Goal: Task Accomplishment & Management: Manage account settings

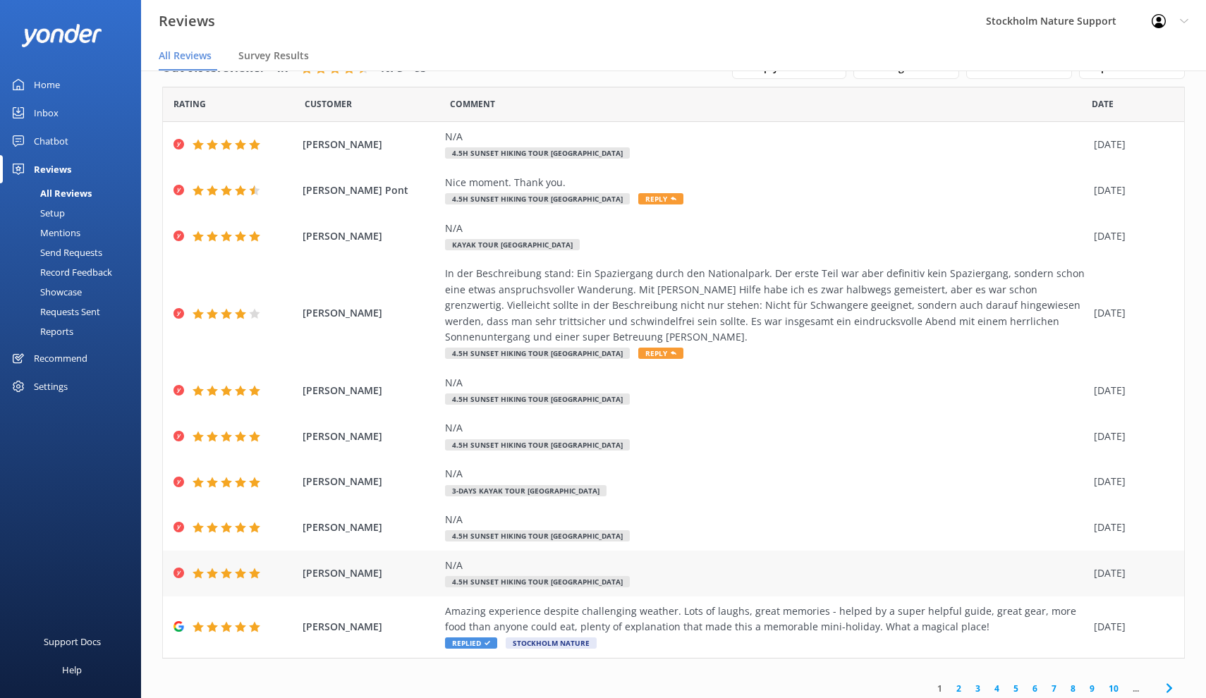
scroll to position [34, 0]
click at [903, 617] on div "Amazing experience despite challenging weather. Lots of laughs, great memories …" at bounding box center [766, 620] width 642 height 32
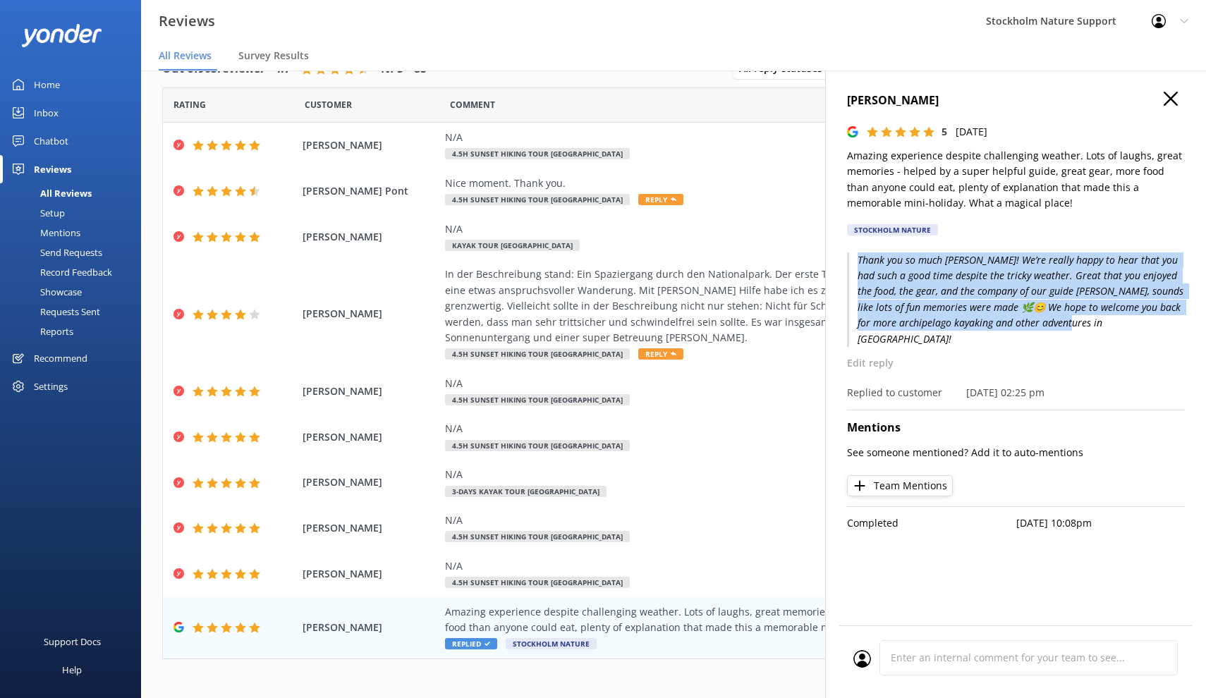
drag, startPoint x: 1103, startPoint y: 322, endPoint x: 858, endPoint y: 261, distance: 252.2
click at [858, 261] on p "Thank you so much [PERSON_NAME]! We’re really happy to hear that you had such a…" at bounding box center [1016, 299] width 338 height 94
copy p "Thank you so much [PERSON_NAME]! We’re really happy to hear that you had such a…"
click at [1176, 92] on icon "button" at bounding box center [1170, 99] width 14 height 14
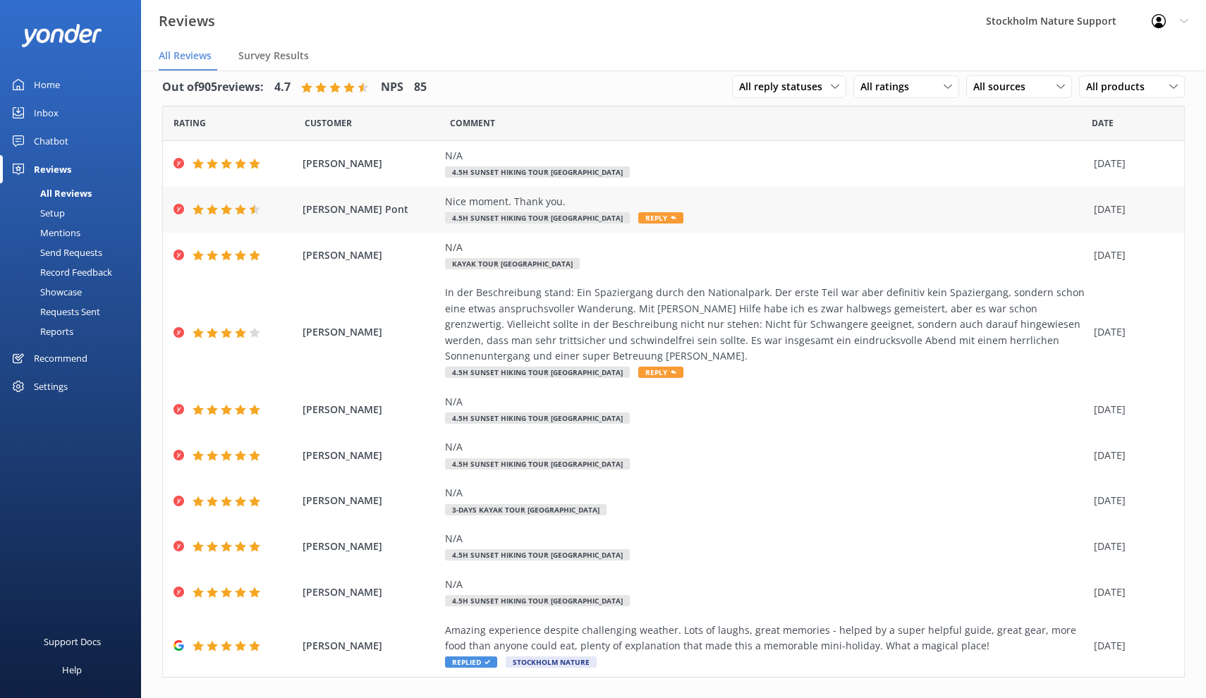
scroll to position [1, 0]
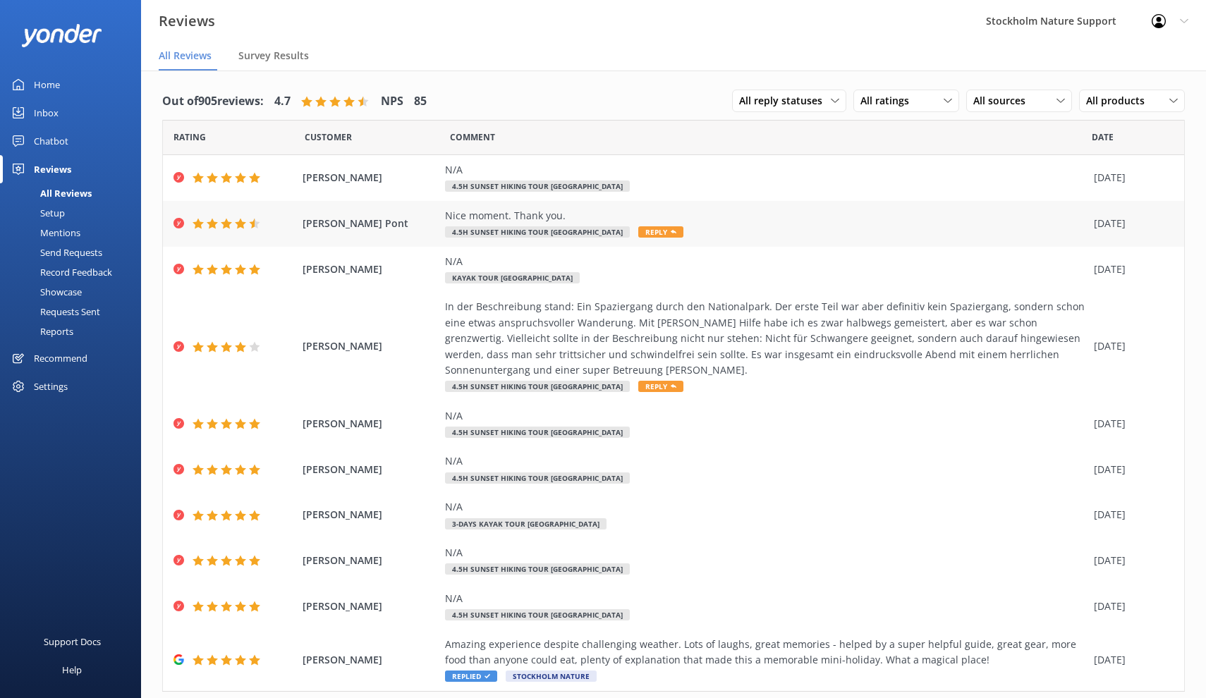
click at [671, 234] on span "Reply" at bounding box center [660, 231] width 45 height 11
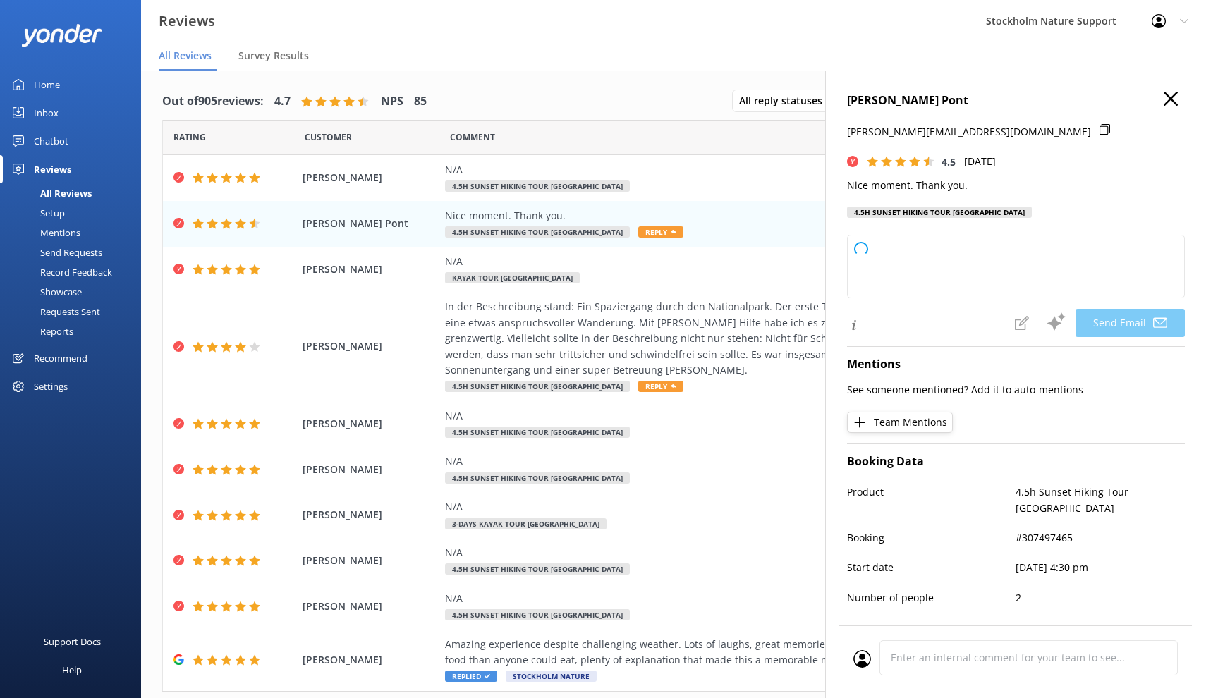
type textarea "Thank you so much for your kind words, [PERSON_NAME]! We're glad you had a nice…"
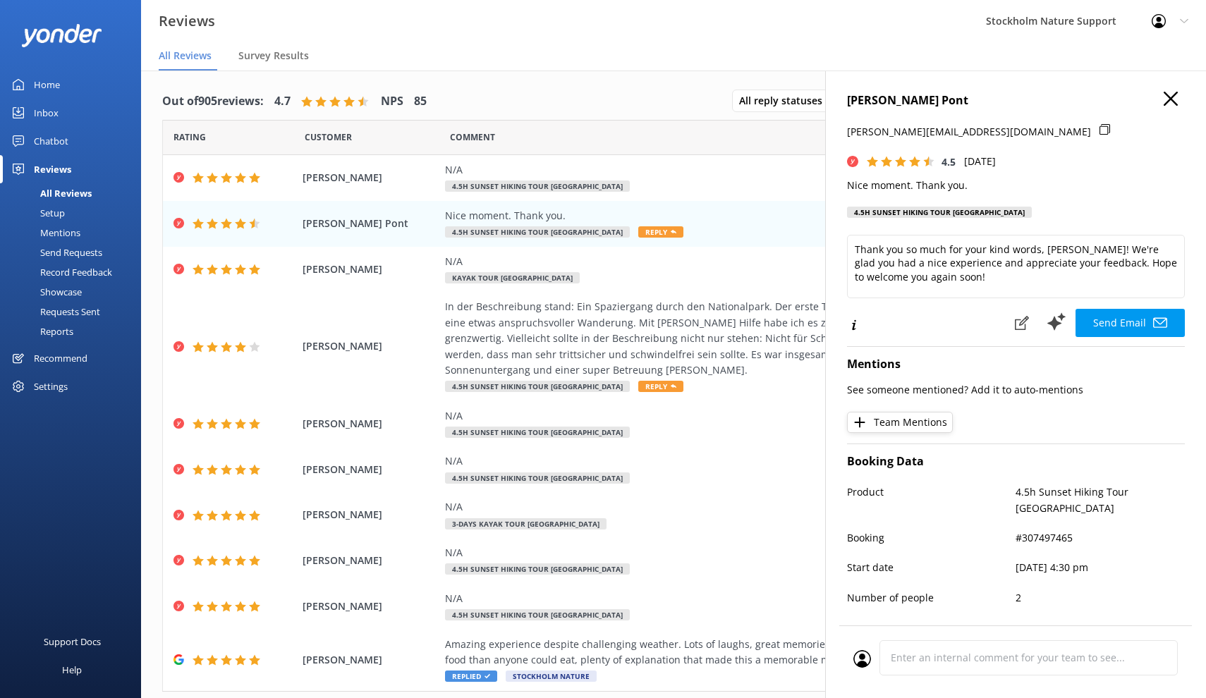
click at [1172, 102] on icon "button" at bounding box center [1170, 99] width 14 height 14
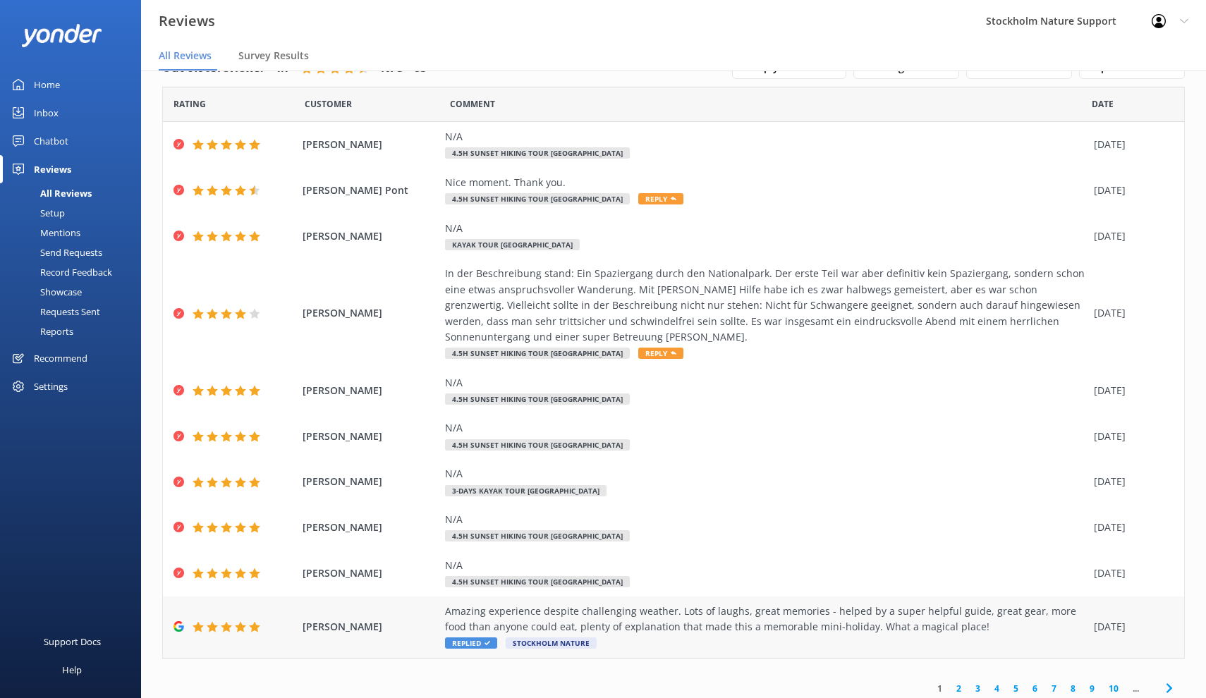
scroll to position [34, 0]
click at [959, 683] on link "2" at bounding box center [958, 689] width 19 height 13
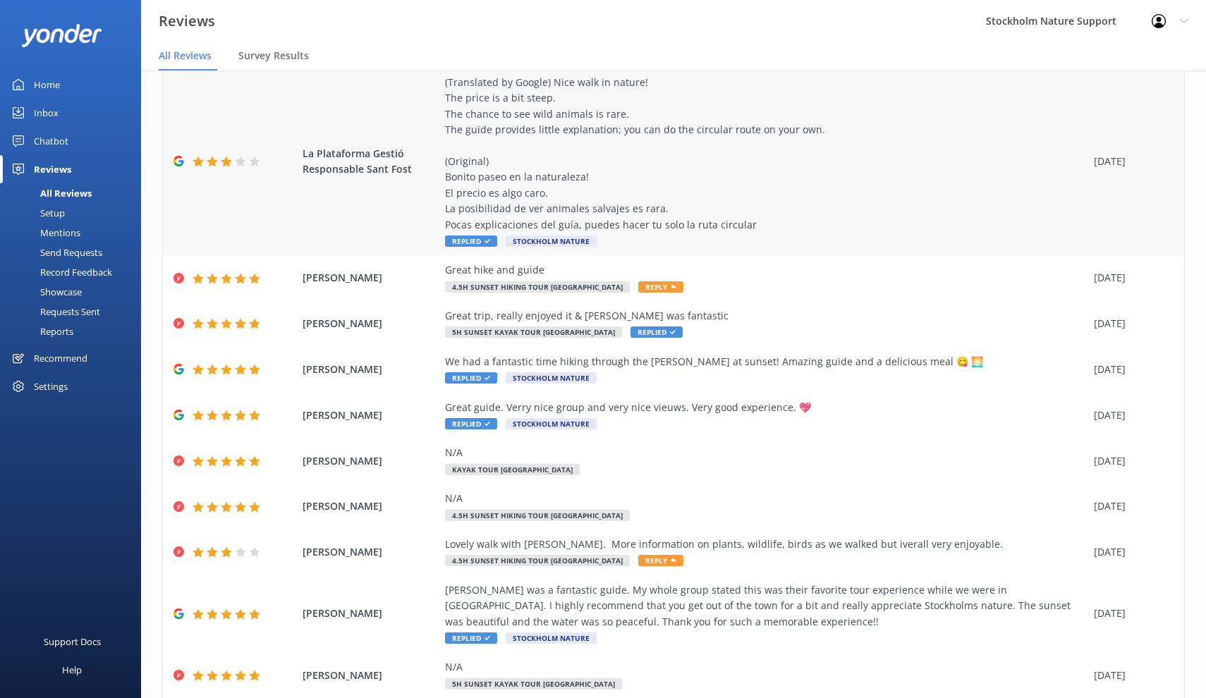
scroll to position [96, 0]
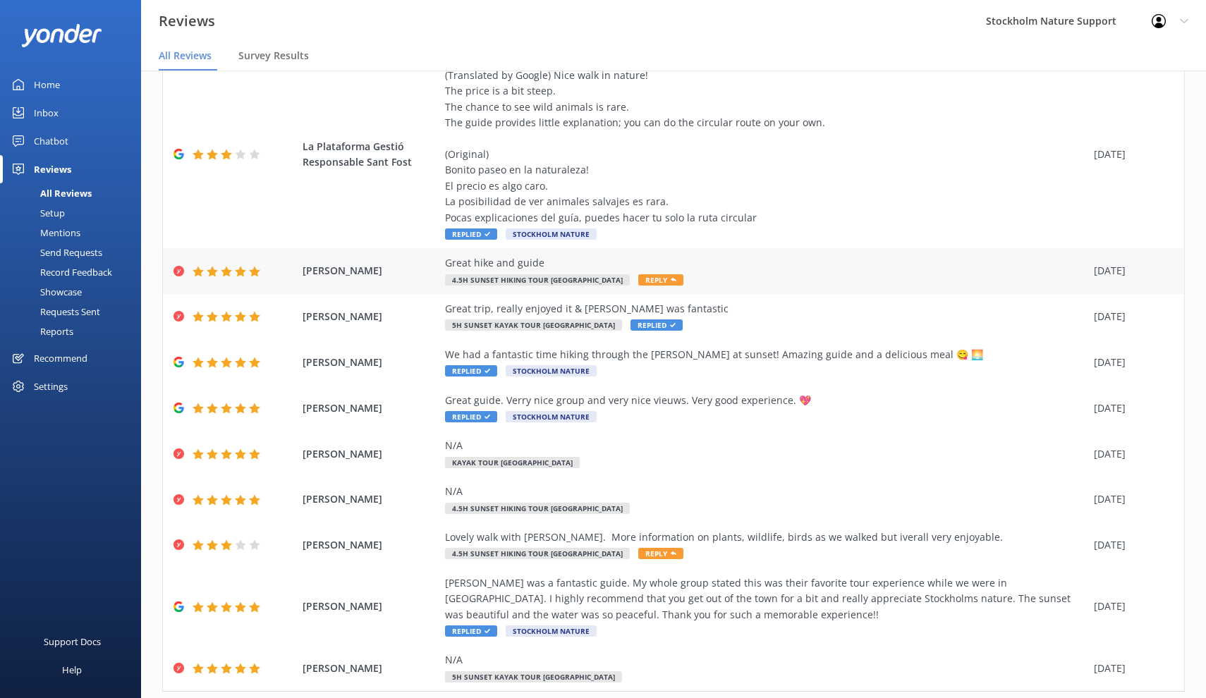
click at [675, 276] on span "Reply" at bounding box center [660, 279] width 45 height 11
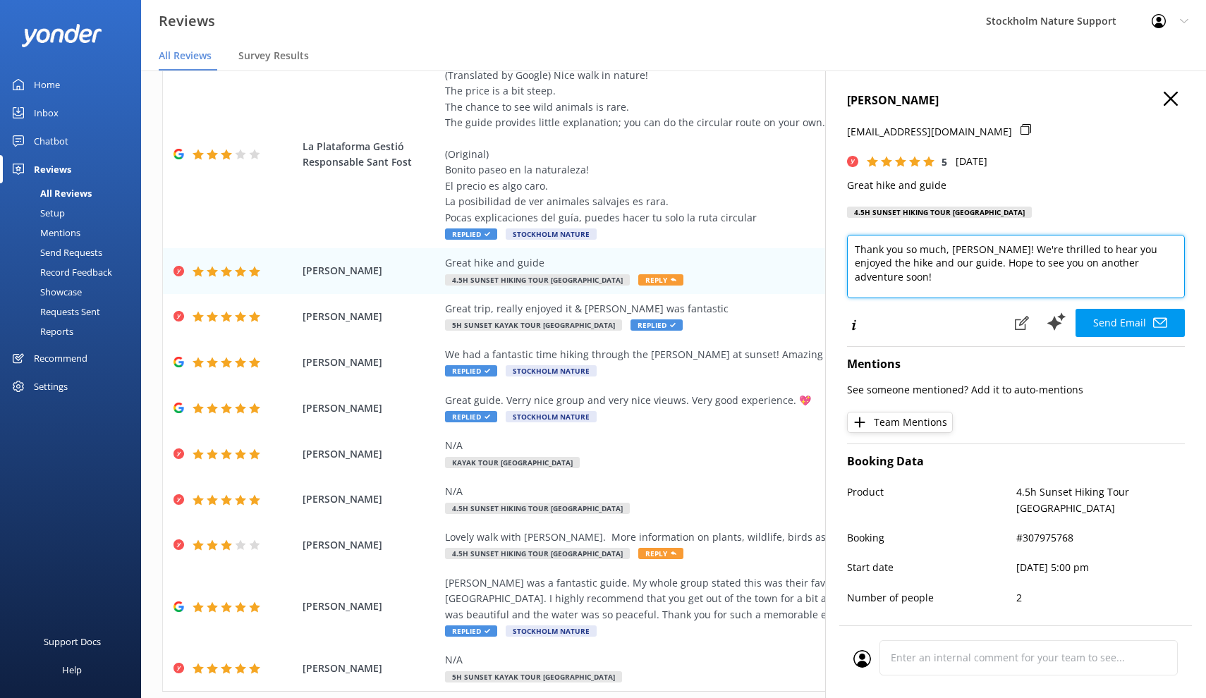
click at [883, 257] on textarea "Thank you so much, [PERSON_NAME]! We're thrilled to hear you enjoyed the hike a…" at bounding box center [1016, 266] width 338 height 63
drag, startPoint x: 1149, startPoint y: 269, endPoint x: 824, endPoint y: 242, distance: 325.5
click at [824, 242] on div "Out of 905 reviews: 4.7 NPS 85 All reply statuses All reply statuses Needs a re…" at bounding box center [673, 399] width 1065 height 656
paste textarea "[PERSON_NAME]! We’re really happy to hear that you had such a good time despite…"
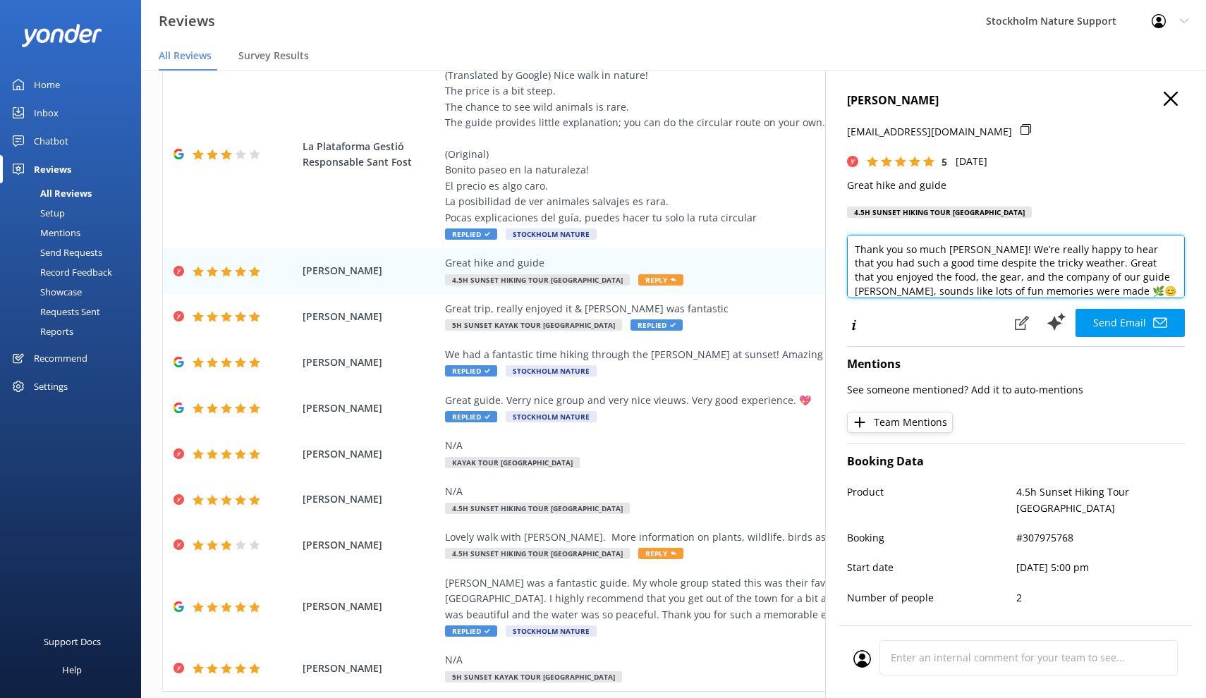
click at [933, 247] on textarea "Thank you so much [PERSON_NAME]! We’re really happy to hear that you had such a…" at bounding box center [1016, 266] width 338 height 63
click at [953, 249] on textarea "Thank you so much [PERSON_NAME]! We’re really happy to hear that you had such a…" at bounding box center [1016, 266] width 338 height 63
type textarea "Thank you so much [PERSON_NAME]! We’re really happy to hear that you had such a…"
drag, startPoint x: 1144, startPoint y: 283, endPoint x: 821, endPoint y: 201, distance: 333.1
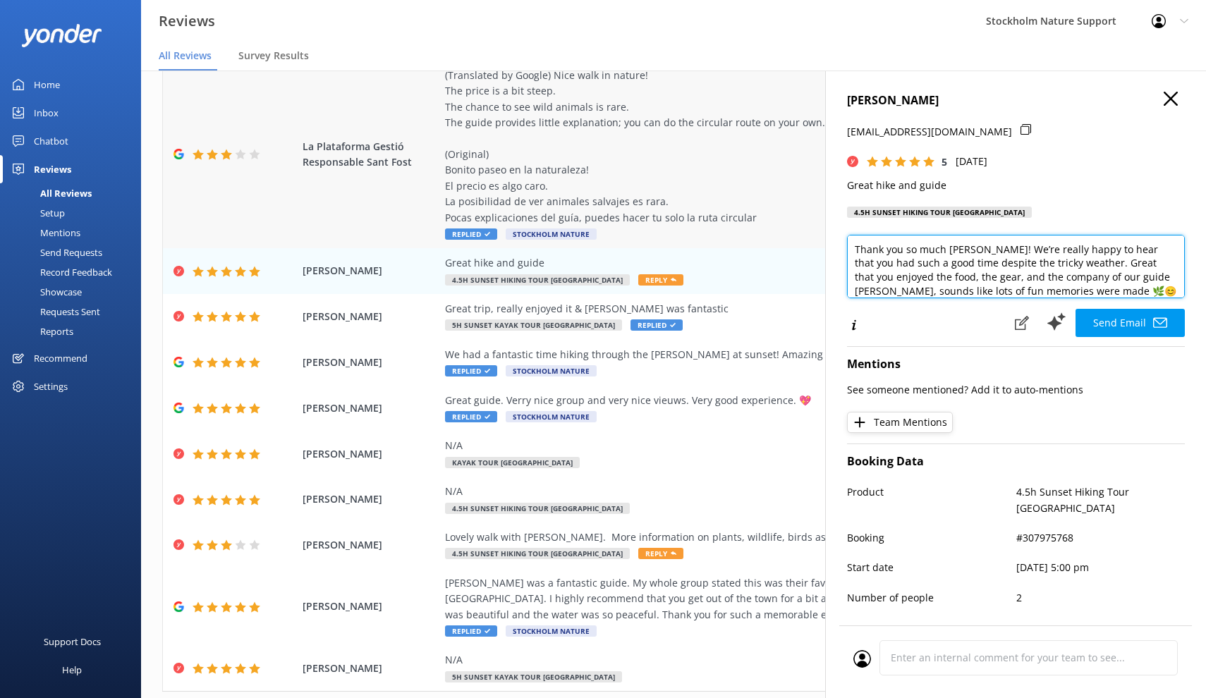
click at [821, 201] on div "Out of 905 reviews: 4.7 NPS 85 All reply statuses All reply statuses Needs a re…" at bounding box center [673, 399] width 1065 height 656
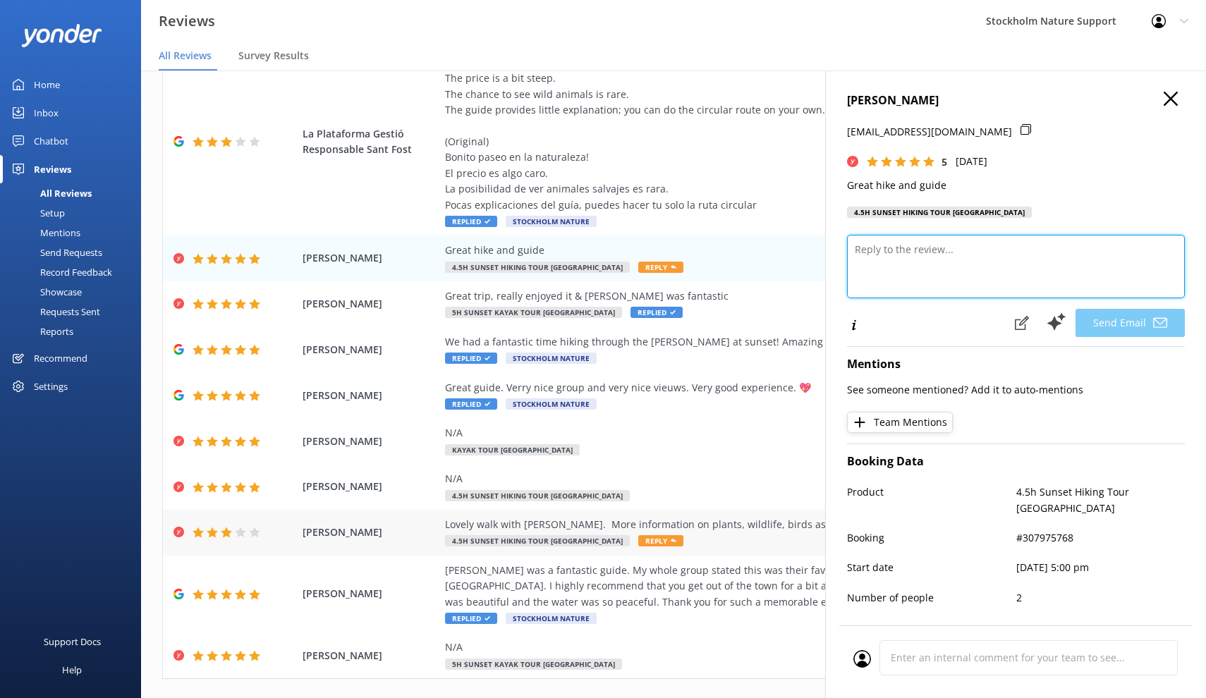
scroll to position [118, 0]
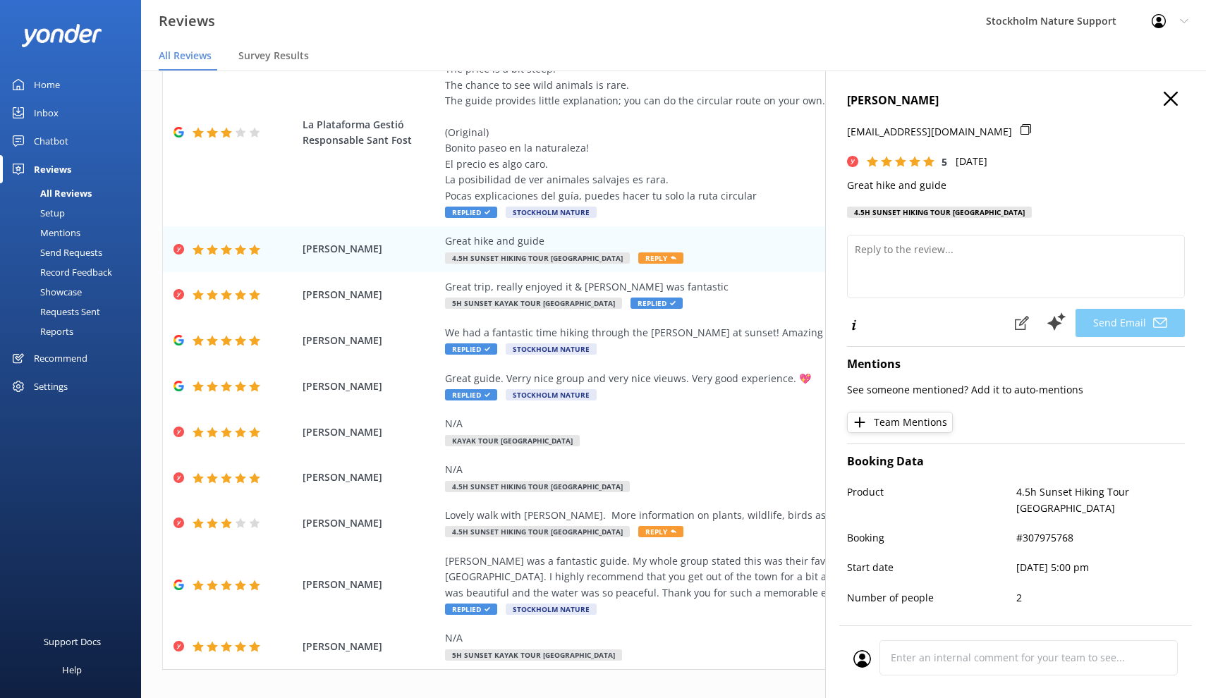
click at [1178, 101] on h4 "[PERSON_NAME]" at bounding box center [1016, 101] width 338 height 18
click at [1169, 100] on use "button" at bounding box center [1170, 99] width 14 height 14
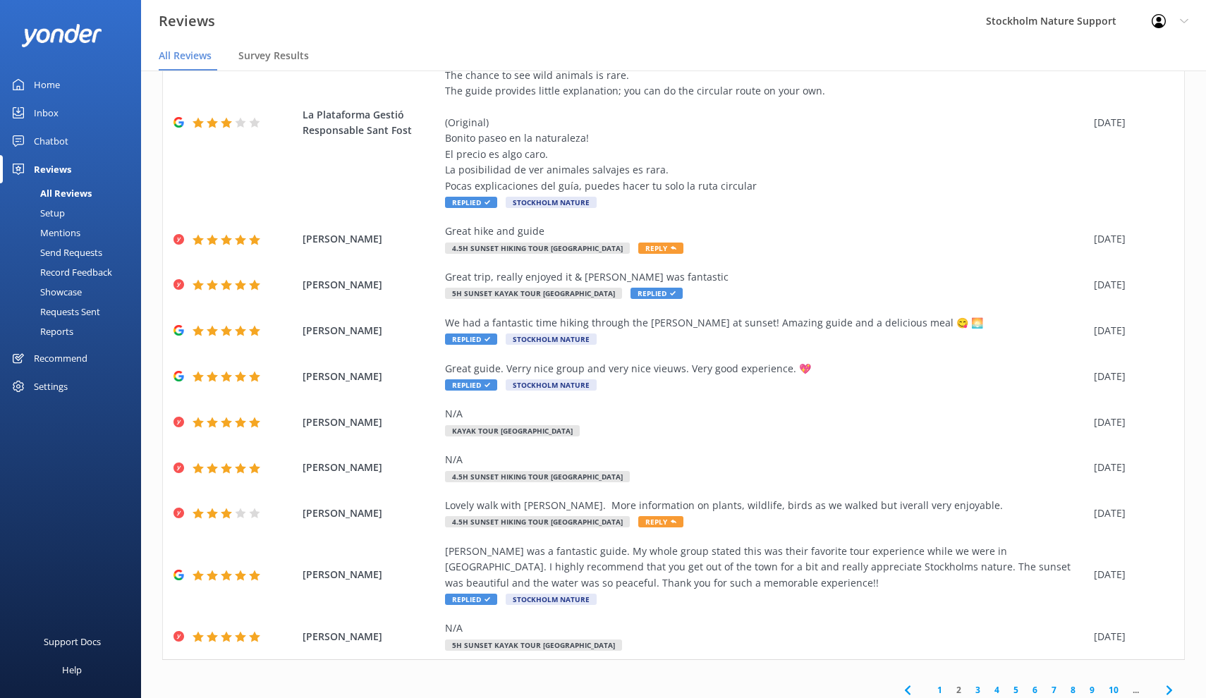
scroll to position [127, 0]
click at [942, 684] on link "1" at bounding box center [939, 690] width 19 height 13
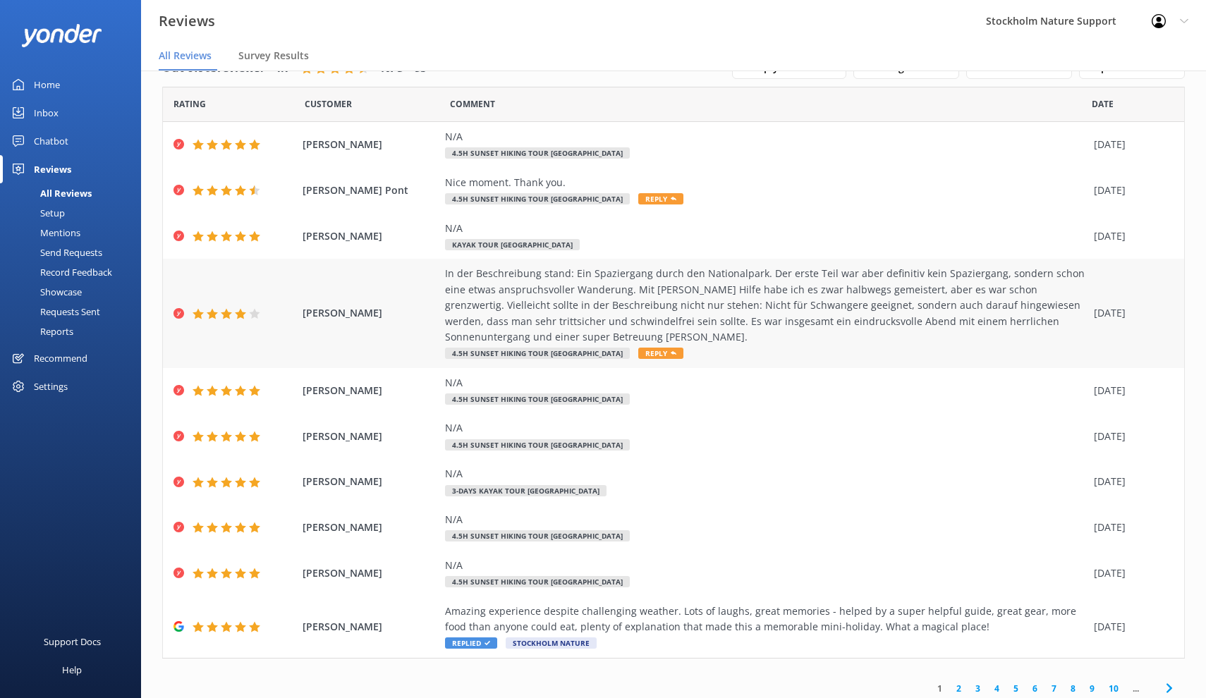
scroll to position [34, 0]
click at [960, 684] on link "2" at bounding box center [958, 689] width 19 height 13
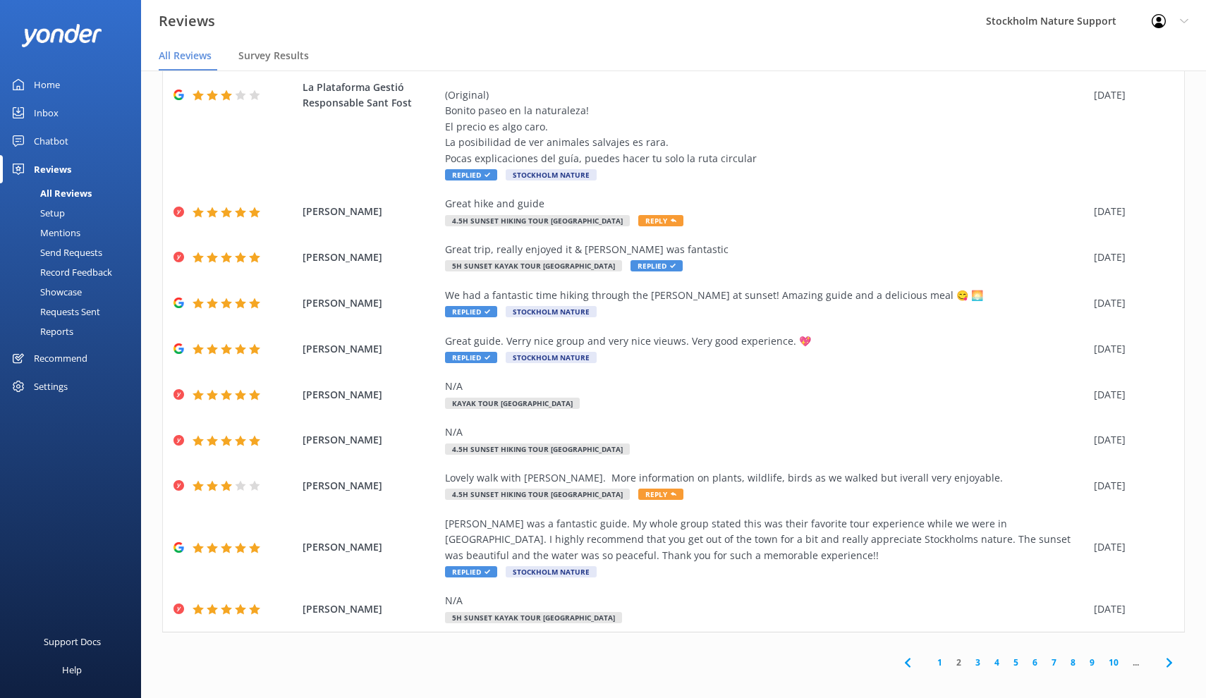
scroll to position [28, 0]
click at [977, 657] on link "3" at bounding box center [977, 662] width 19 height 13
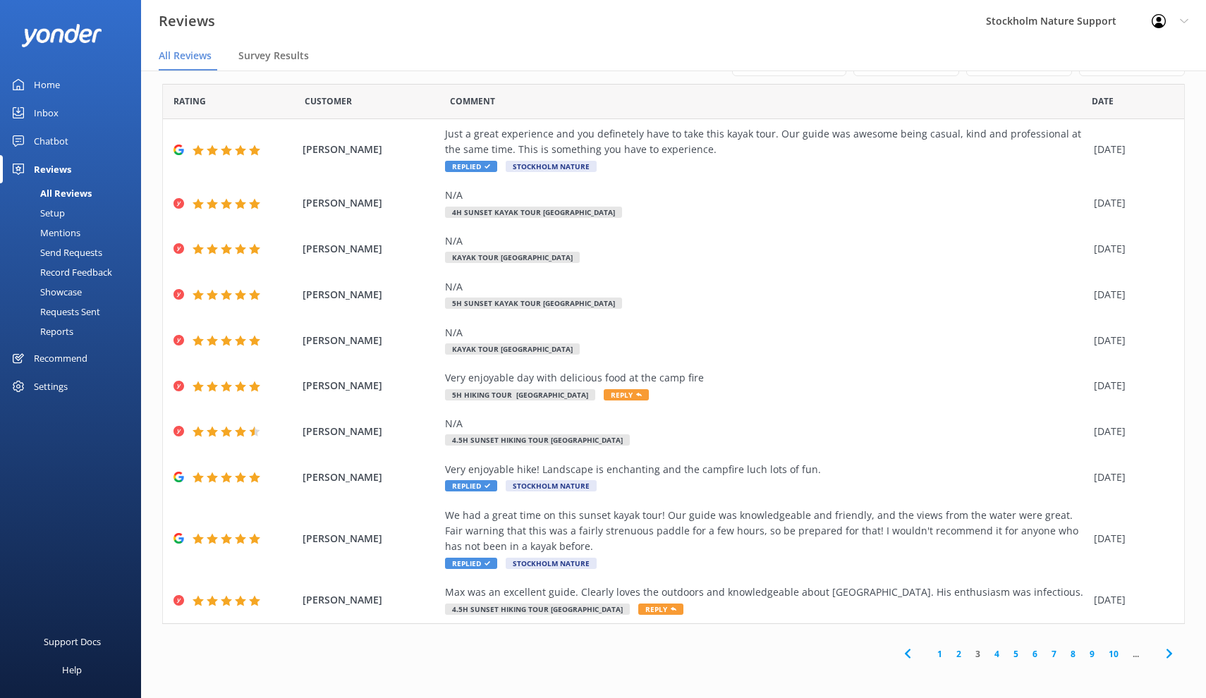
scroll to position [3, 0]
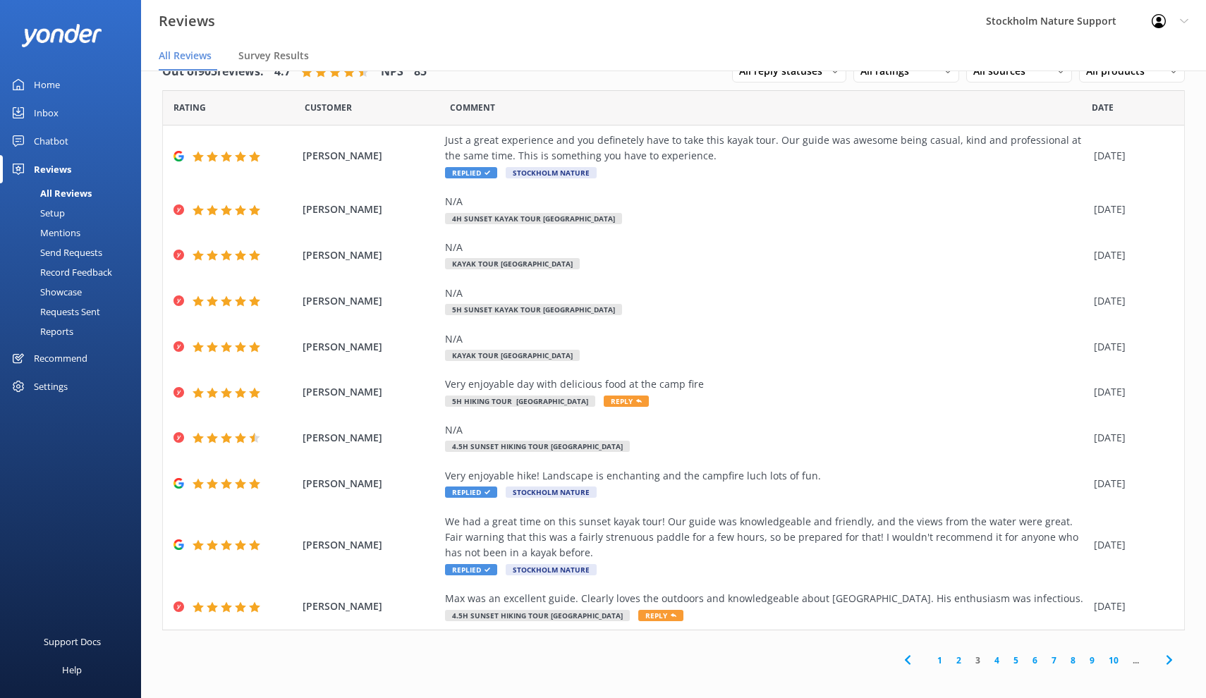
click at [996, 654] on link "4" at bounding box center [996, 660] width 19 height 13
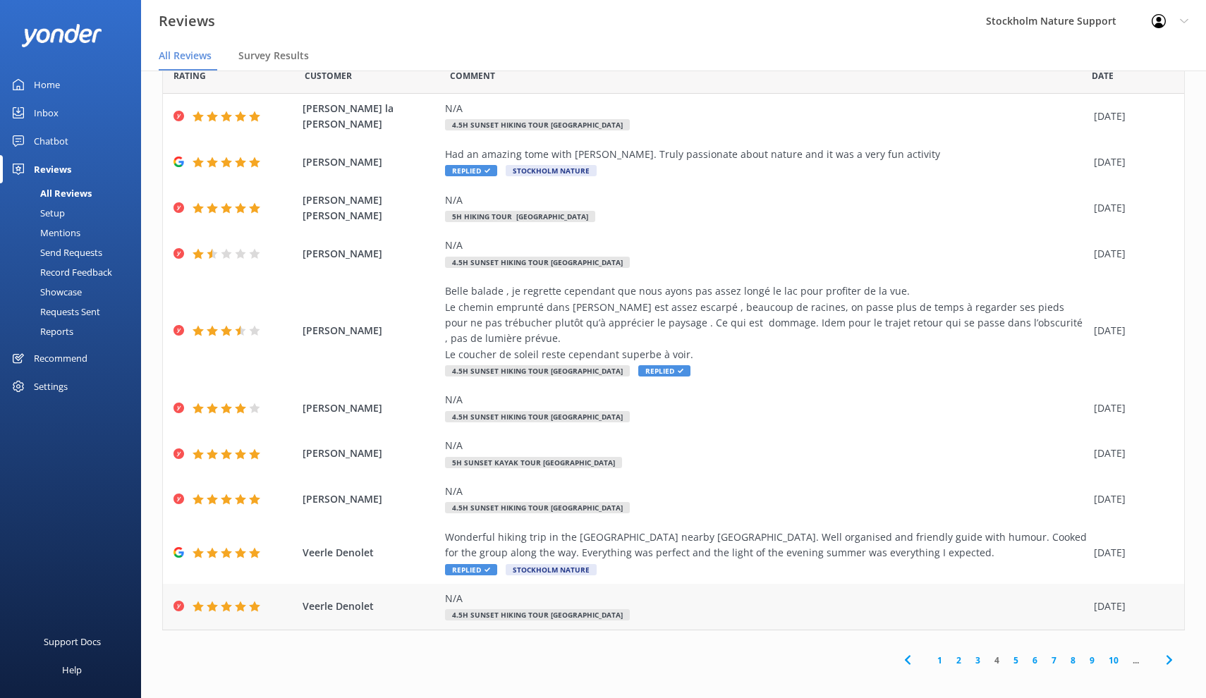
scroll to position [34, 0]
click at [943, 658] on link "1" at bounding box center [939, 660] width 19 height 13
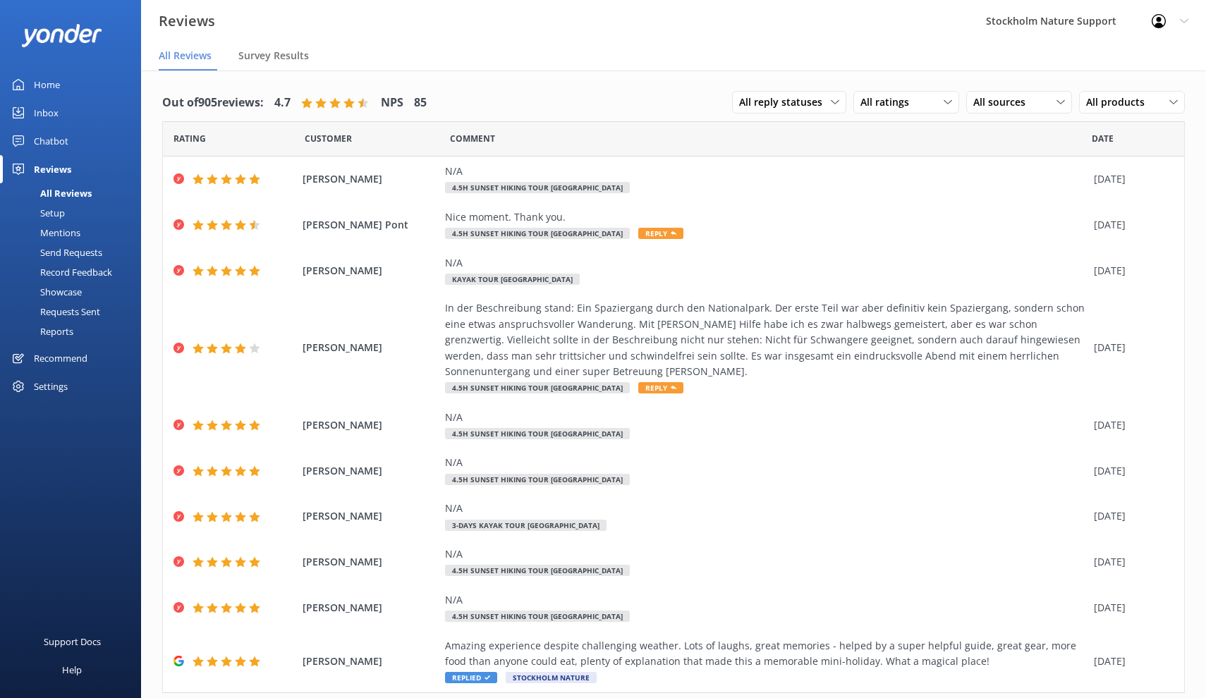
click at [63, 314] on div "Requests Sent" at bounding box center [54, 312] width 92 height 20
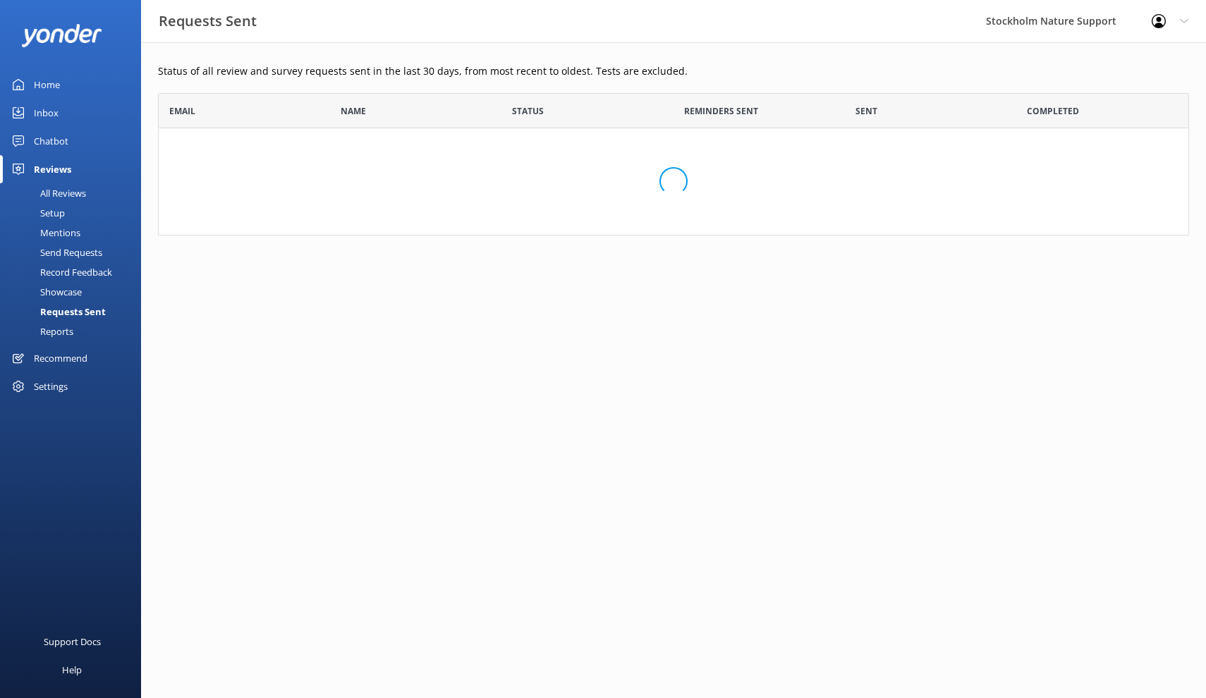
scroll to position [389, 1031]
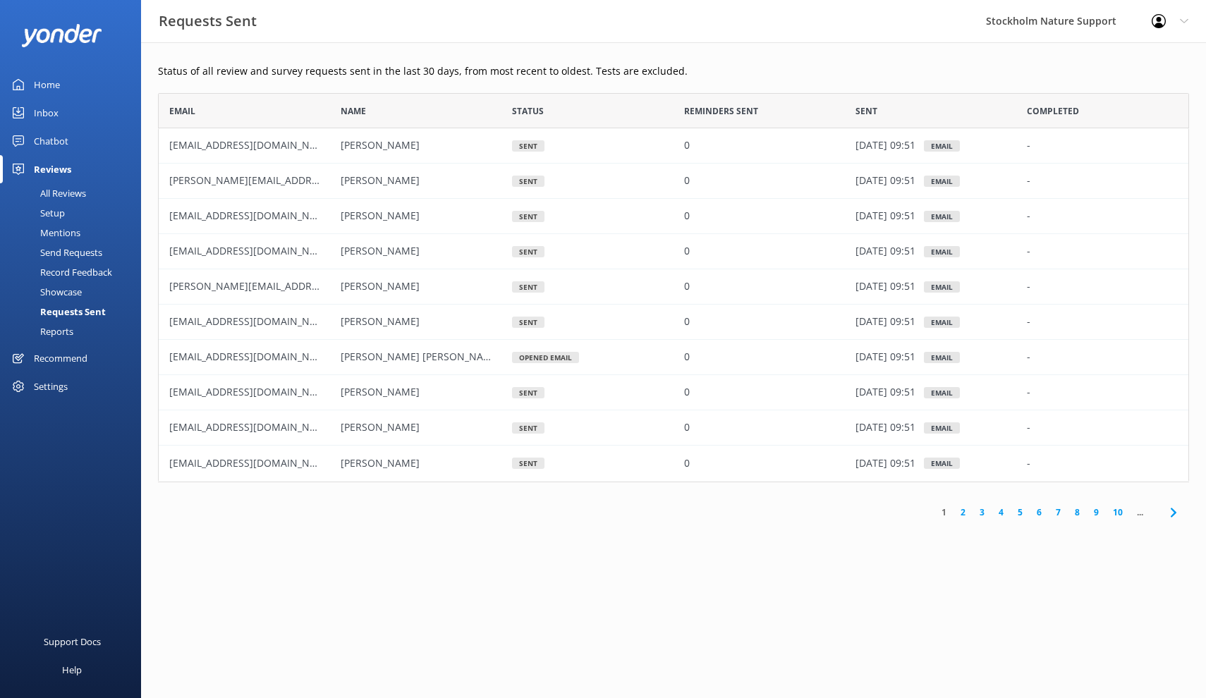
click at [52, 389] on div "Settings" at bounding box center [51, 386] width 34 height 28
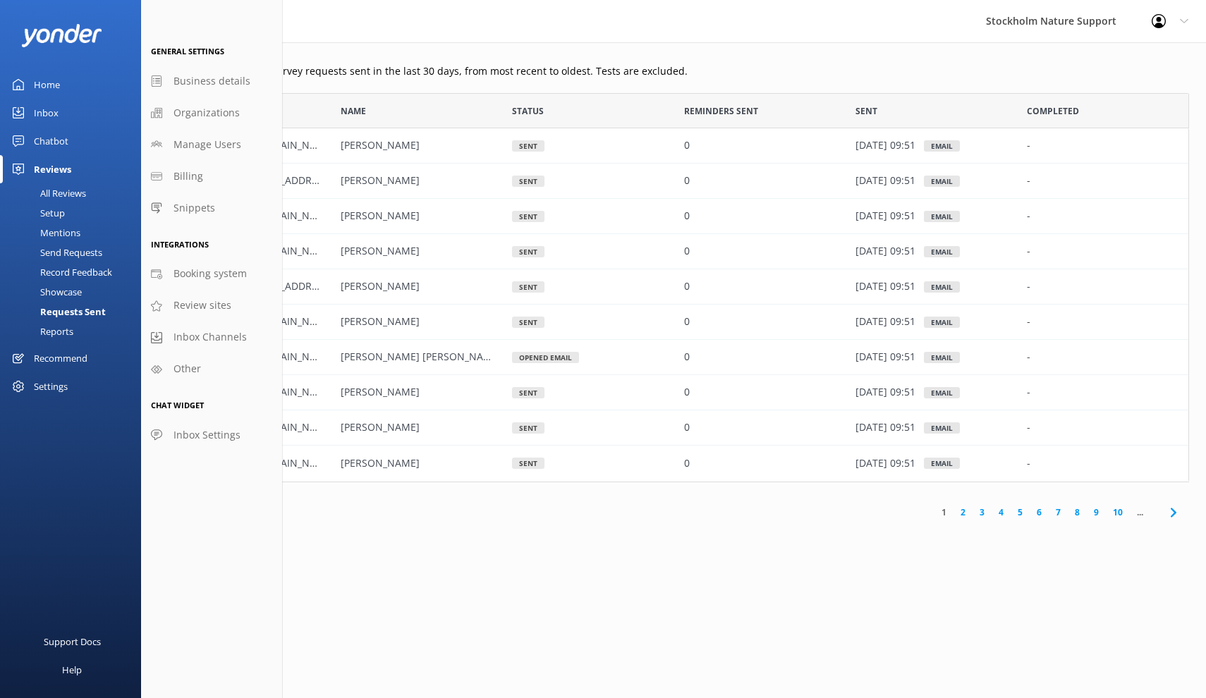
click at [63, 360] on div "Recommend" at bounding box center [61, 358] width 54 height 28
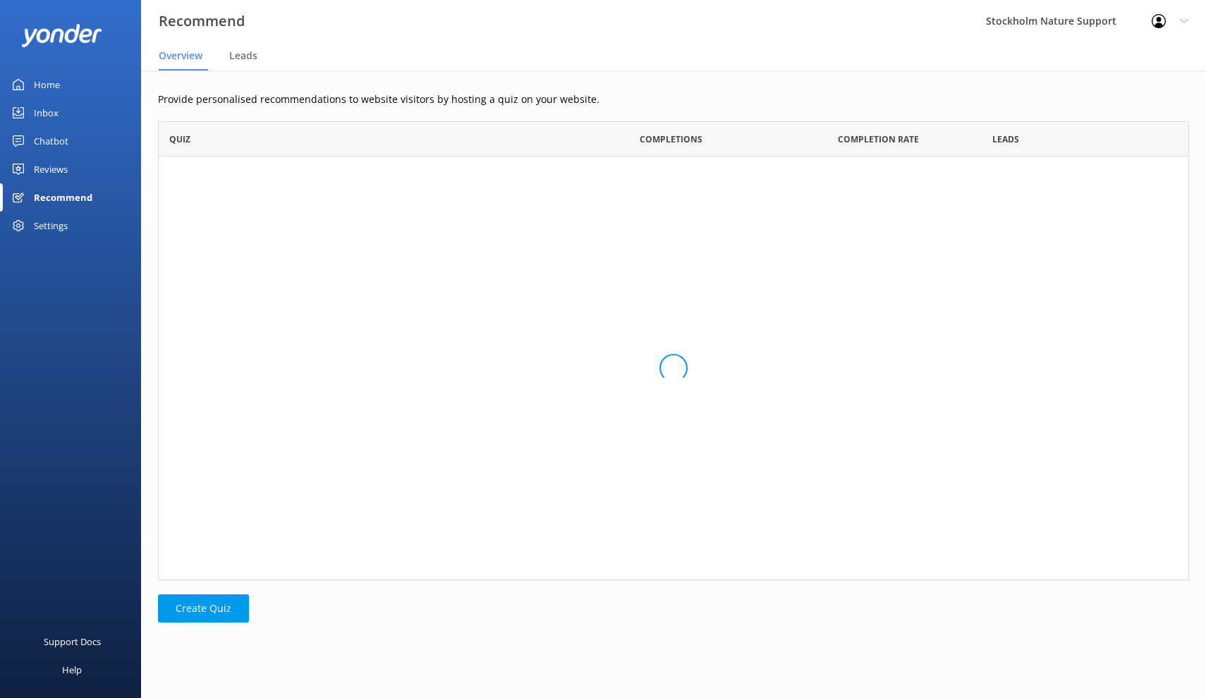
scroll to position [459, 1031]
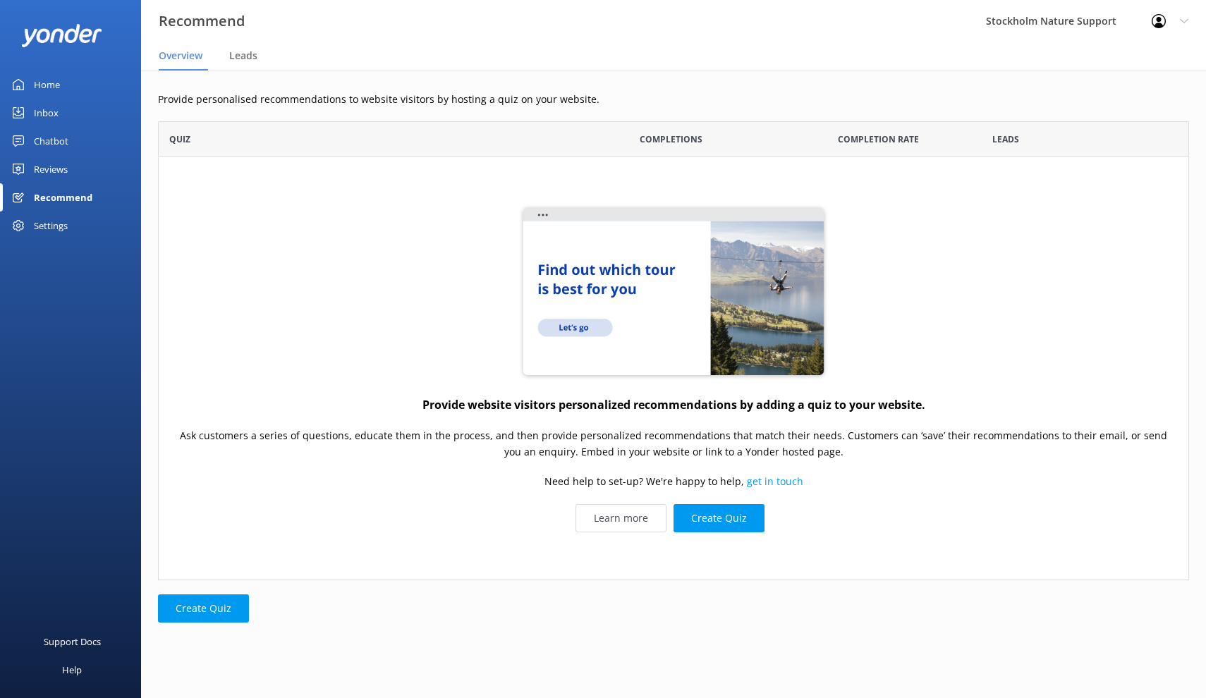
click at [49, 169] on div "Reviews" at bounding box center [51, 169] width 34 height 28
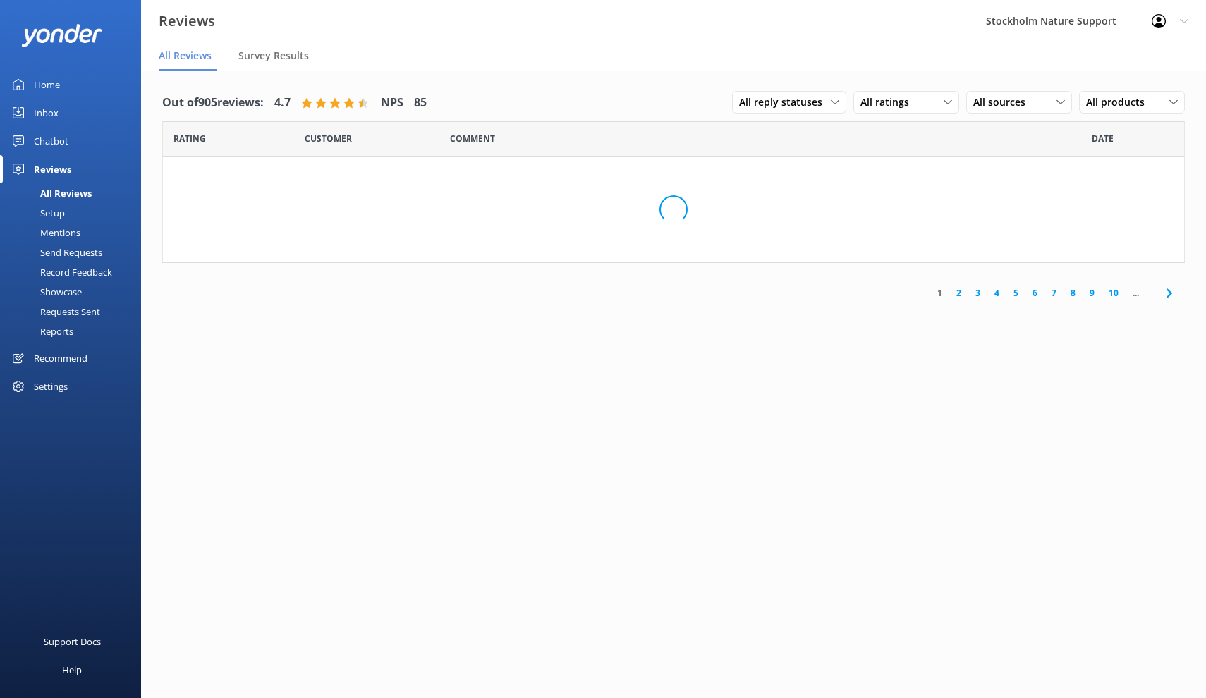
click at [63, 250] on div "Send Requests" at bounding box center [55, 253] width 94 height 20
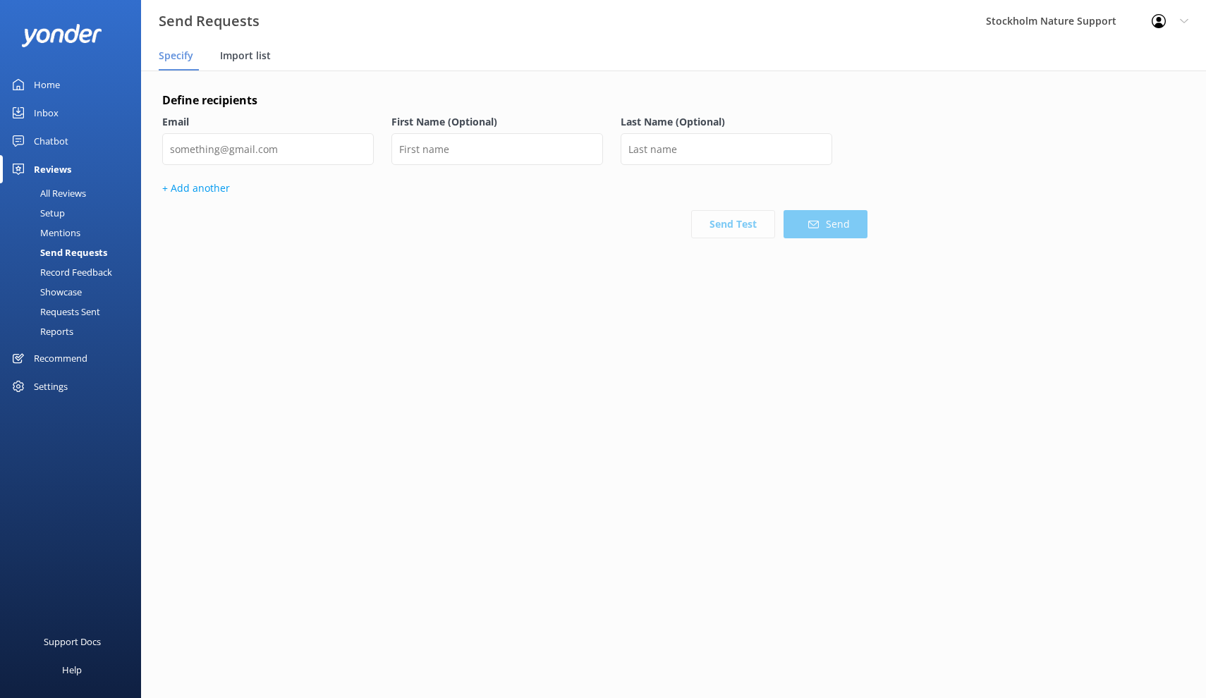
click at [235, 57] on span "Import list" at bounding box center [245, 56] width 51 height 14
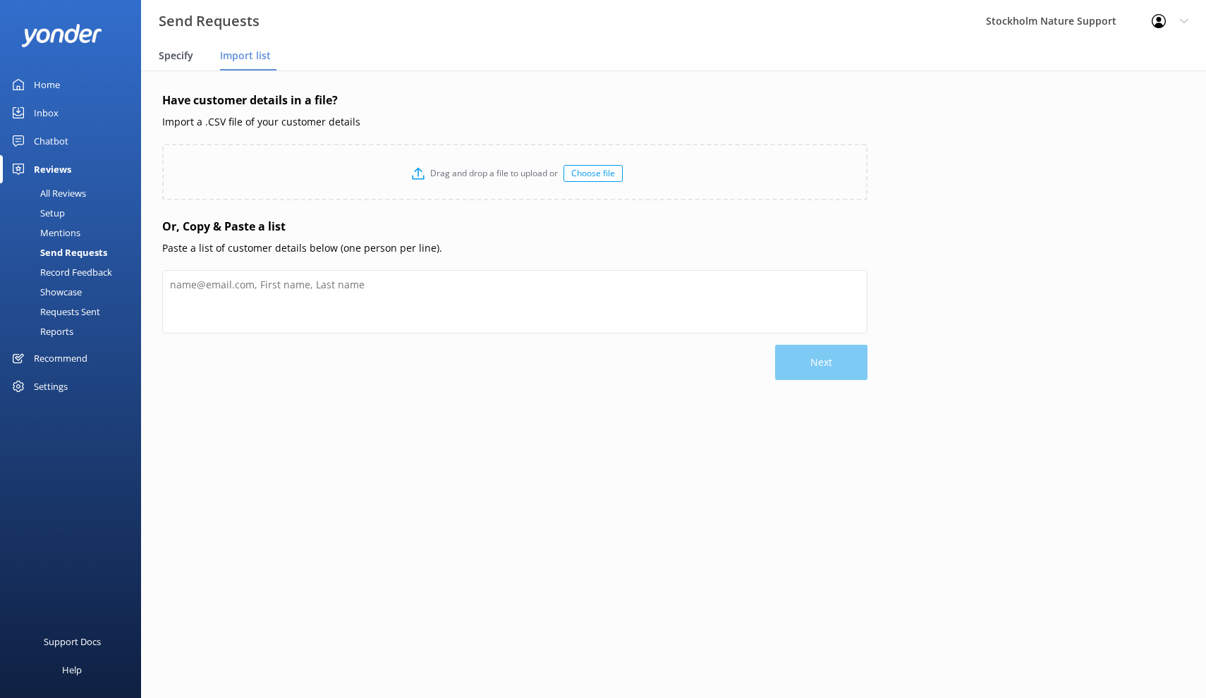
click at [185, 59] on span "Specify" at bounding box center [176, 56] width 35 height 14
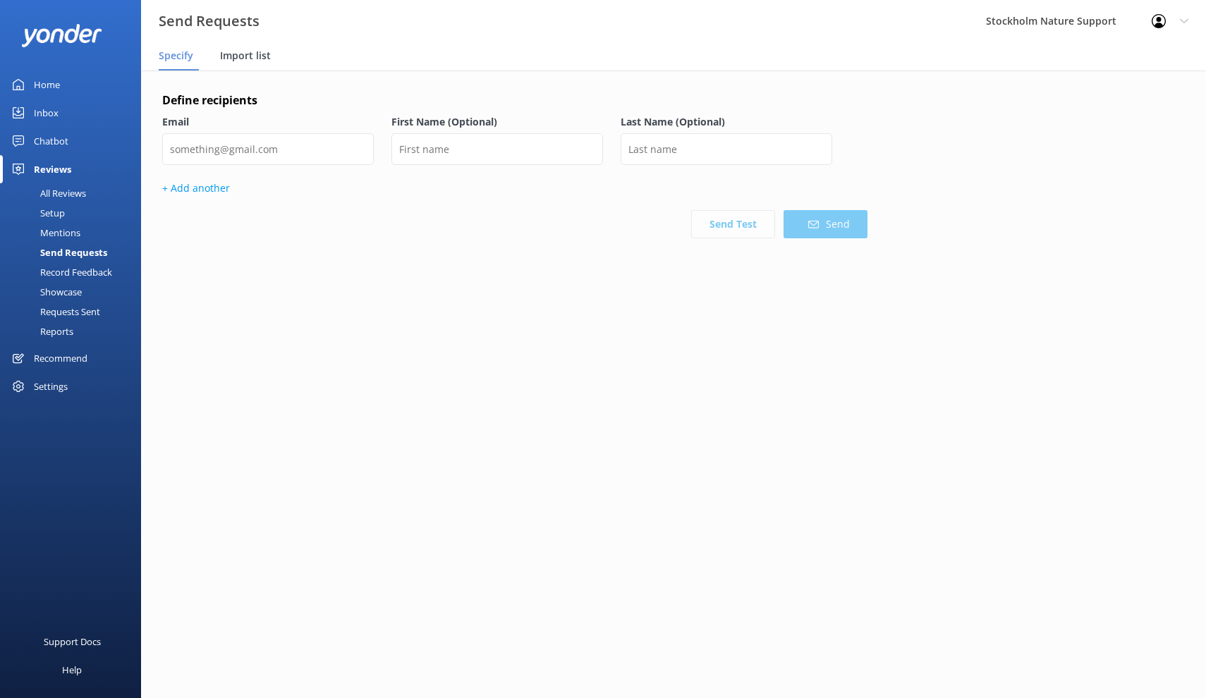
click at [236, 63] on div "Import list" at bounding box center [248, 56] width 56 height 28
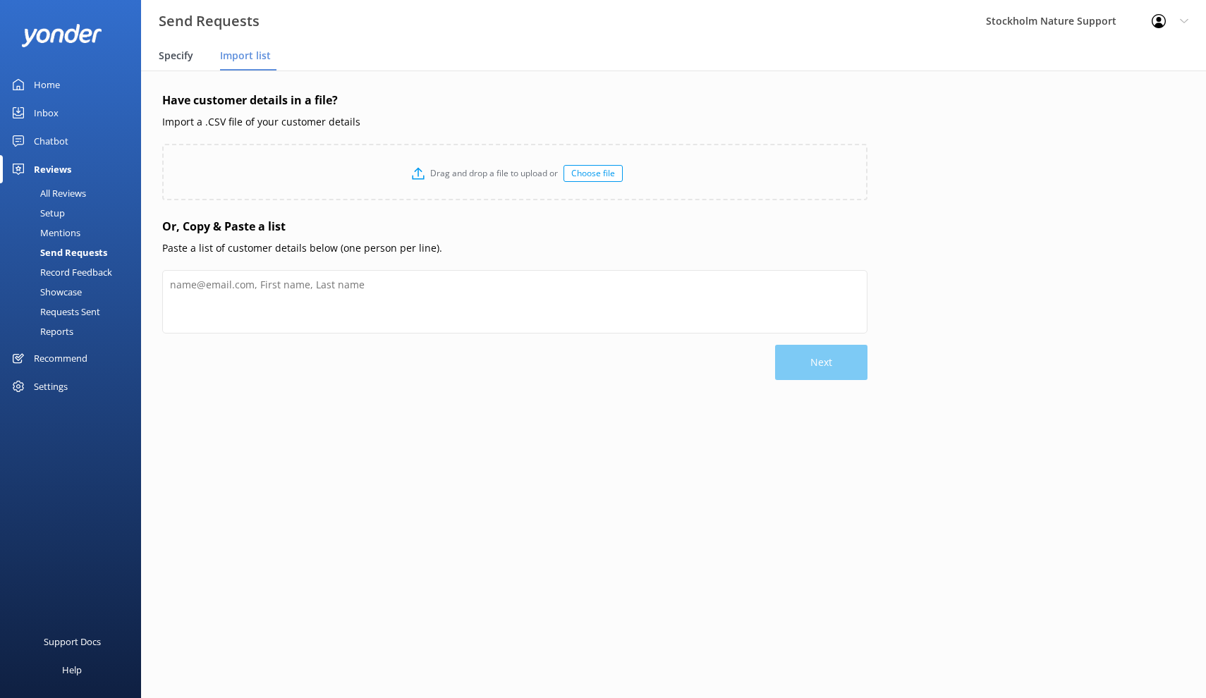
click at [181, 60] on span "Specify" at bounding box center [176, 56] width 35 height 14
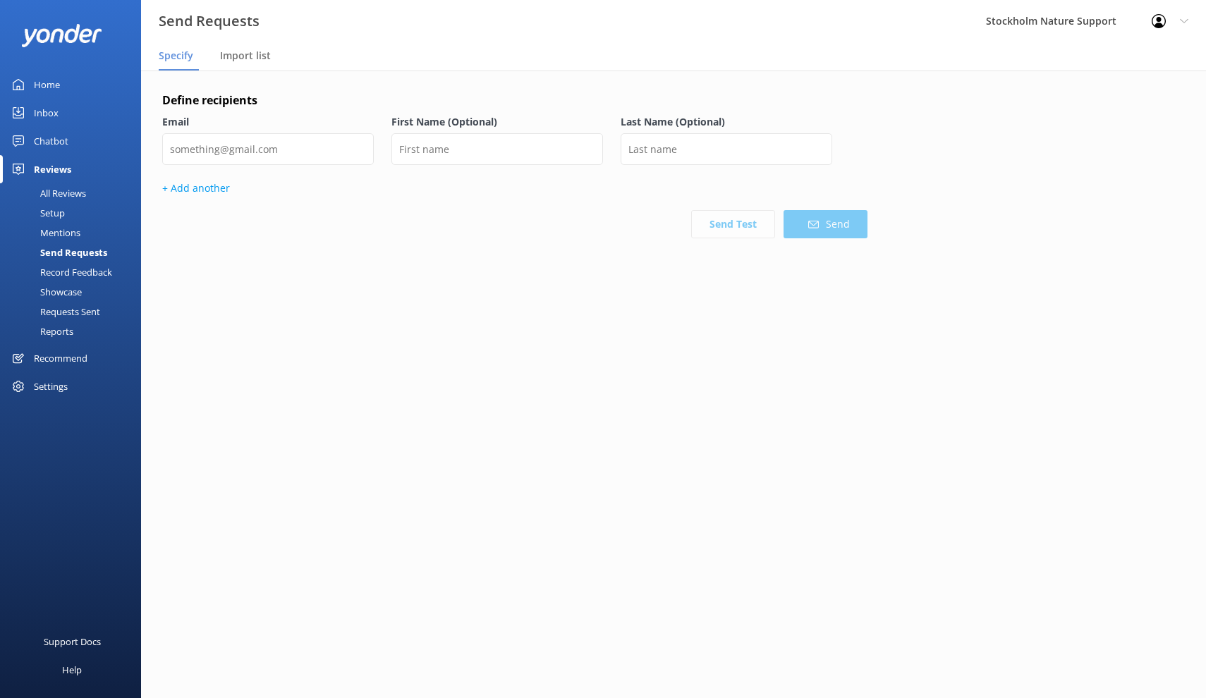
click at [49, 216] on div "Setup" at bounding box center [36, 213] width 56 height 20
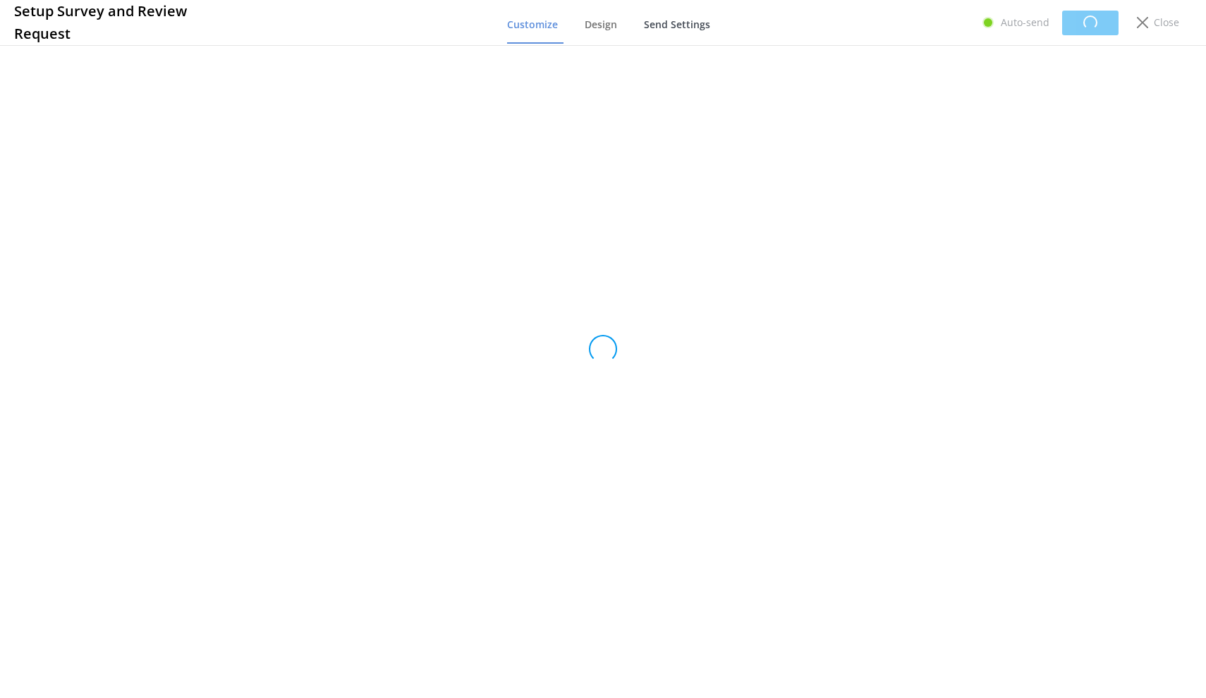
click at [663, 34] on link "Send Settings" at bounding box center [680, 25] width 72 height 37
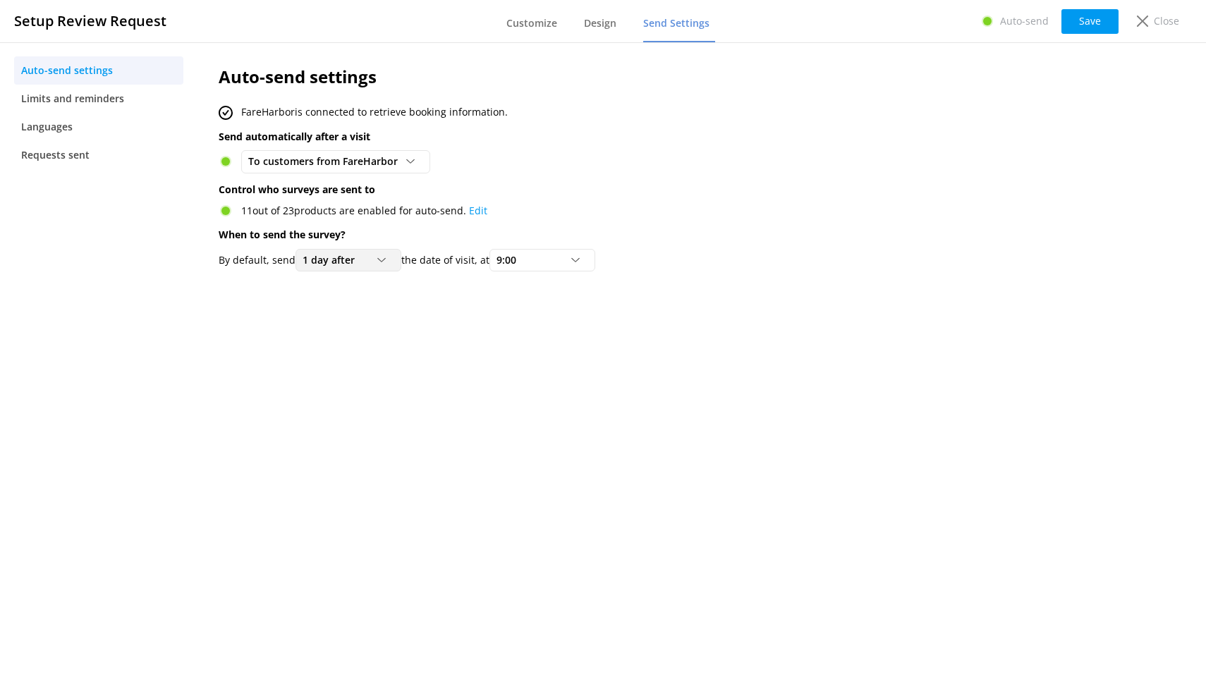
click at [378, 259] on div "1 day after" at bounding box center [348, 260] width 99 height 16
drag, startPoint x: 339, startPoint y: 370, endPoint x: 335, endPoint y: 341, distance: 29.9
click at [335, 341] on div "Same day as 1 day after 2 days after 3 days after 4 days after 5 days after 6 d…" at bounding box center [358, 380] width 127 height 212
click at [338, 249] on div "1 day after Same day as 1 day after 2 days after 3 days after 4 days after 5 da…" at bounding box center [348, 260] width 106 height 23
click at [340, 343] on div "2 days after" at bounding box center [326, 346] width 47 height 14
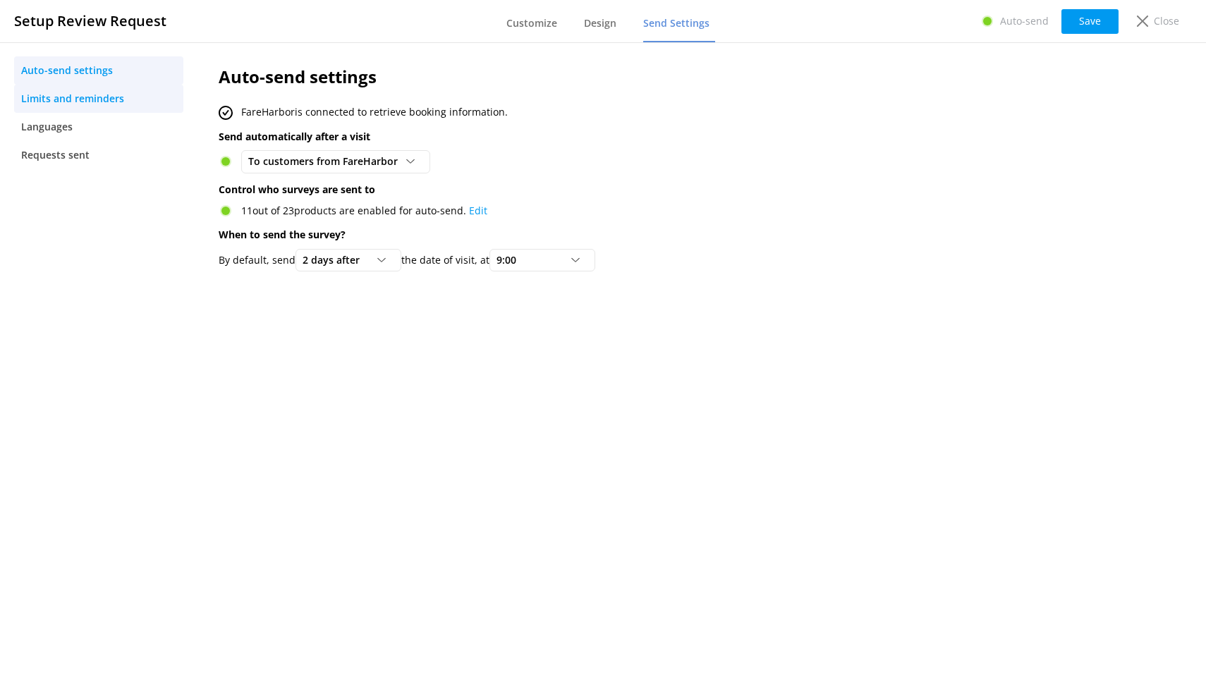
click at [90, 99] on span "Limits and reminders" at bounding box center [72, 99] width 103 height 16
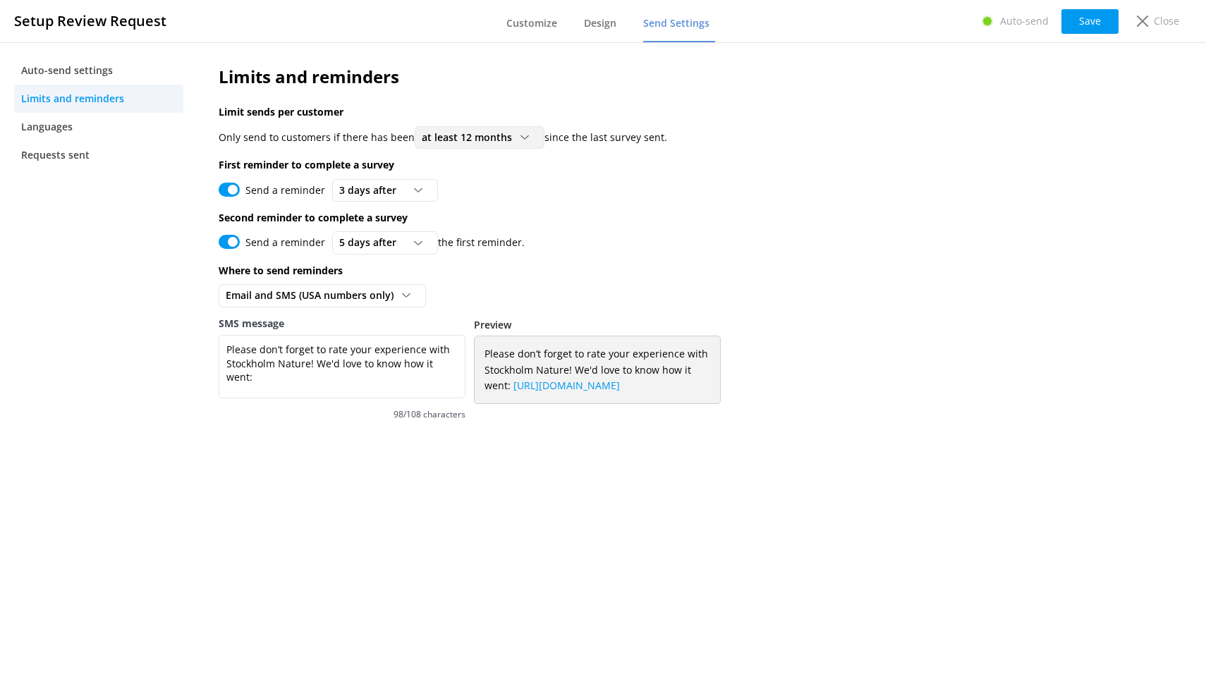
click at [508, 135] on span "at least 12 months" at bounding box center [471, 138] width 99 height 16
click at [644, 205] on div "Limits and reminders Limit sends per customer Only send to customers if there h…" at bounding box center [619, 250] width 844 height 416
click at [109, 71] on span "Auto-send settings" at bounding box center [67, 71] width 92 height 16
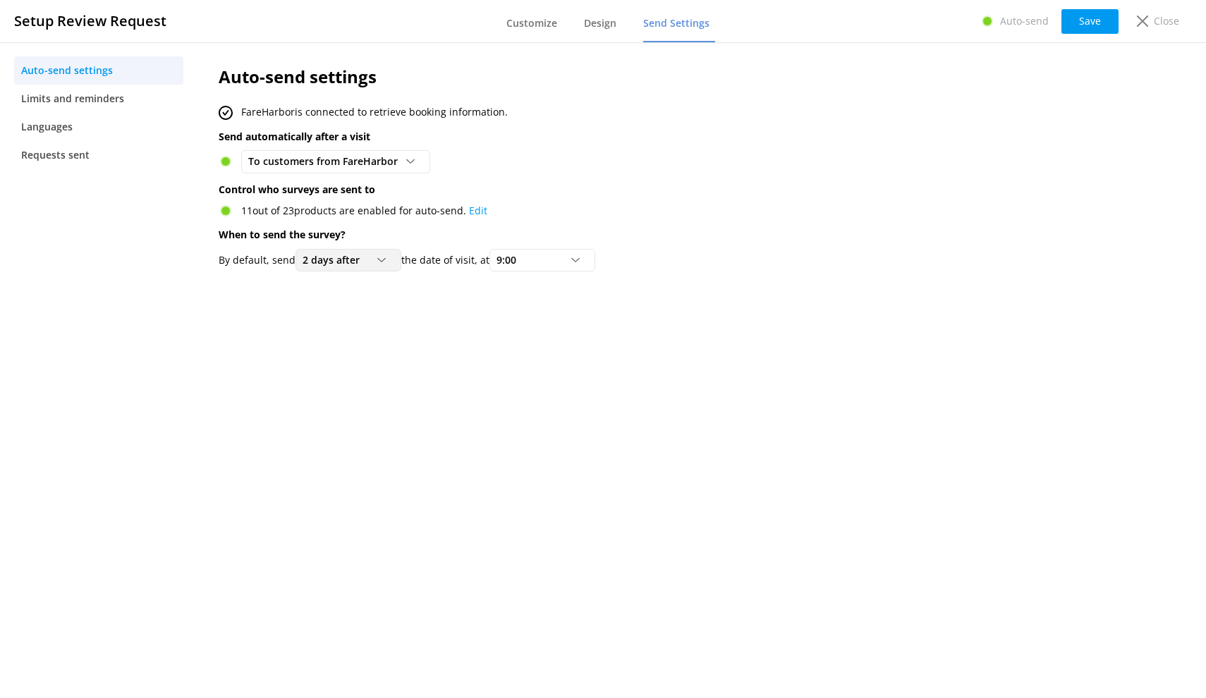
click at [338, 259] on span "2 days after" at bounding box center [335, 260] width 66 height 16
click at [343, 316] on div "1 day after" at bounding box center [324, 318] width 43 height 14
click at [379, 260] on icon at bounding box center [381, 260] width 8 height 8
click at [350, 339] on div "2 days after" at bounding box center [326, 346] width 47 height 14
click at [580, 261] on icon at bounding box center [575, 260] width 8 height 8
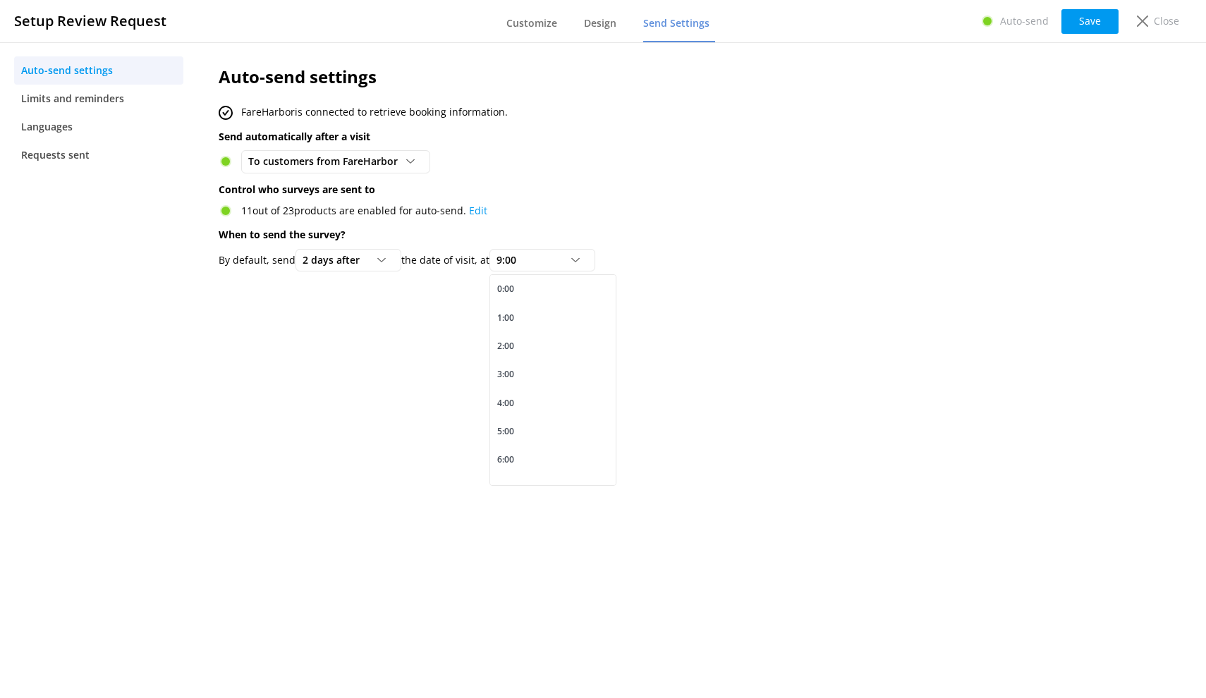
click at [800, 261] on div "By default, send 2 days after Same day as 1 day after 2 days after 3 days after…" at bounding box center [620, 260] width 802 height 23
click at [348, 264] on span "2 days after" at bounding box center [335, 260] width 66 height 16
click at [329, 314] on div "1 day after" at bounding box center [324, 318] width 43 height 14
click at [592, 31] on link "Design" at bounding box center [603, 24] width 38 height 37
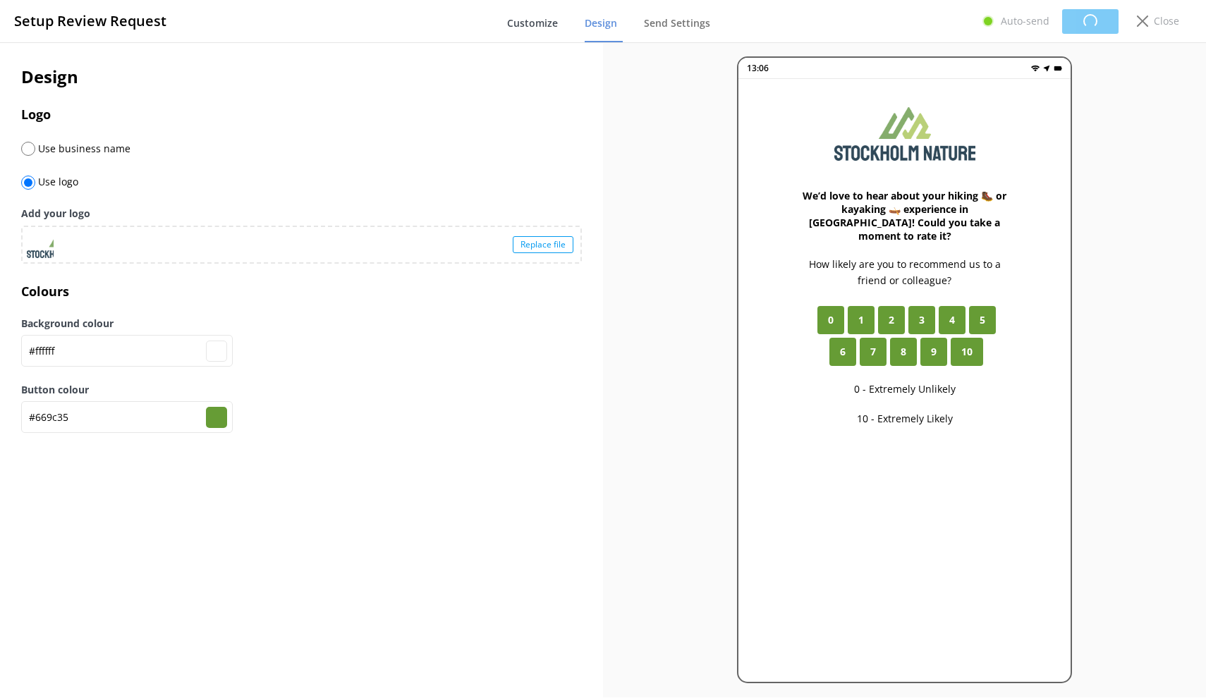
click at [530, 29] on span "Customize" at bounding box center [532, 23] width 51 height 14
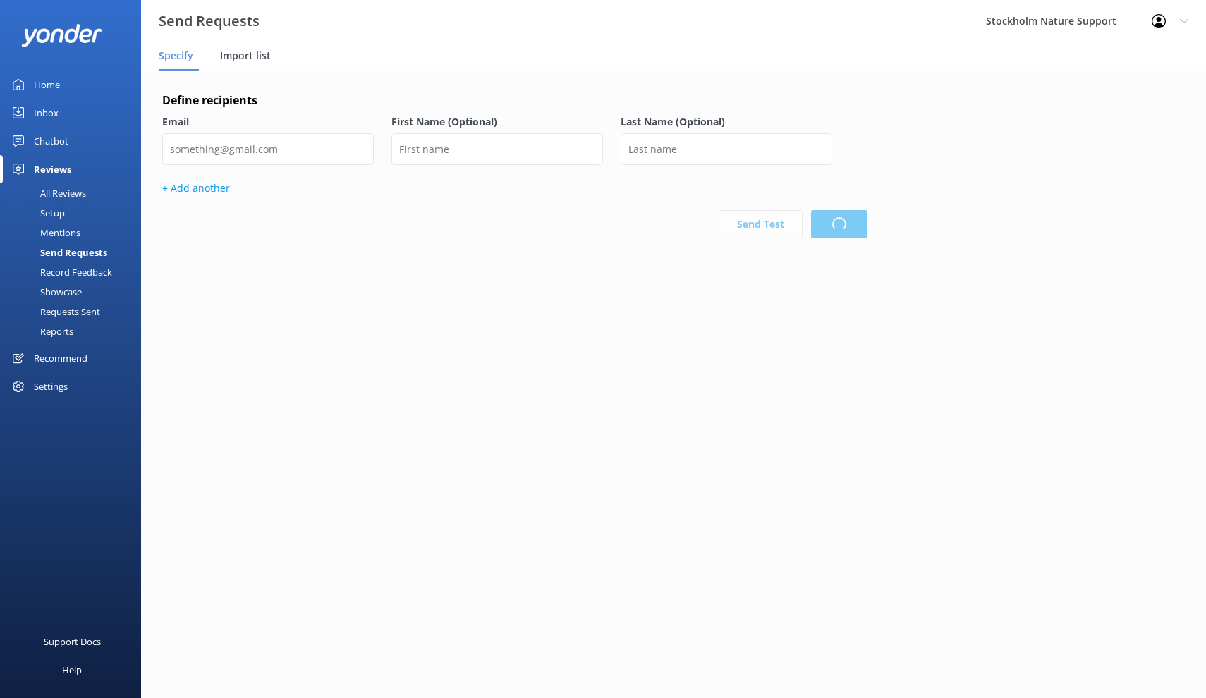
click at [252, 61] on span "Import list" at bounding box center [245, 56] width 51 height 14
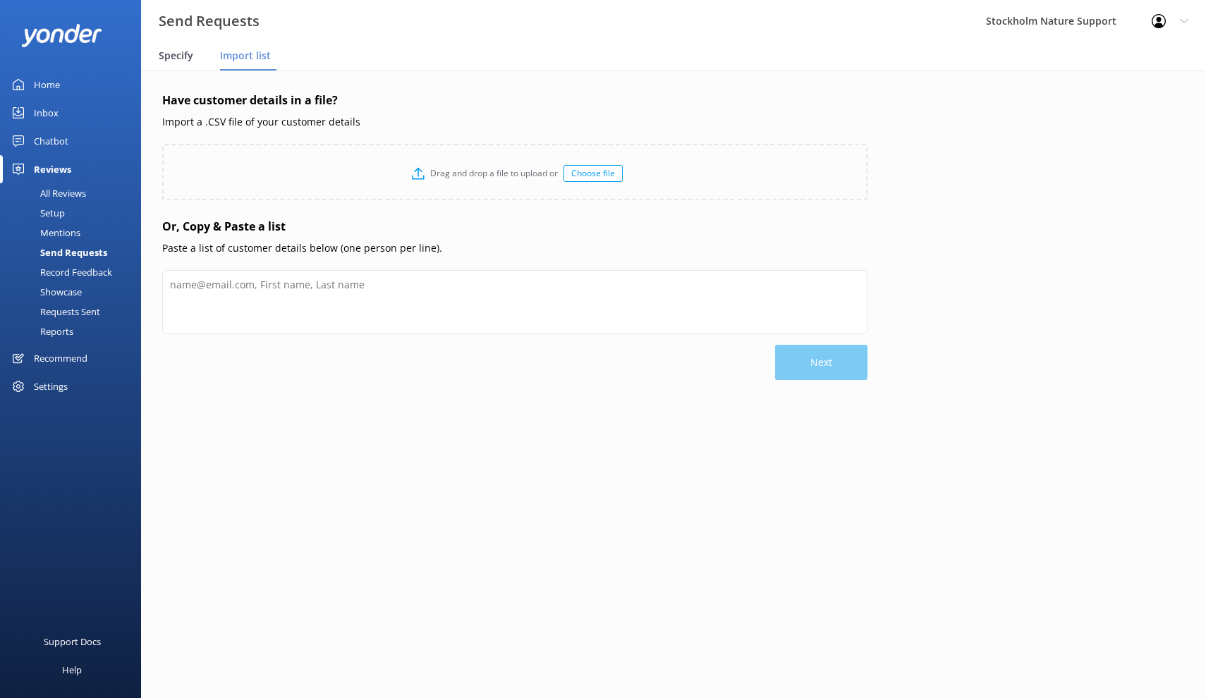
click at [181, 59] on span "Specify" at bounding box center [176, 56] width 35 height 14
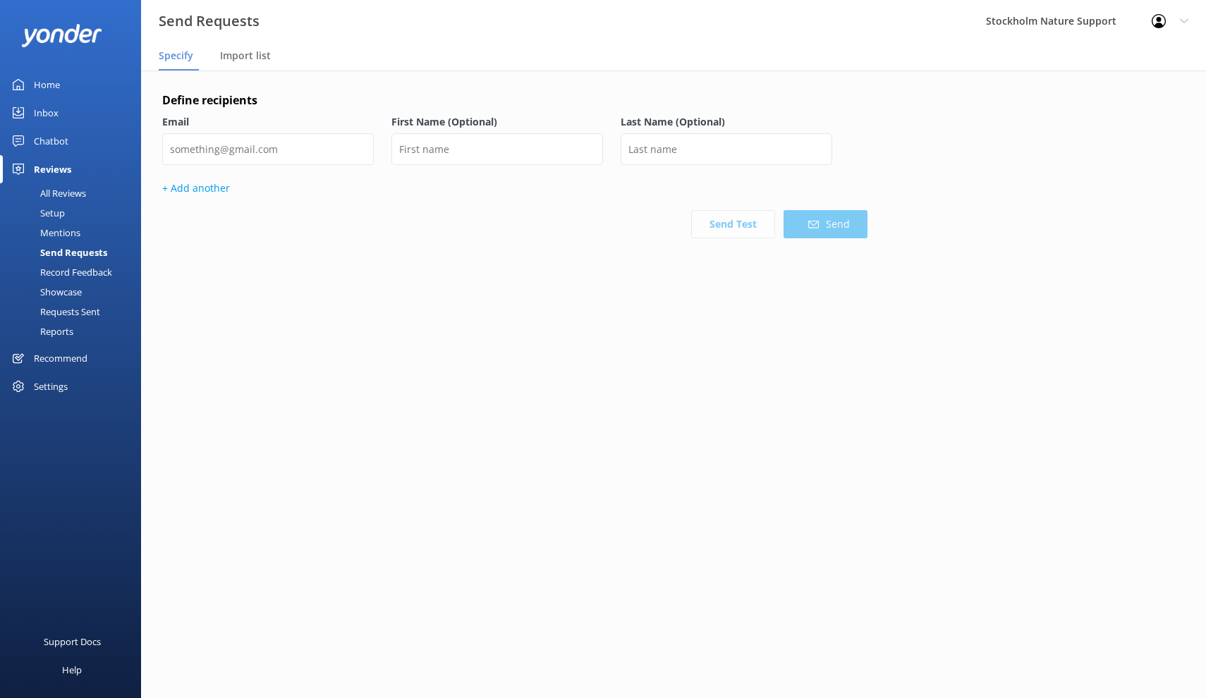
click at [66, 316] on div "Requests Sent" at bounding box center [54, 312] width 92 height 20
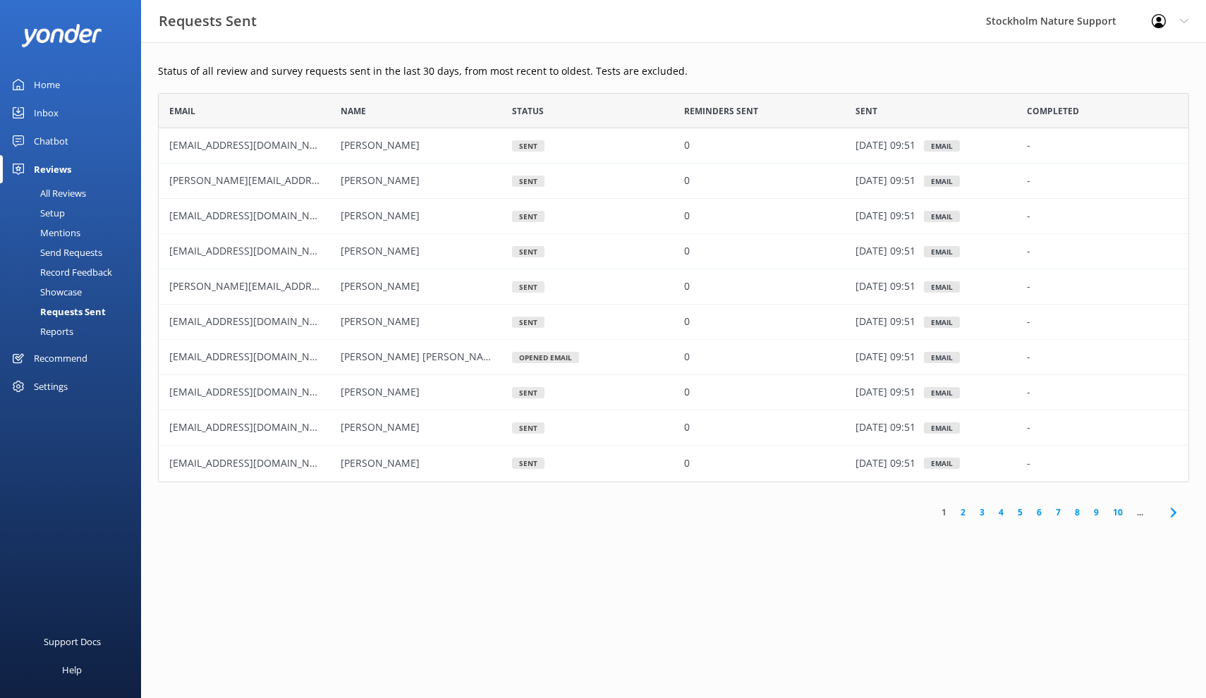
scroll to position [389, 1031]
click at [1077, 511] on link "8" at bounding box center [1077, 512] width 19 height 13
click at [1022, 512] on link "9" at bounding box center [1024, 512] width 19 height 13
click at [962, 511] on link "7" at bounding box center [962, 512] width 19 height 13
click at [1044, 513] on link "9" at bounding box center [1048, 512] width 19 height 13
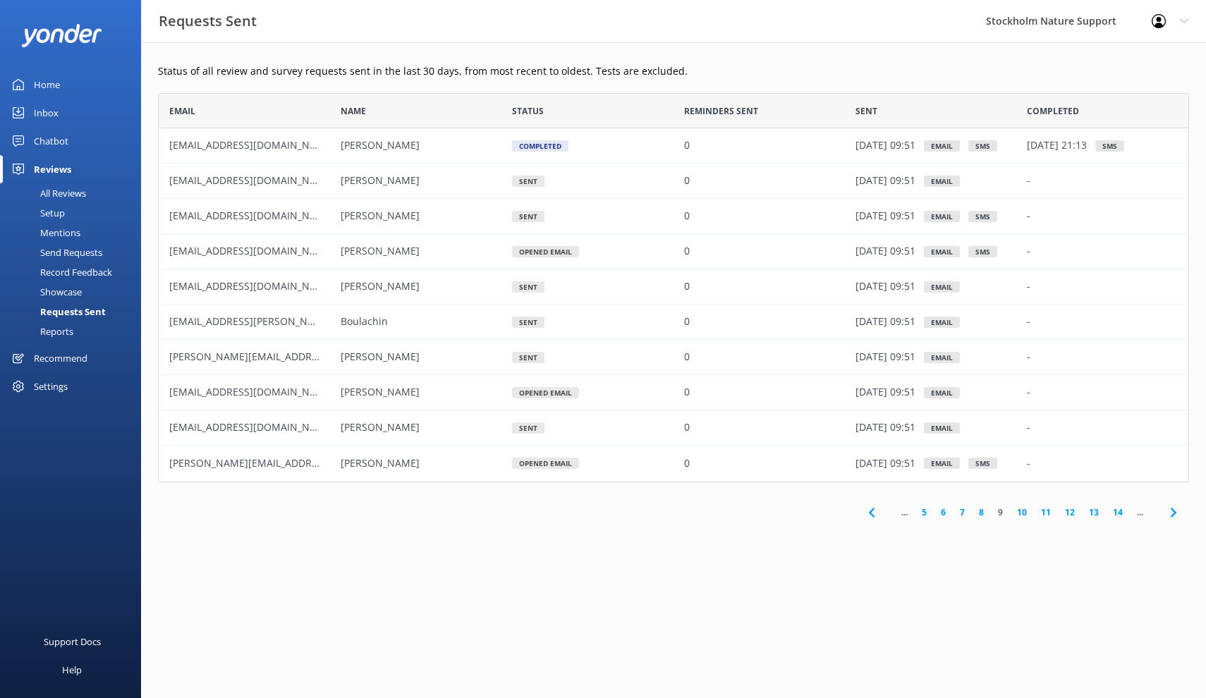
click at [1020, 515] on link "10" at bounding box center [1022, 512] width 24 height 13
click at [1021, 515] on link "11" at bounding box center [1022, 512] width 24 height 13
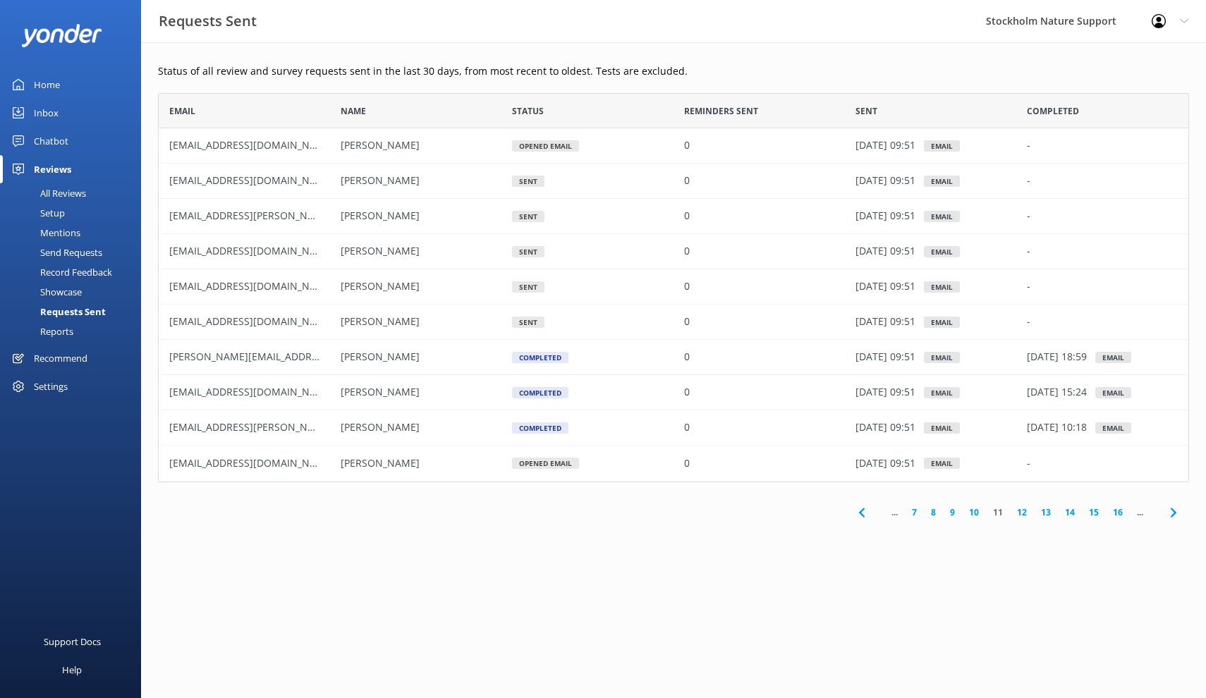
click at [1021, 515] on link "12" at bounding box center [1022, 512] width 24 height 13
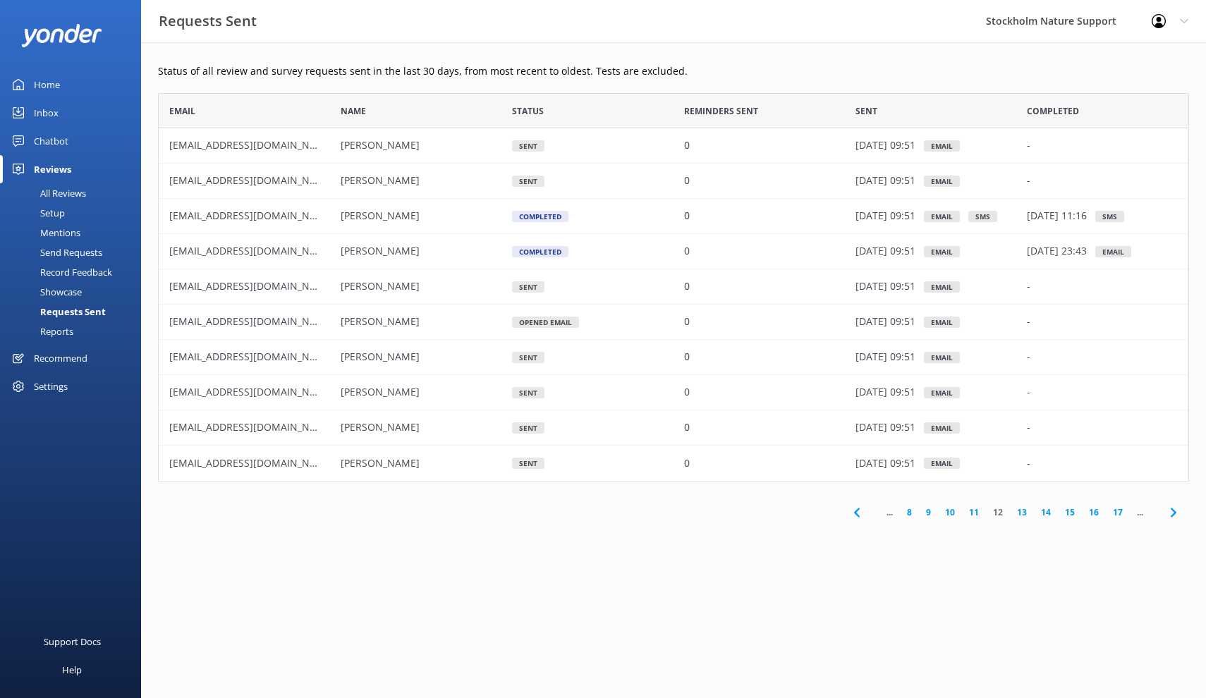
click at [1021, 515] on link "13" at bounding box center [1022, 512] width 24 height 13
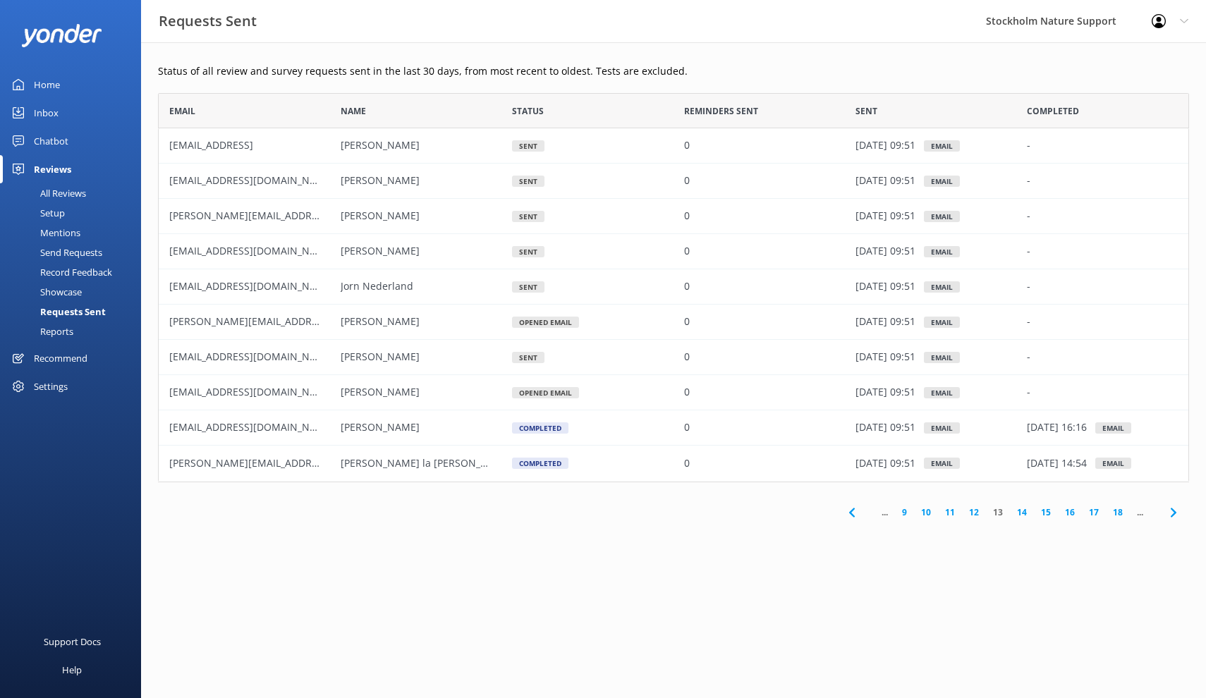
click at [1021, 515] on link "14" at bounding box center [1022, 512] width 24 height 13
click at [1021, 515] on link "15" at bounding box center [1022, 512] width 24 height 13
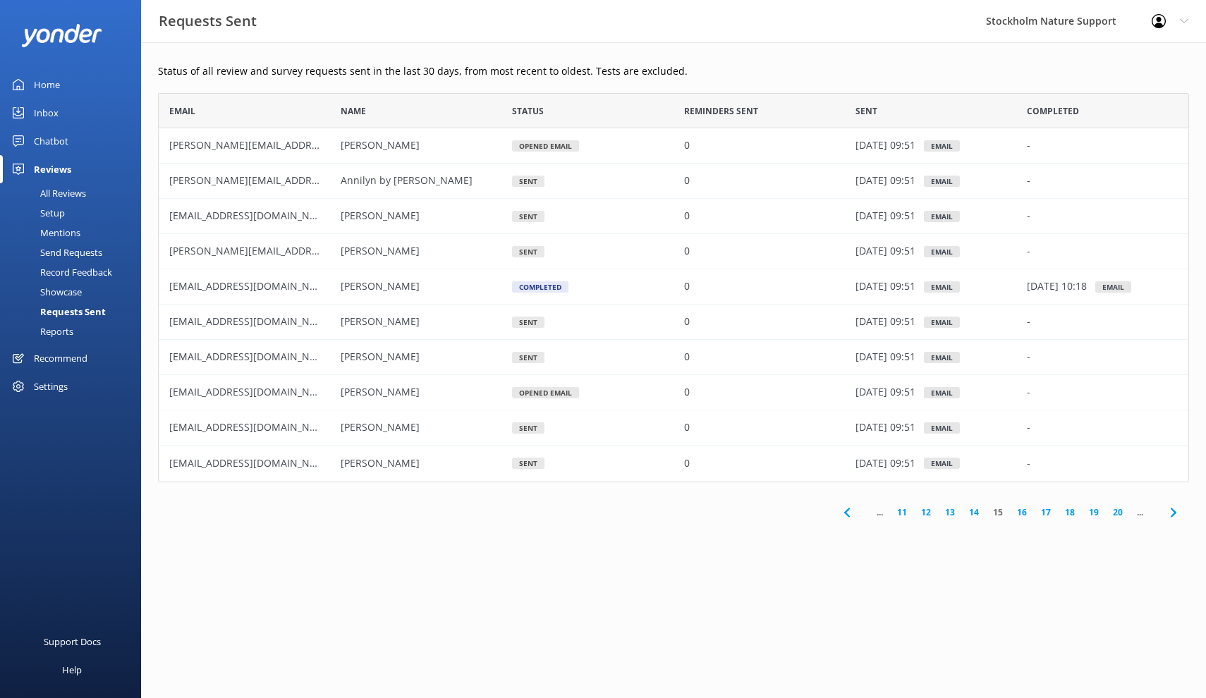
click at [1021, 515] on link "16" at bounding box center [1022, 512] width 24 height 13
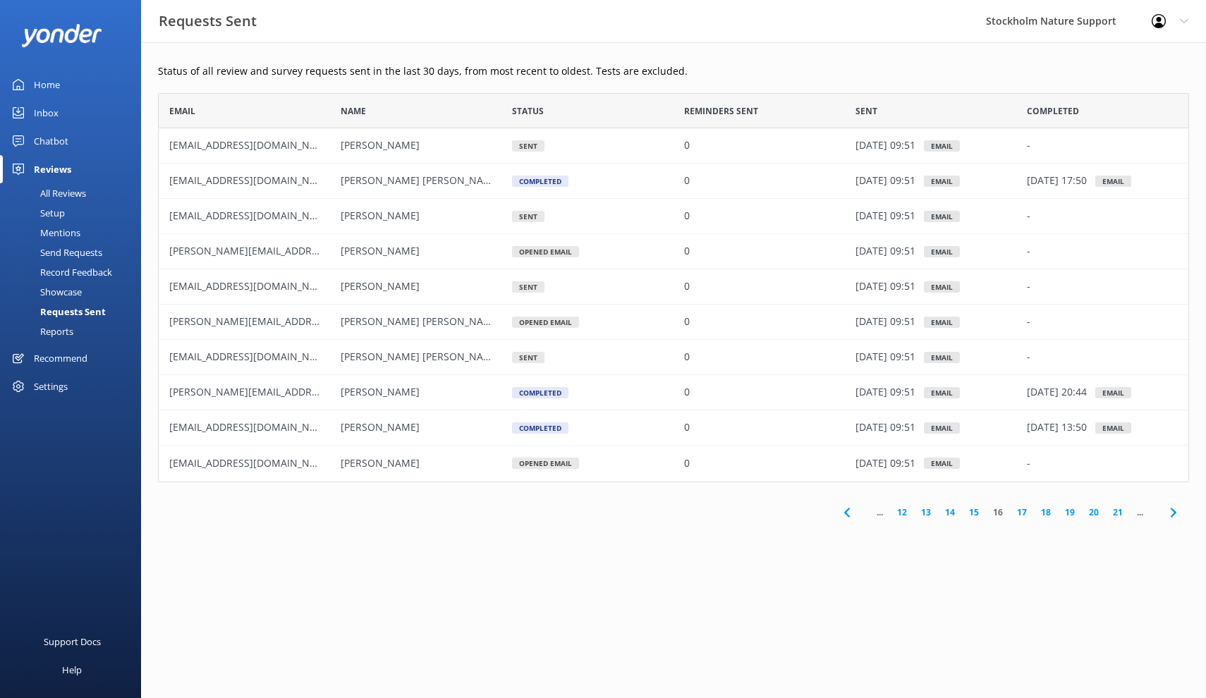
click at [1021, 515] on link "17" at bounding box center [1022, 512] width 24 height 13
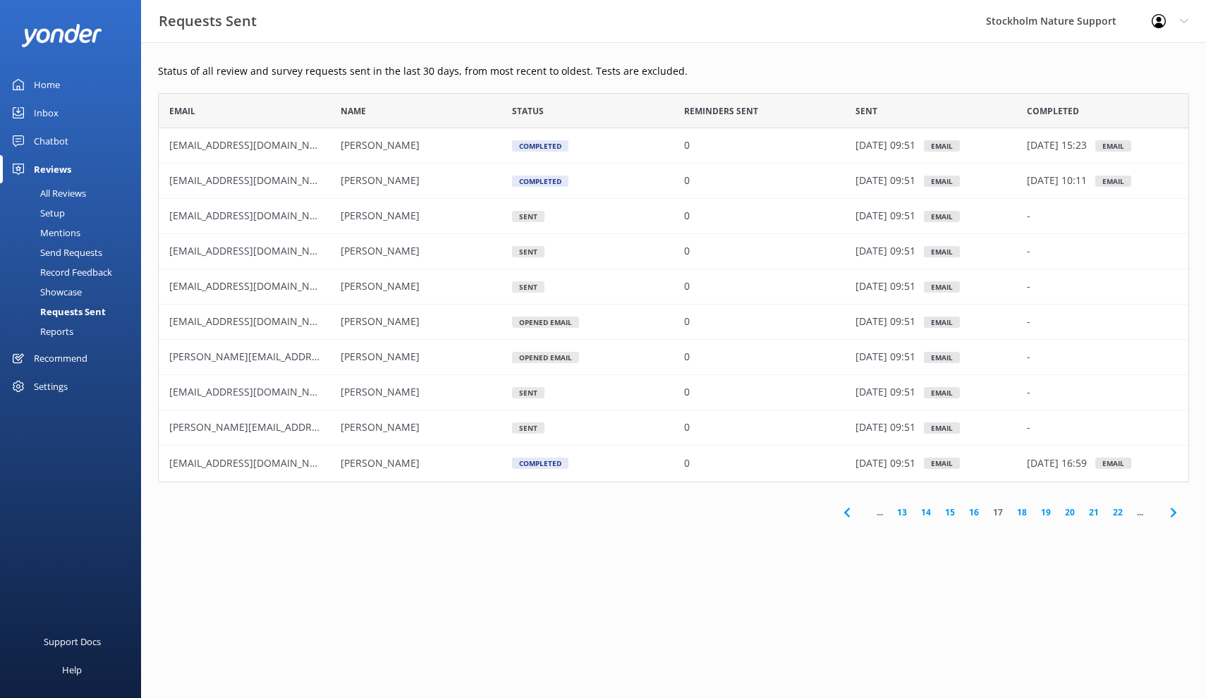
click at [66, 257] on div "Send Requests" at bounding box center [55, 253] width 94 height 20
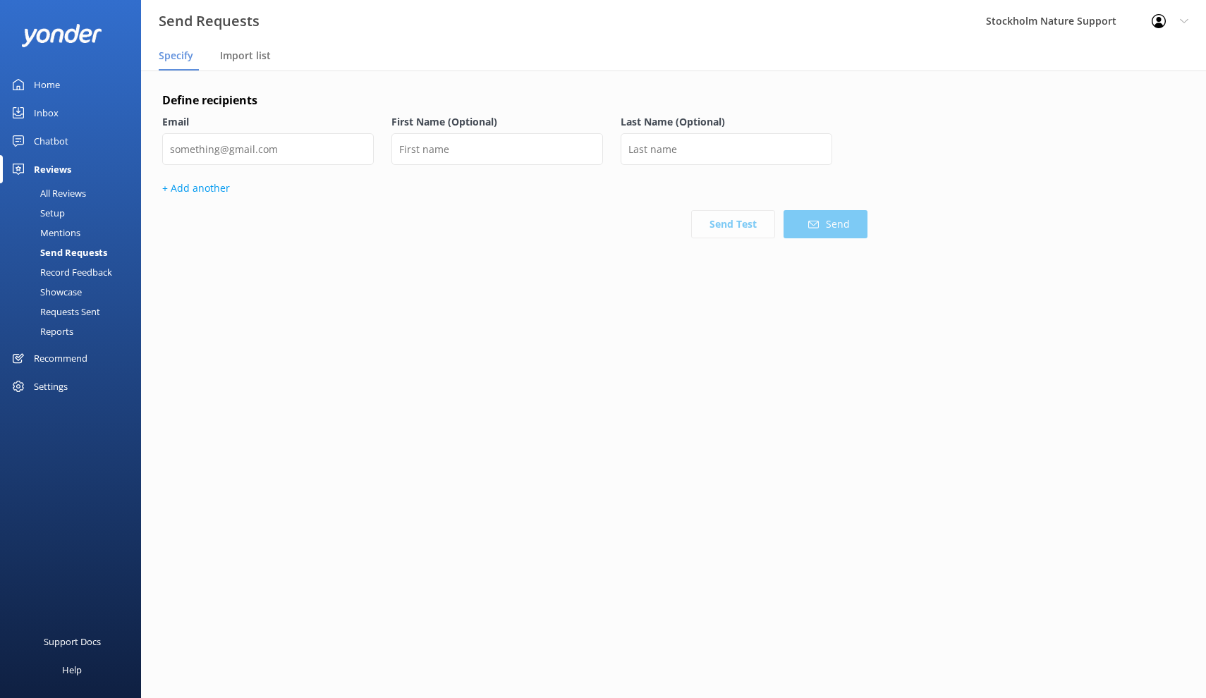
click at [57, 211] on div "Setup" at bounding box center [36, 213] width 56 height 20
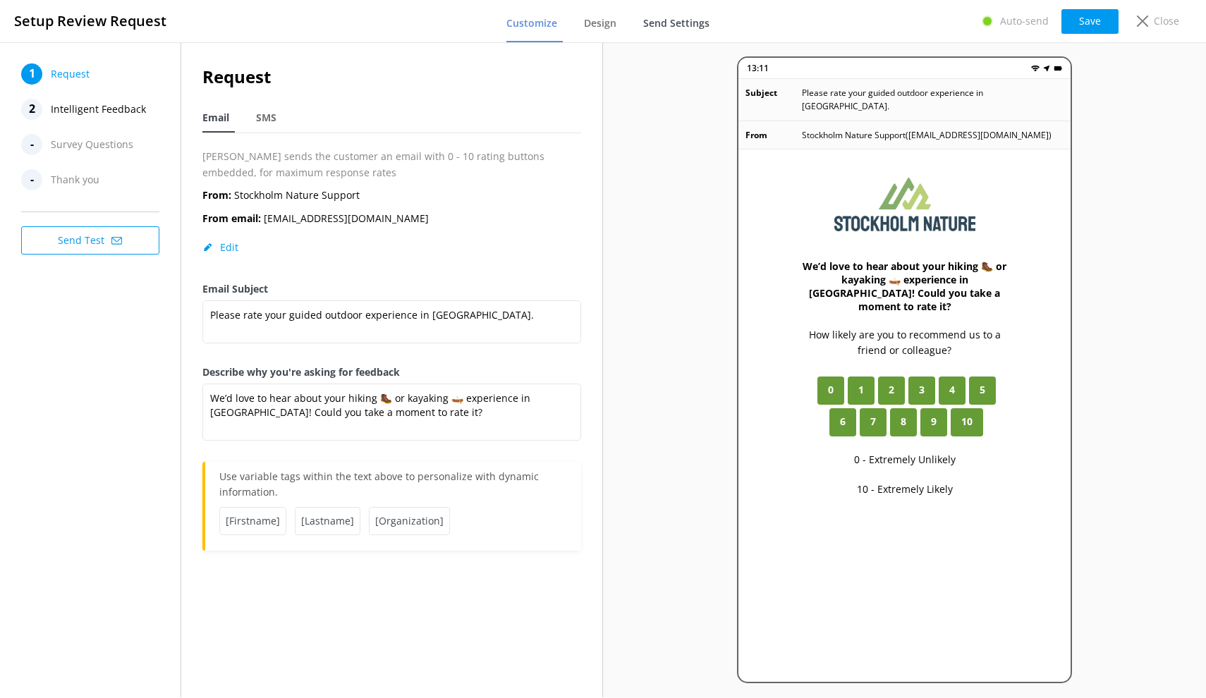
click at [653, 23] on span "Send Settings" at bounding box center [676, 23] width 66 height 14
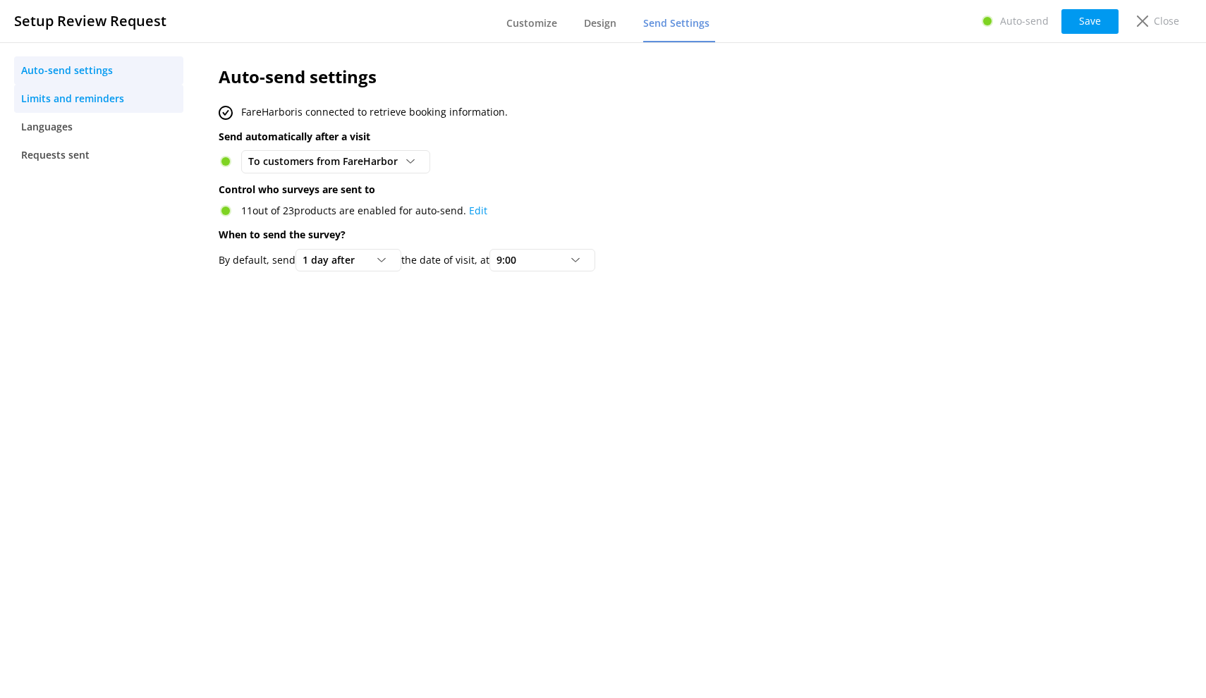
click at [99, 103] on span "Limits and reminders" at bounding box center [72, 99] width 103 height 16
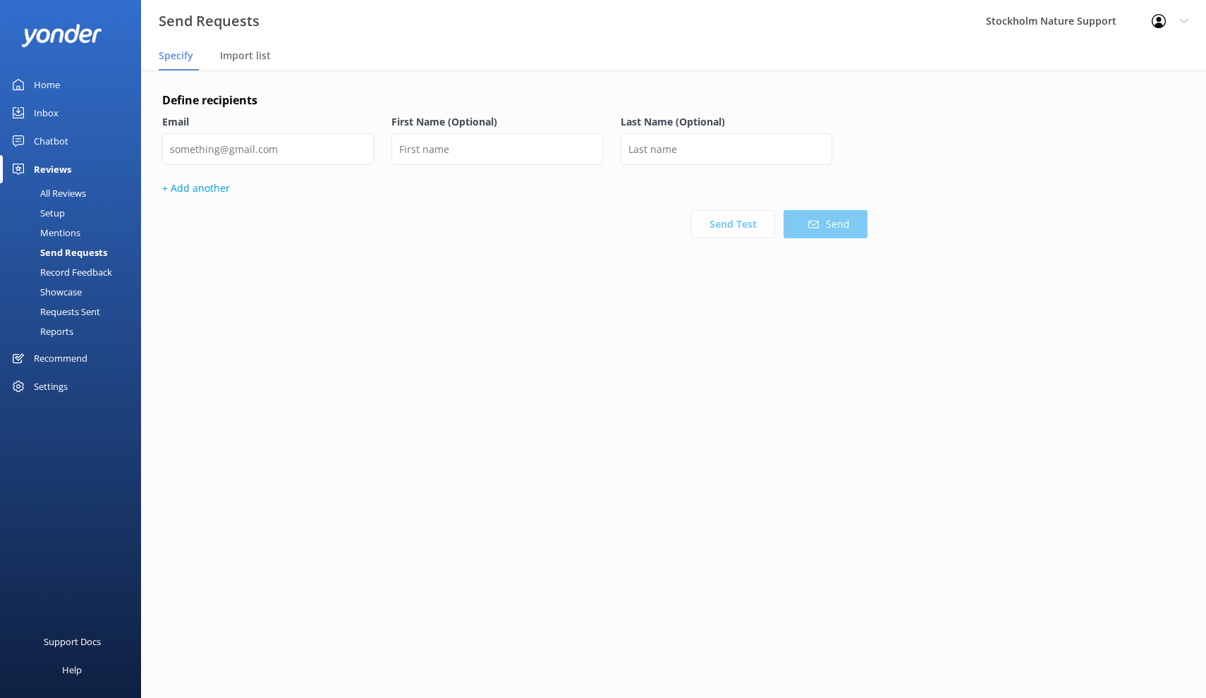
click at [67, 252] on div "Send Requests" at bounding box center [57, 253] width 99 height 20
click at [58, 193] on div "All Reviews" at bounding box center [47, 193] width 78 height 20
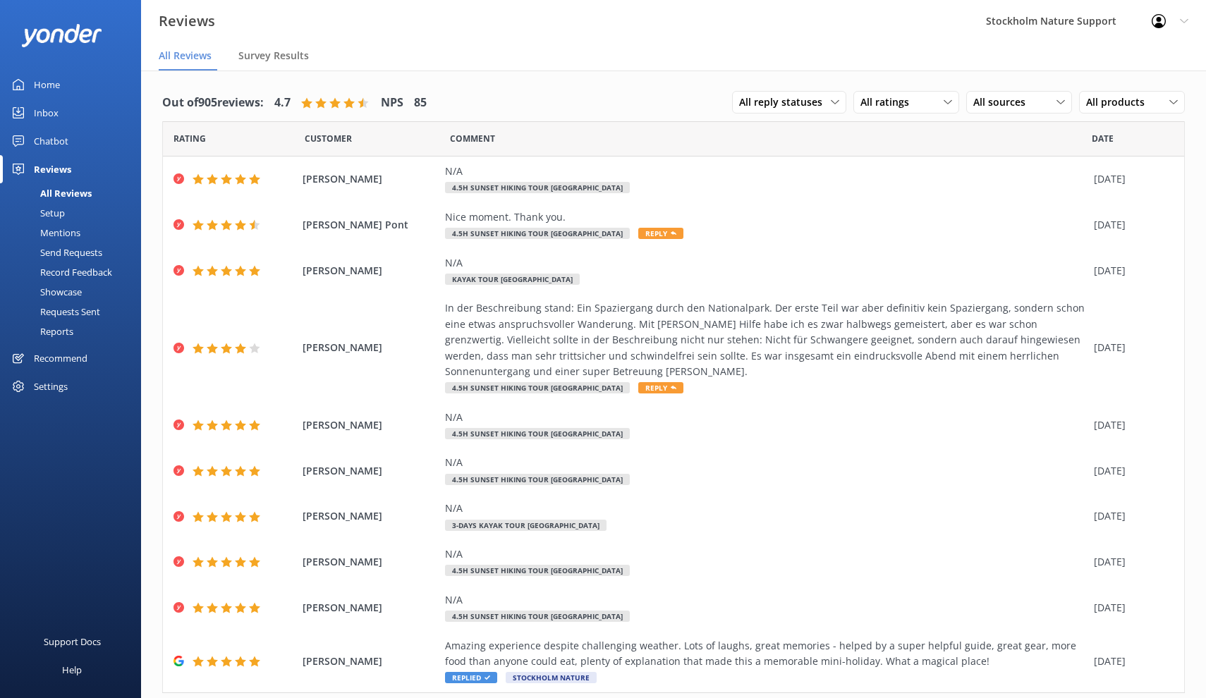
click at [59, 255] on div "Send Requests" at bounding box center [55, 253] width 94 height 20
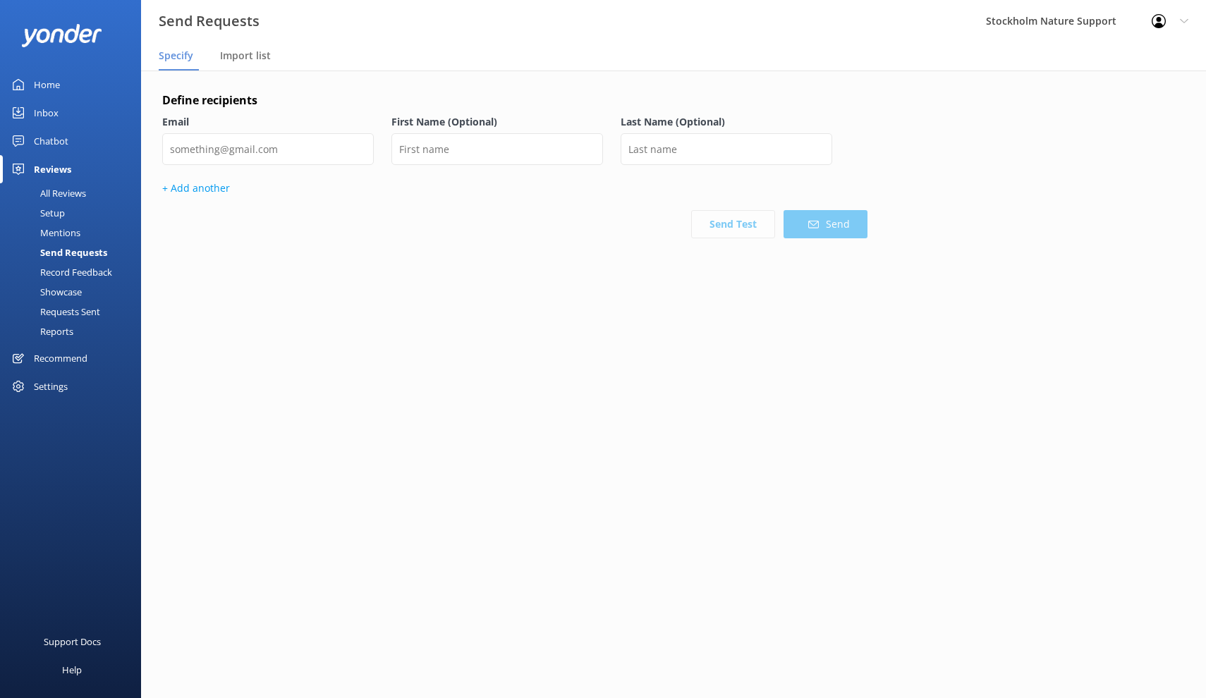
click at [63, 315] on div "Requests Sent" at bounding box center [54, 312] width 92 height 20
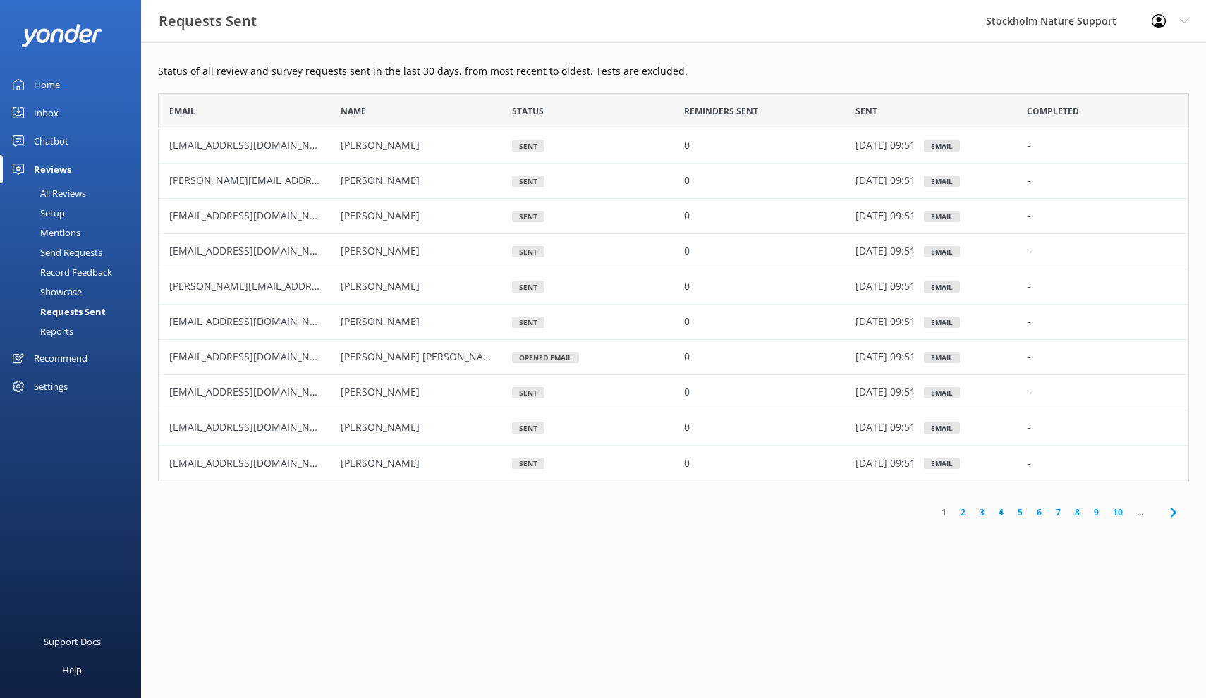
scroll to position [389, 1031]
click at [960, 515] on link "2" at bounding box center [962, 512] width 19 height 13
click at [980, 515] on link "3" at bounding box center [981, 512] width 19 height 13
click at [1001, 514] on link "4" at bounding box center [1000, 512] width 19 height 13
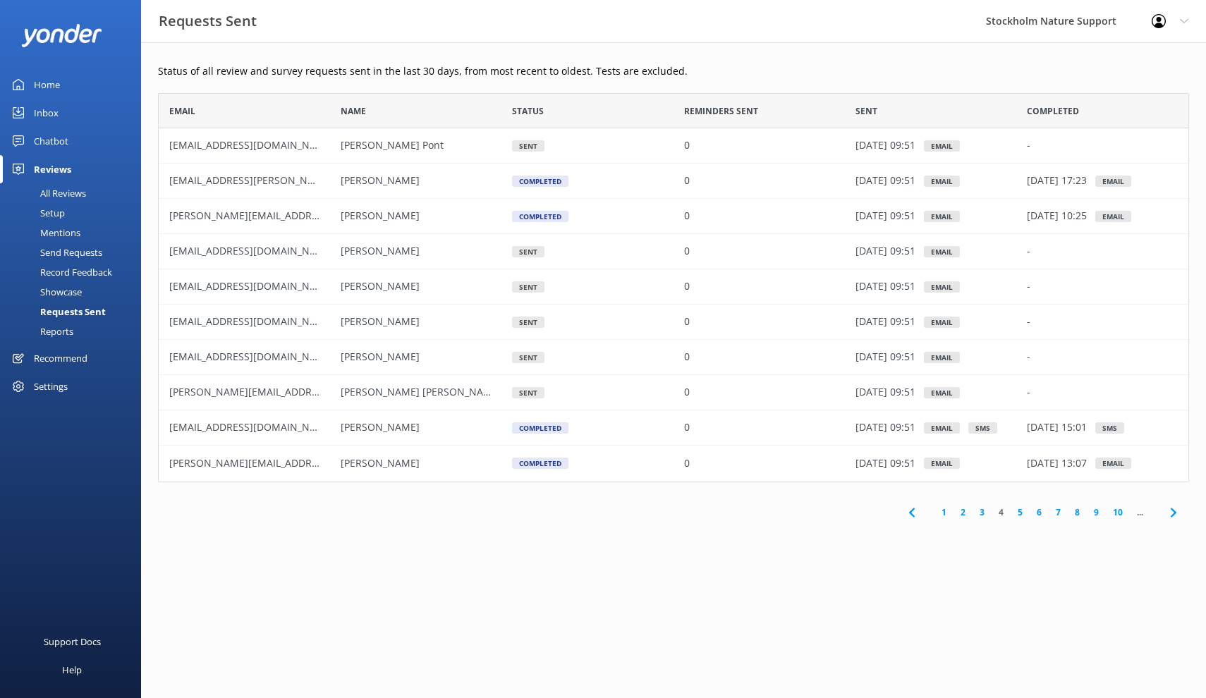
click at [1017, 513] on link "5" at bounding box center [1019, 512] width 19 height 13
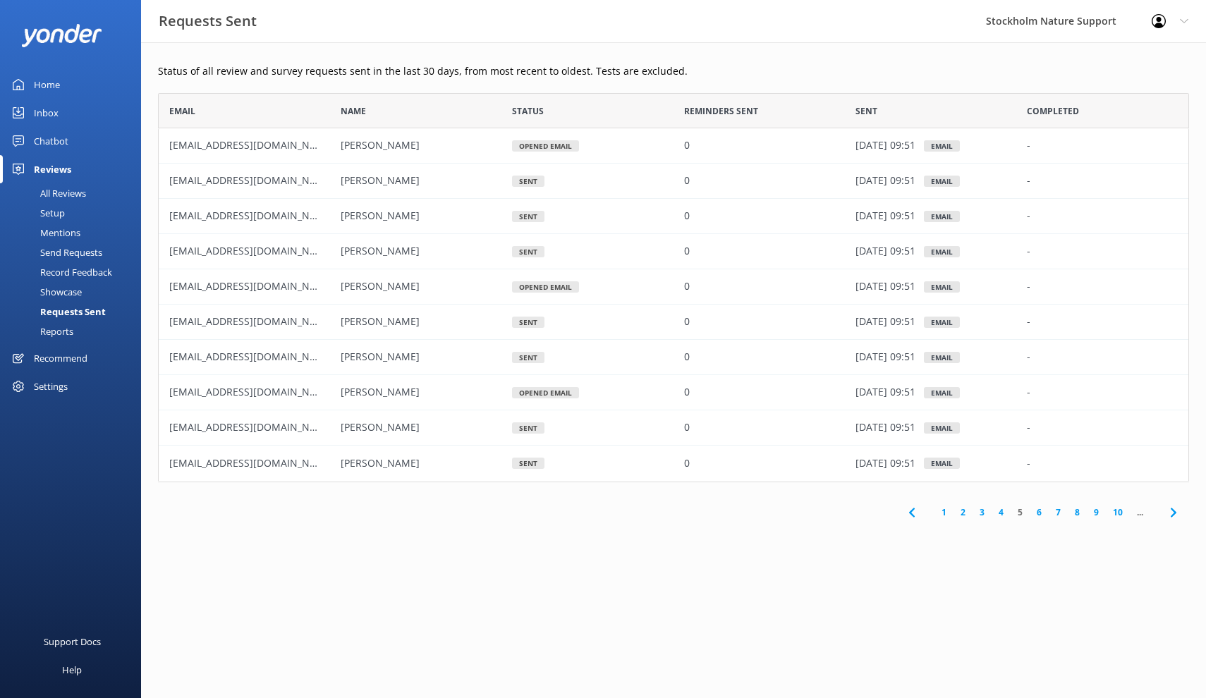
click at [1038, 512] on link "6" at bounding box center [1038, 512] width 19 height 13
click at [1034, 514] on link "7" at bounding box center [1034, 512] width 19 height 13
click at [1029, 513] on link "8" at bounding box center [1029, 512] width 19 height 13
click at [1027, 513] on link "9" at bounding box center [1024, 512] width 19 height 13
click at [1025, 513] on link "10" at bounding box center [1022, 512] width 24 height 13
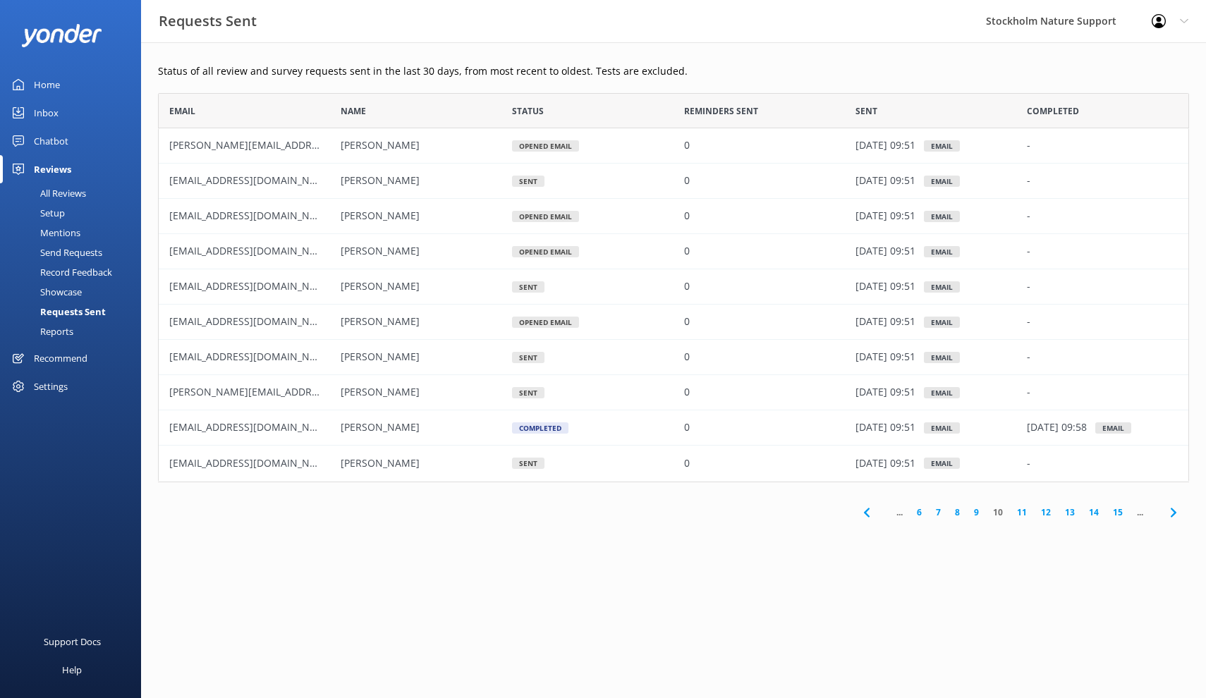
click at [1025, 513] on link "11" at bounding box center [1022, 512] width 24 height 13
click at [1025, 513] on link "12" at bounding box center [1022, 512] width 24 height 13
click at [1121, 514] on link "17" at bounding box center [1118, 512] width 24 height 13
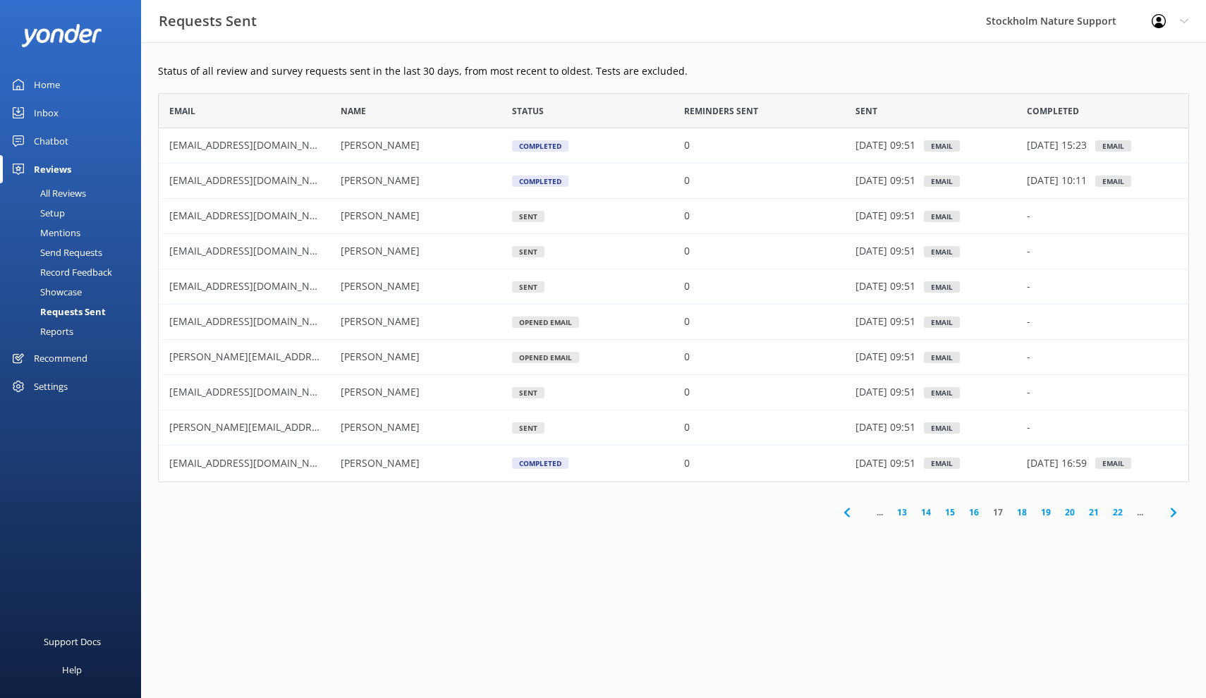
click at [1114, 515] on link "22" at bounding box center [1118, 512] width 24 height 13
click at [1092, 515] on link "26" at bounding box center [1094, 512] width 24 height 13
click at [1020, 513] on link "27" at bounding box center [1022, 512] width 24 height 13
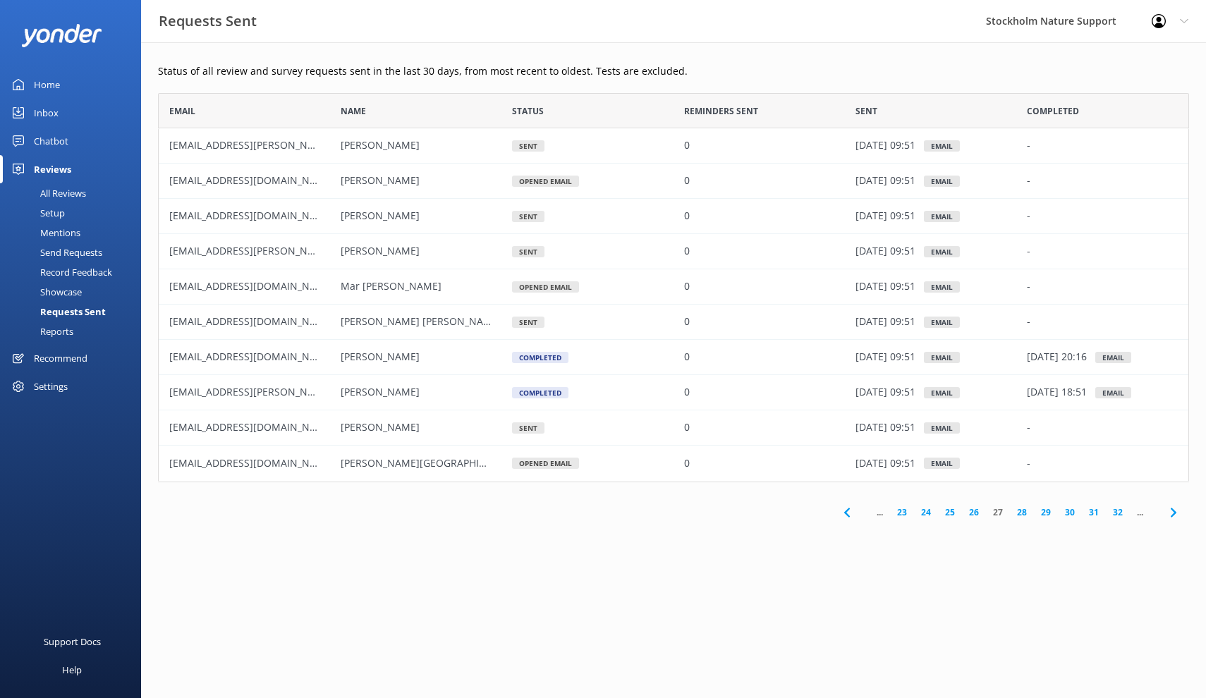
click at [1025, 513] on link "28" at bounding box center [1022, 512] width 24 height 13
click at [75, 386] on div "Settings" at bounding box center [70, 386] width 141 height 28
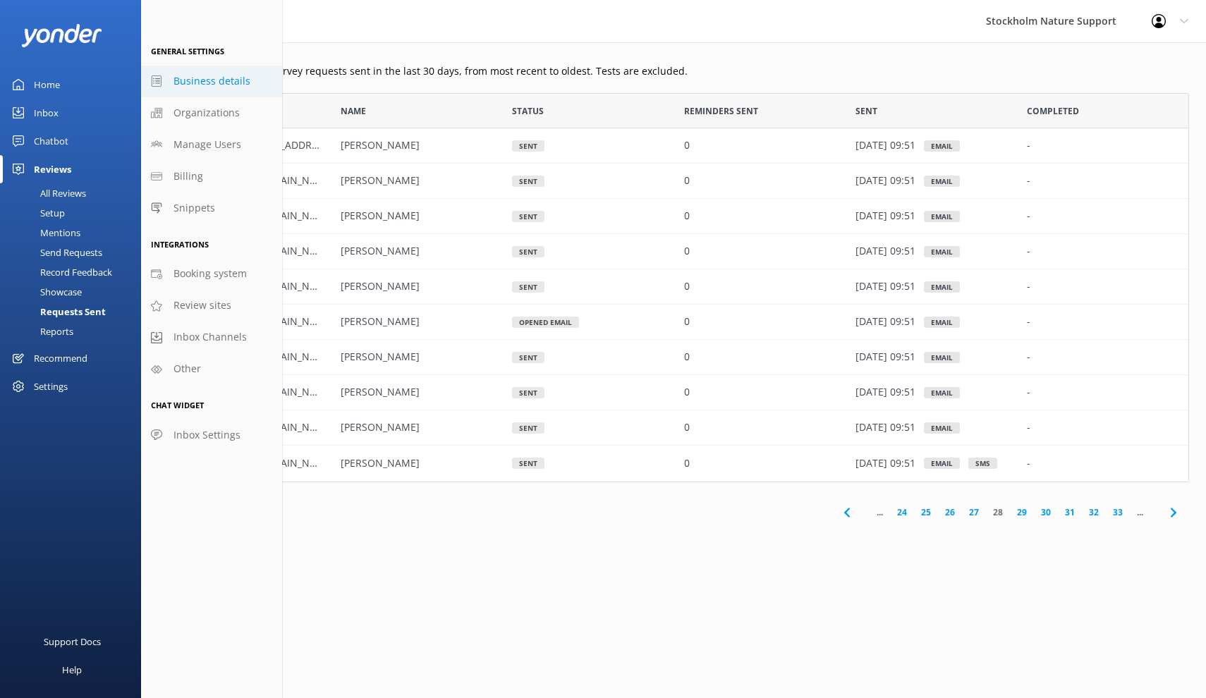
click at [202, 83] on span "Business details" at bounding box center [211, 81] width 77 height 16
select select "Europe/[GEOGRAPHIC_DATA]"
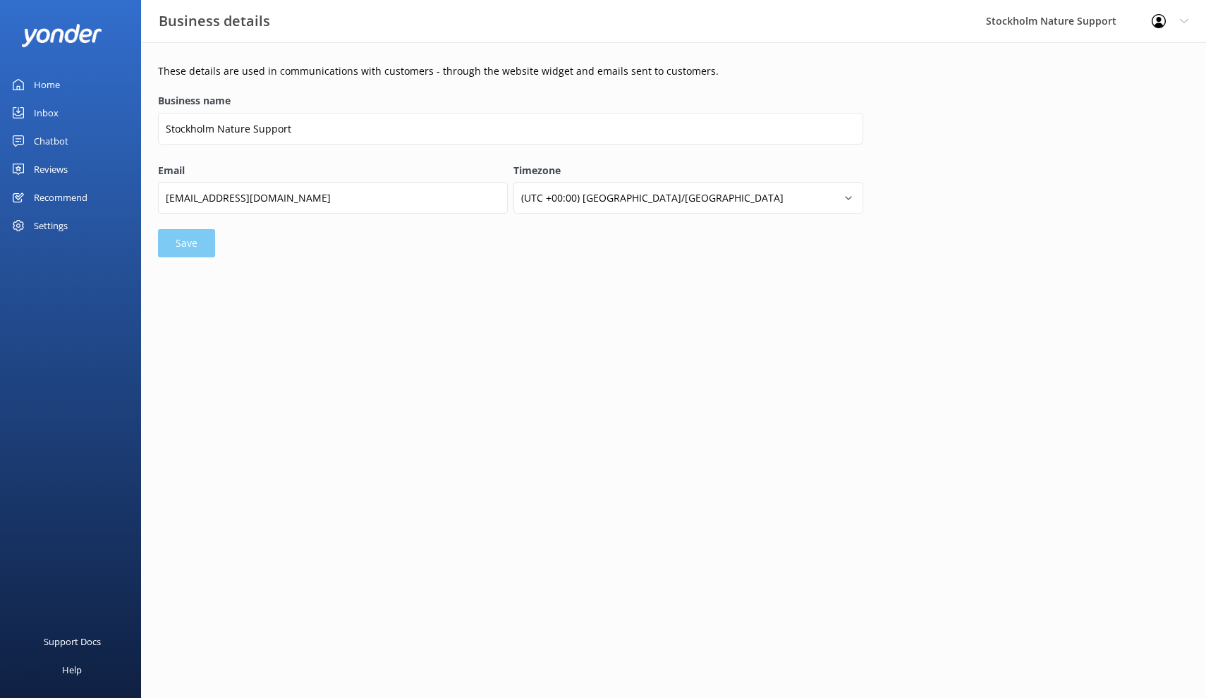
click at [57, 224] on div "Settings" at bounding box center [51, 226] width 34 height 28
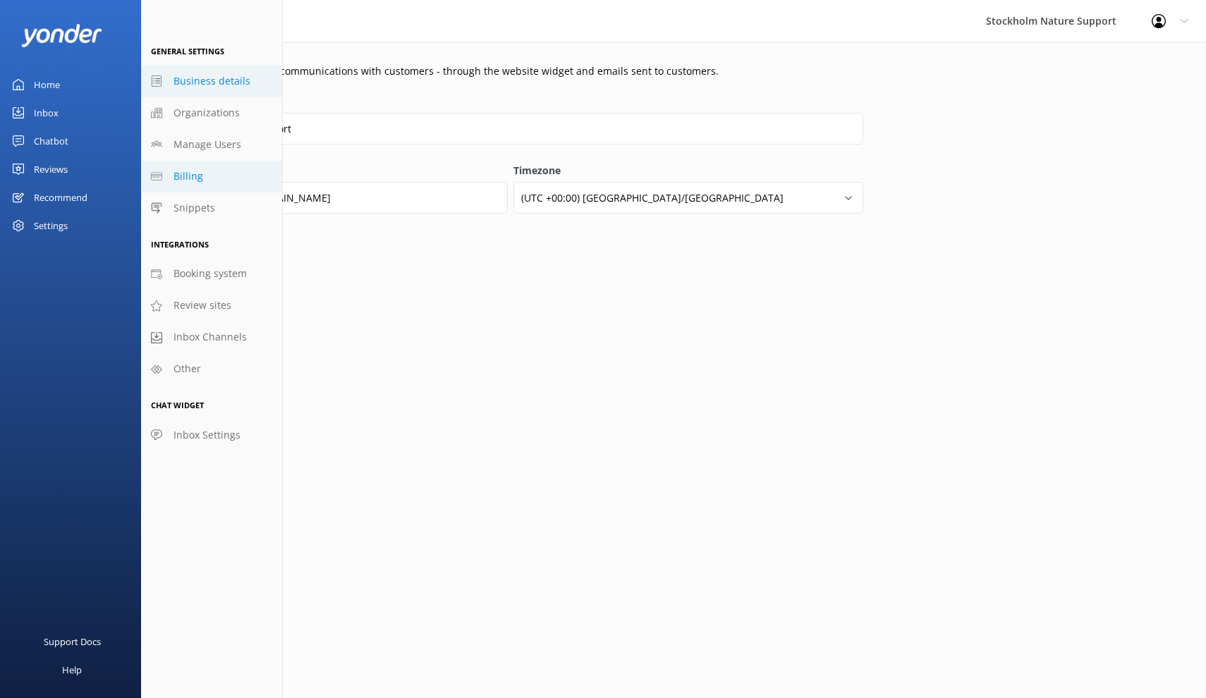
click at [188, 179] on span "Billing" at bounding box center [188, 177] width 30 height 16
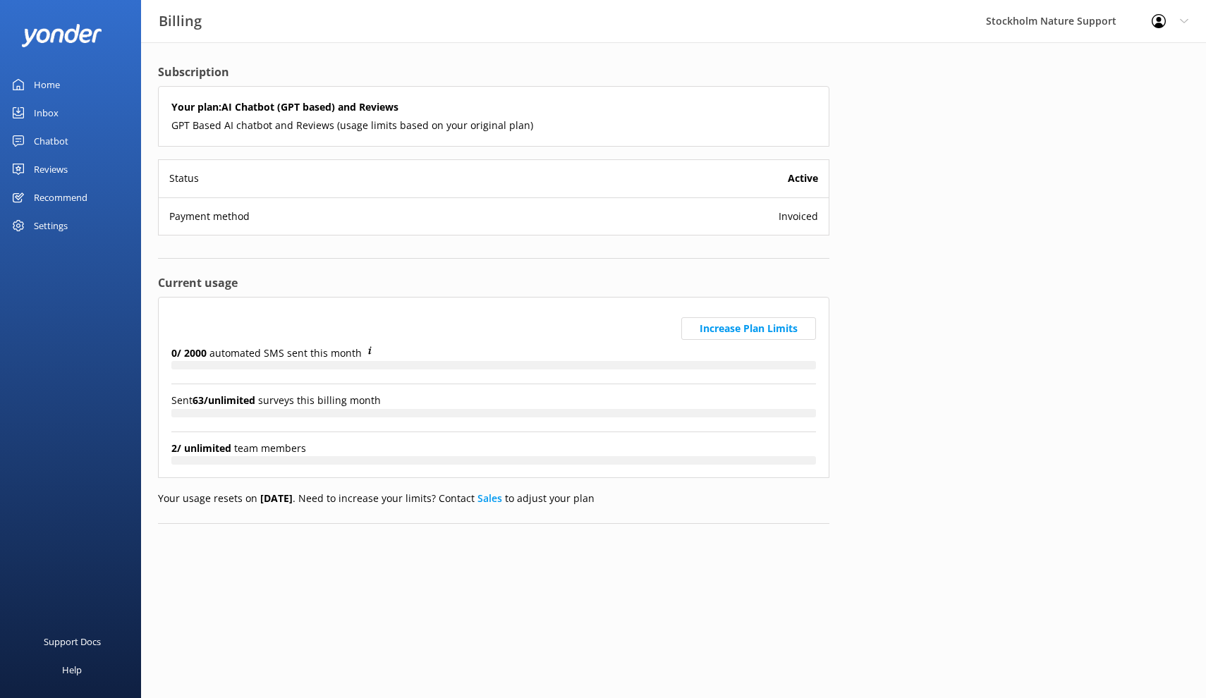
click at [73, 226] on div "Settings" at bounding box center [70, 226] width 141 height 28
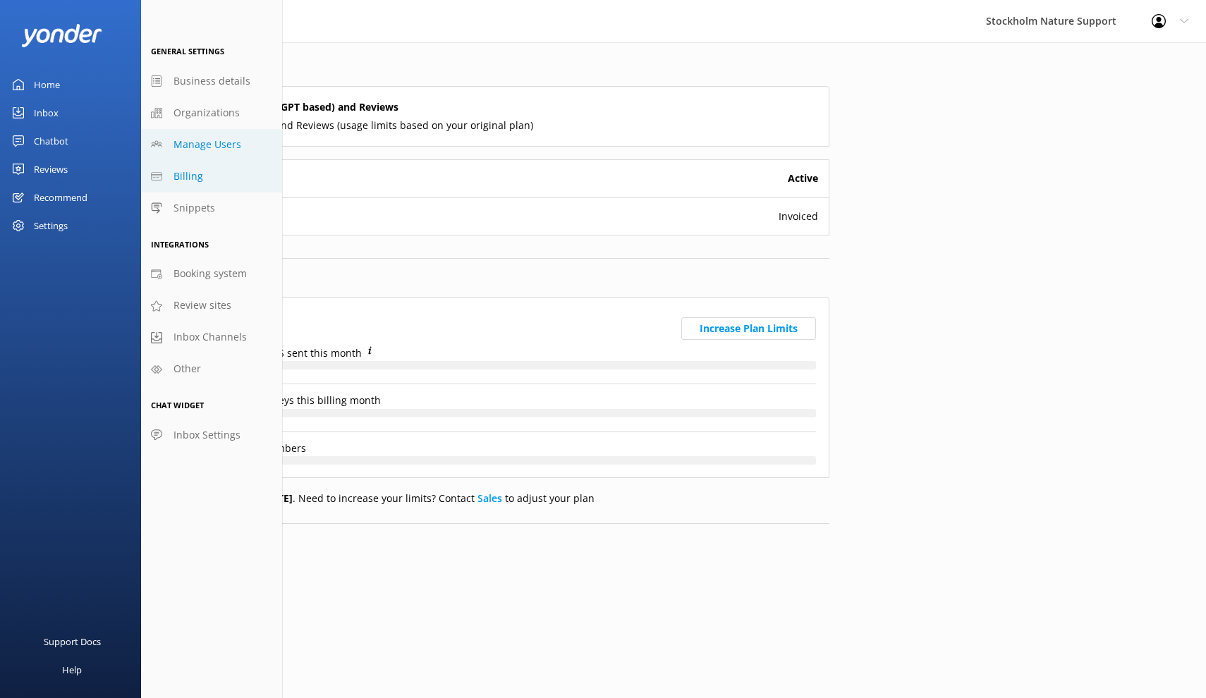
click at [199, 154] on link "Manage Users" at bounding box center [211, 145] width 141 height 32
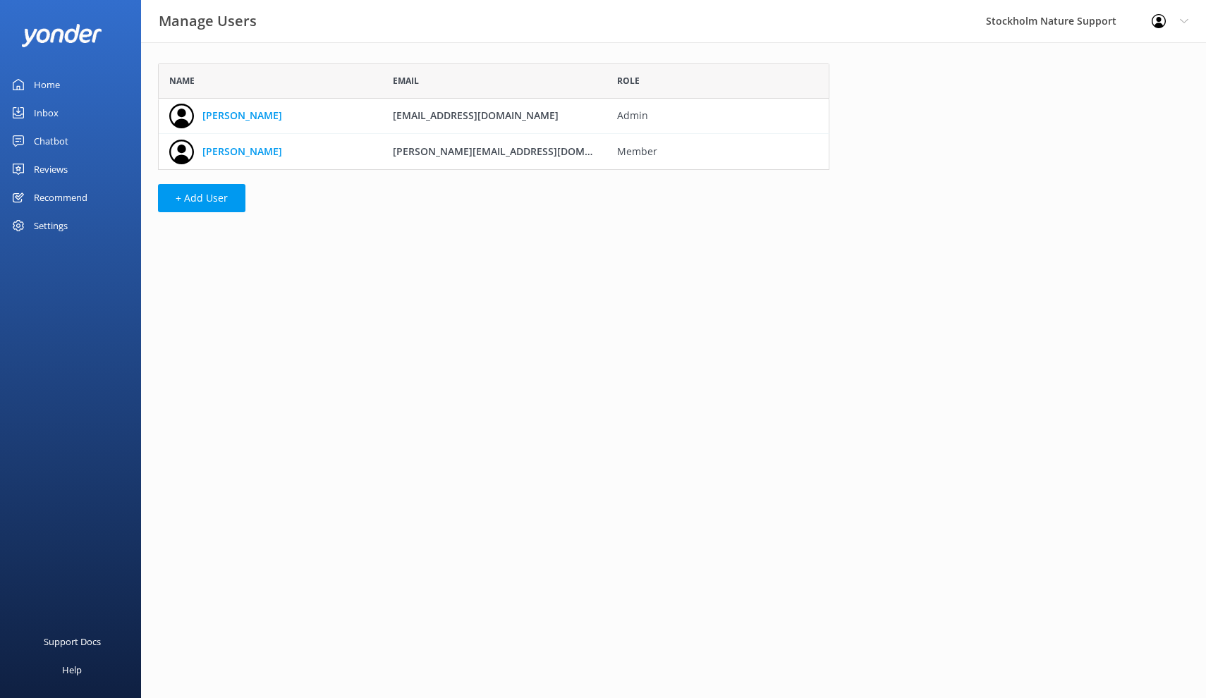
scroll to position [106, 671]
click at [64, 227] on div "Settings" at bounding box center [51, 226] width 34 height 28
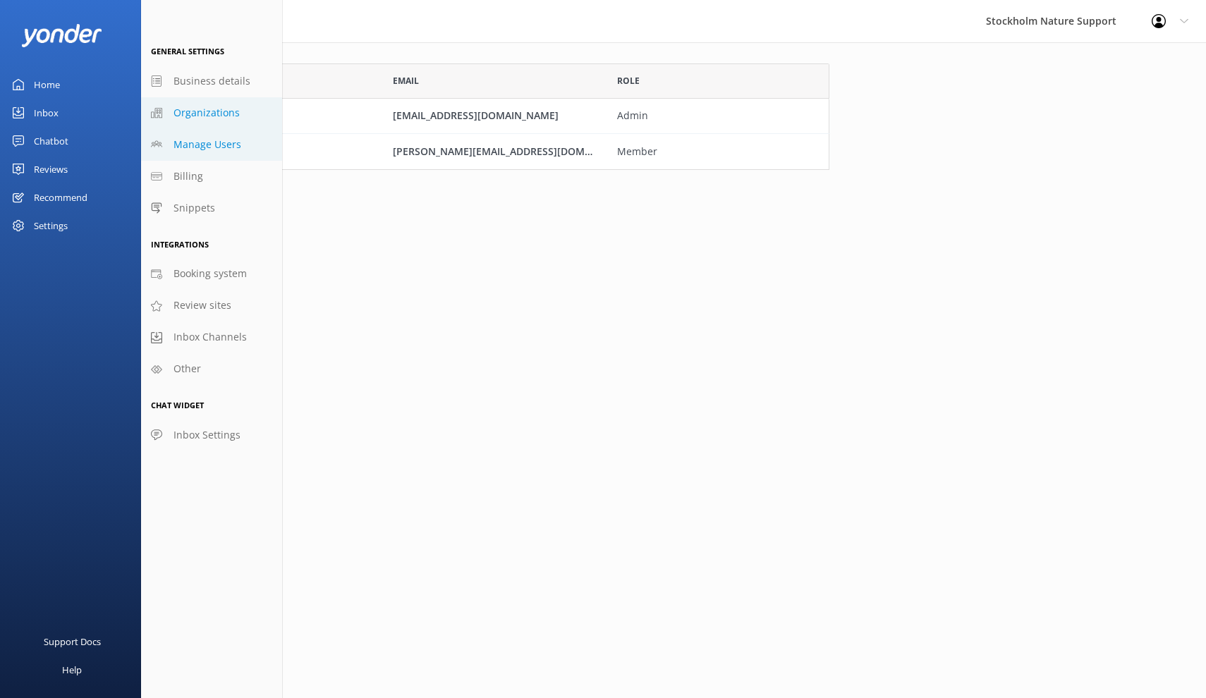
click at [195, 115] on span "Organizations" at bounding box center [206, 113] width 66 height 16
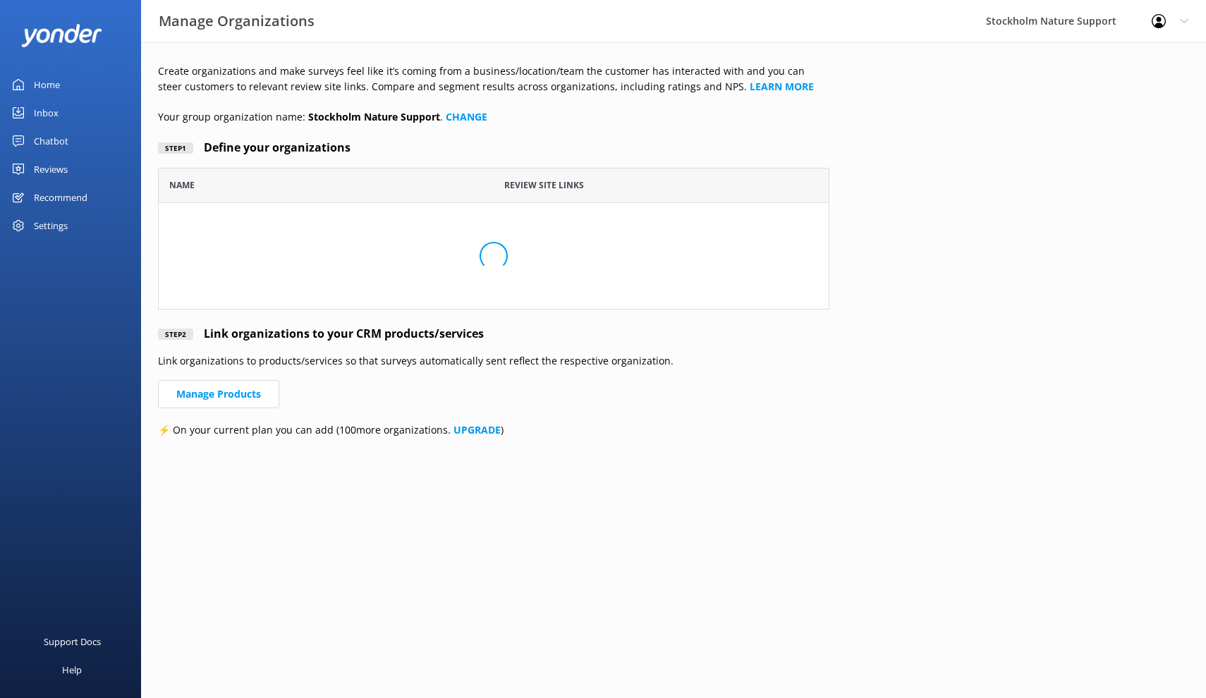
scroll to position [1, 1]
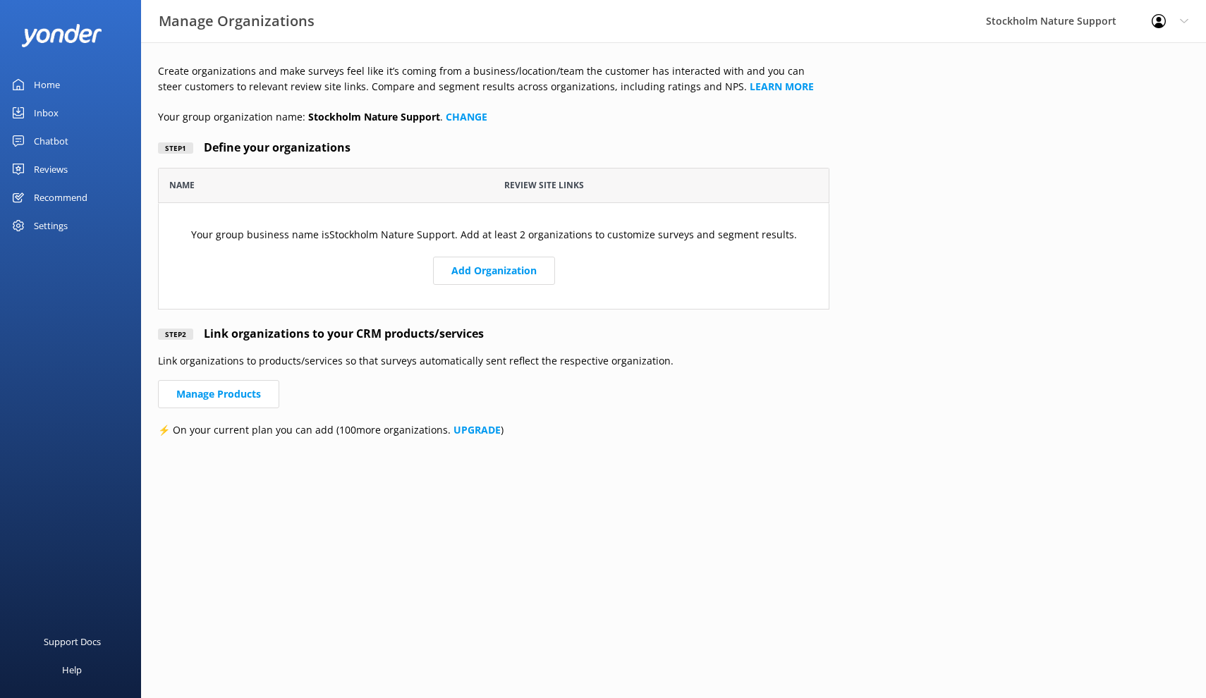
click at [52, 224] on div "Settings" at bounding box center [51, 226] width 34 height 28
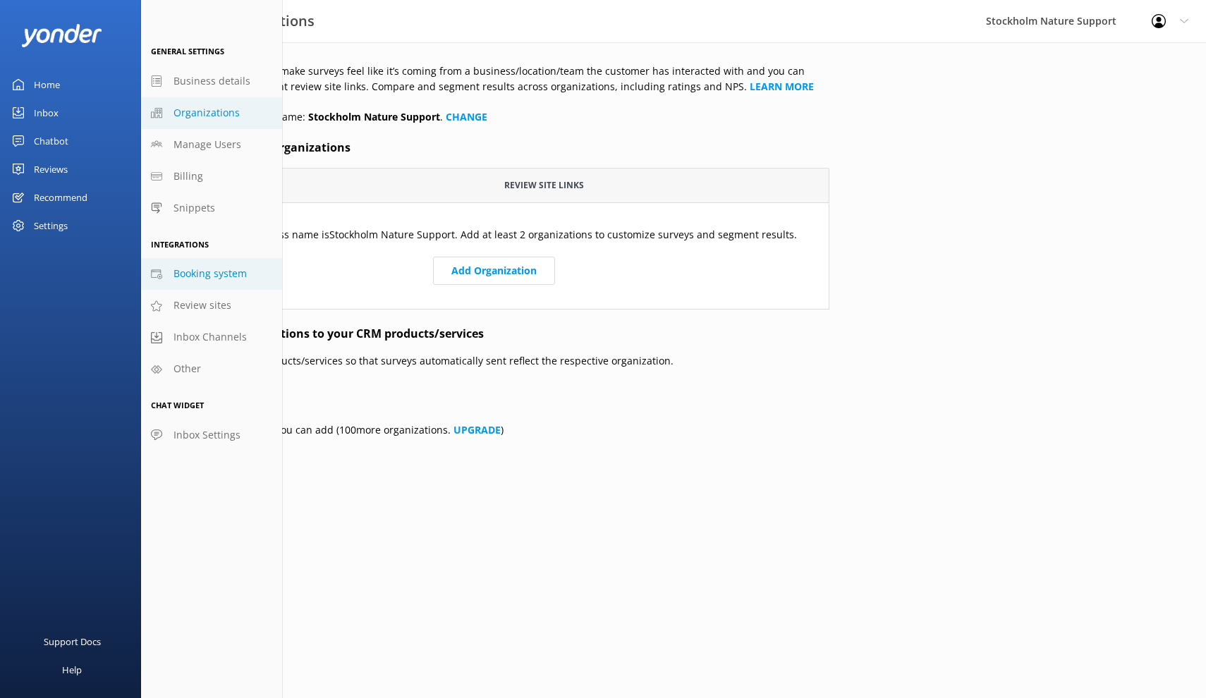
click at [213, 272] on span "Booking system" at bounding box center [209, 274] width 73 height 16
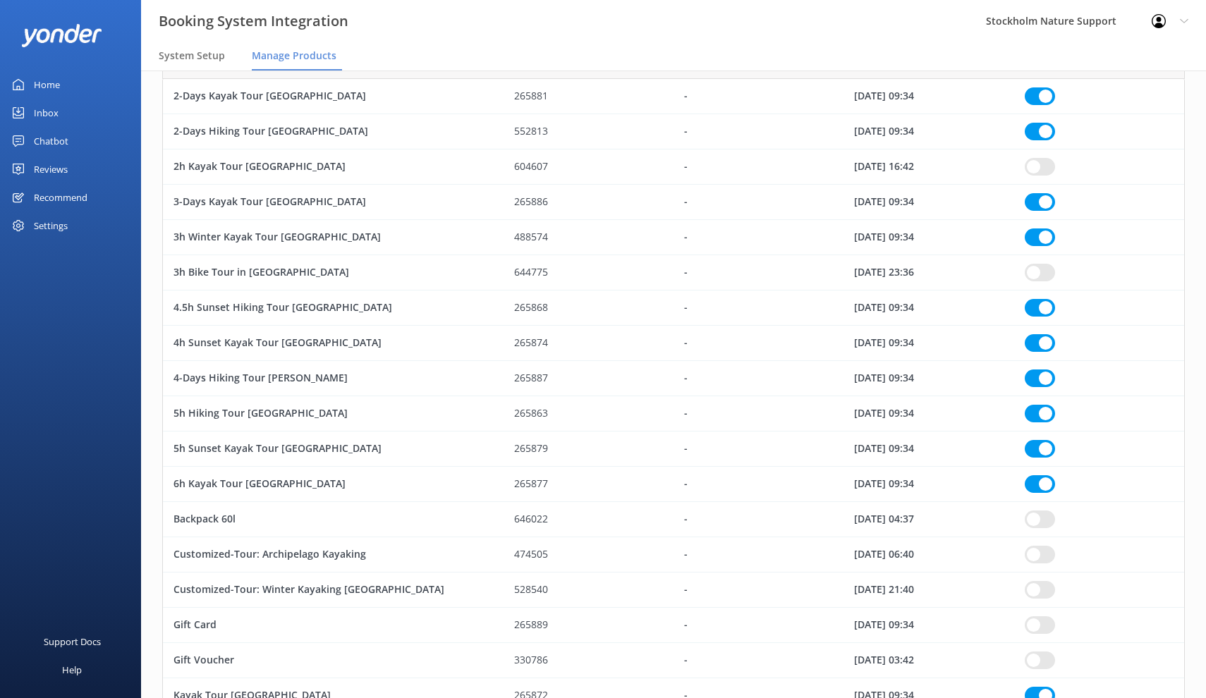
scroll to position [128, 0]
click at [1036, 269] on input "row" at bounding box center [1040, 271] width 30 height 18
checkbox input "true"
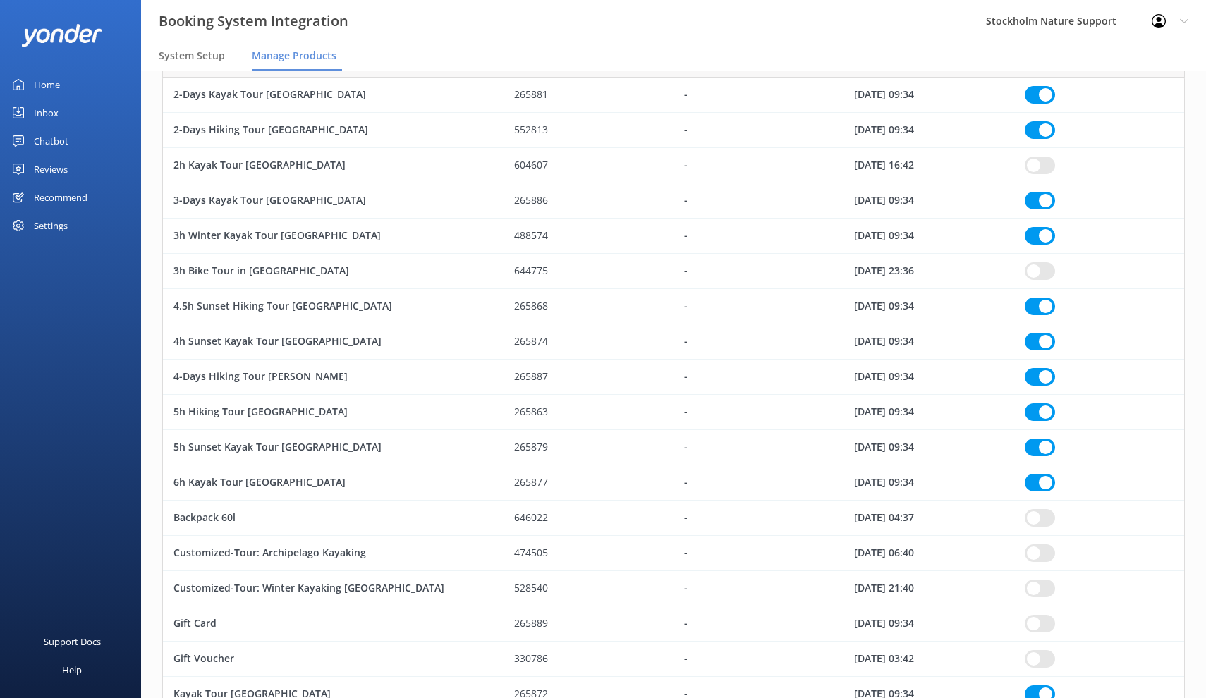
checkbox input "true"
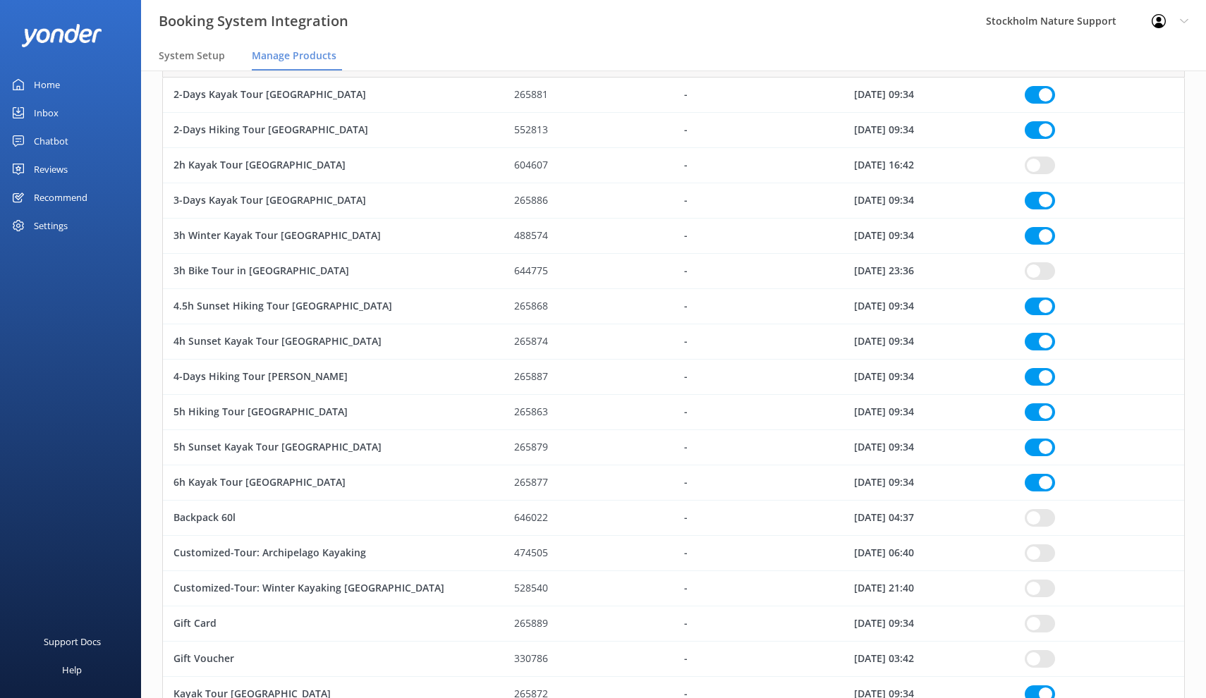
checkbox input "true"
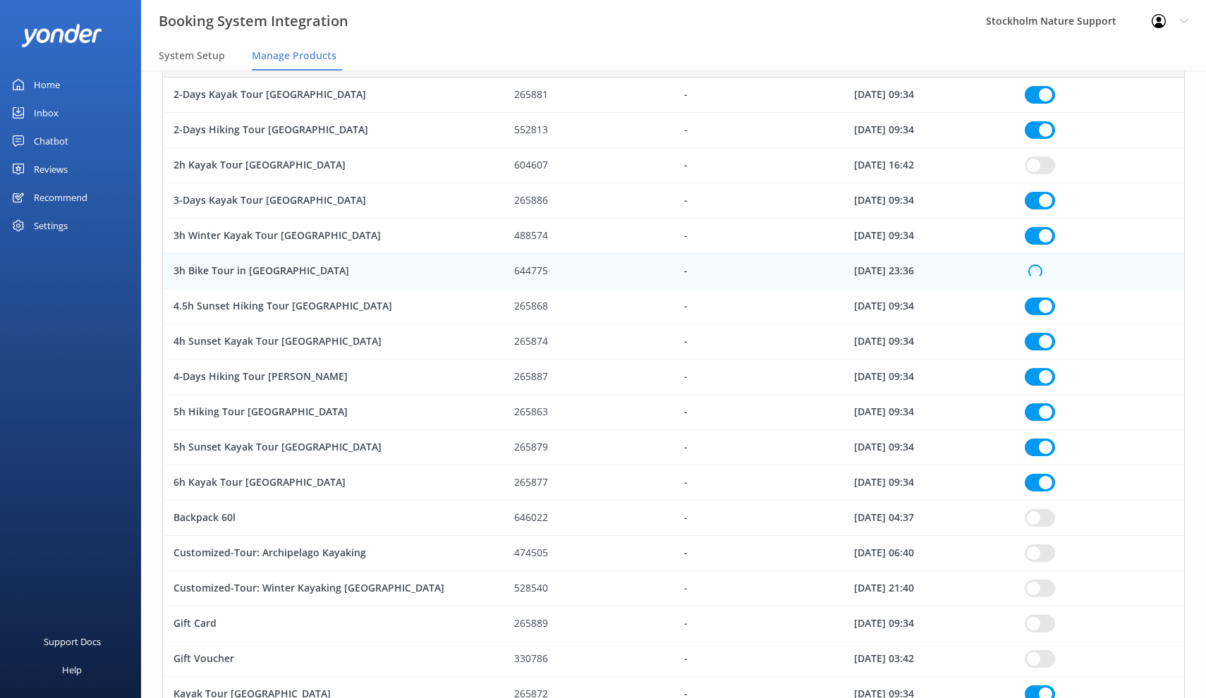
checkbox input "true"
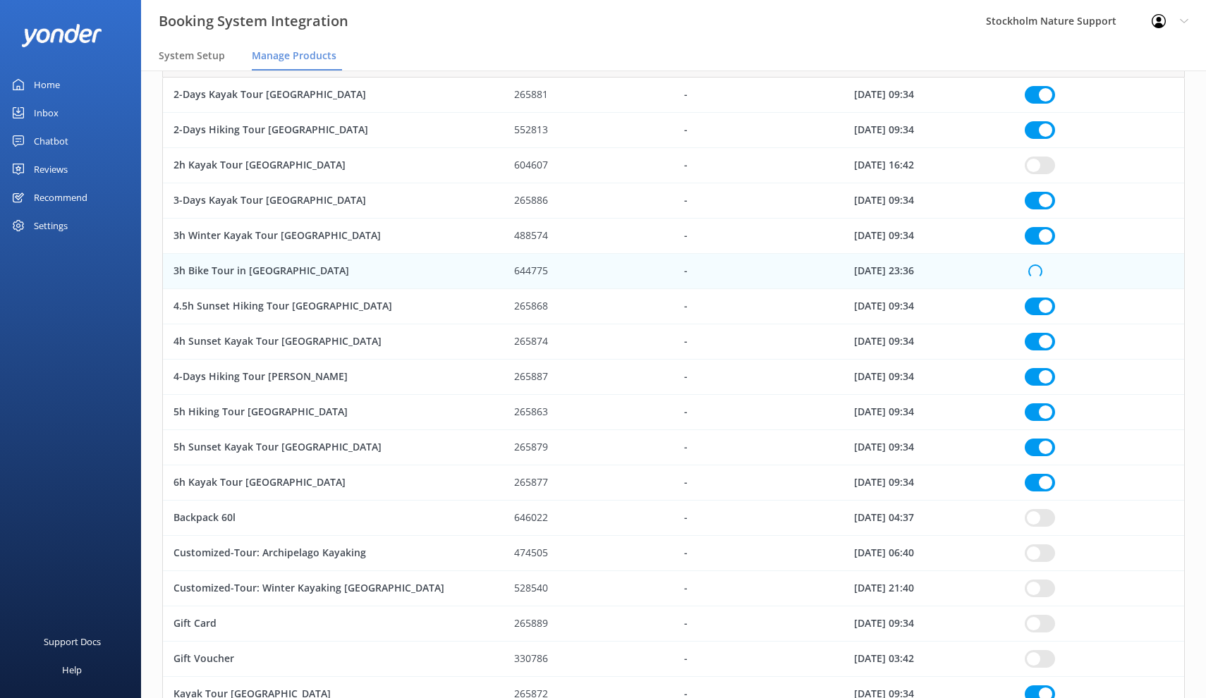
checkbox input "true"
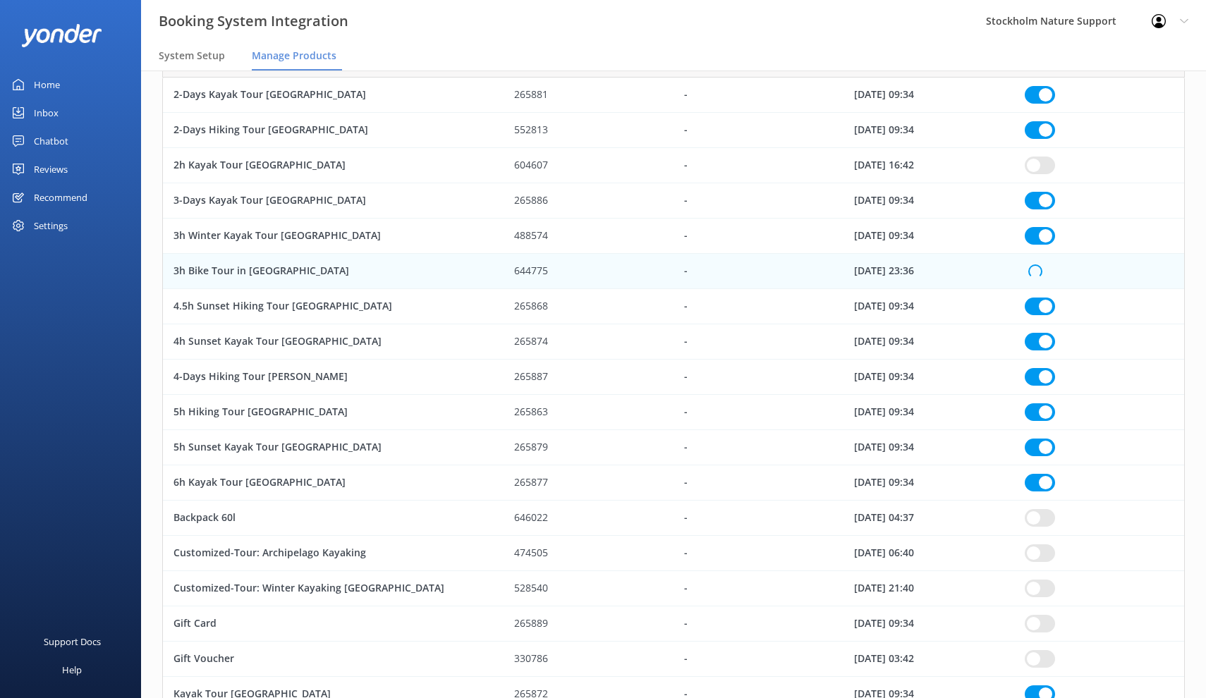
checkbox input "true"
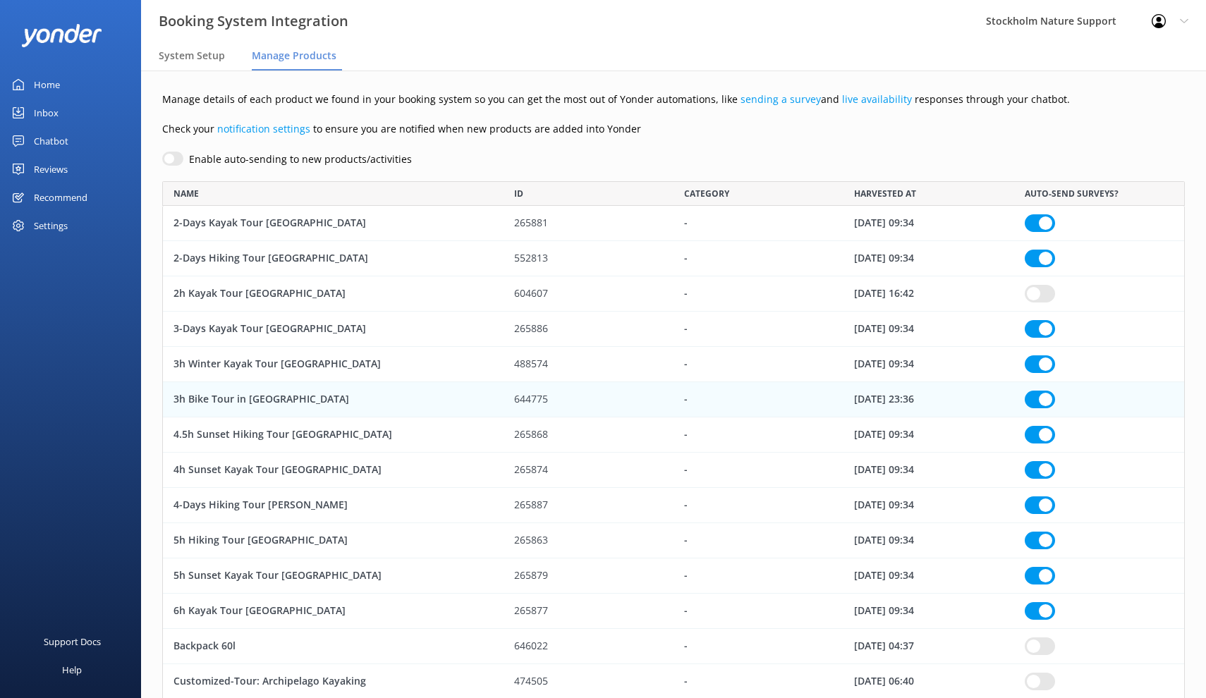
scroll to position [0, 0]
click at [61, 165] on div "Reviews" at bounding box center [51, 169] width 34 height 28
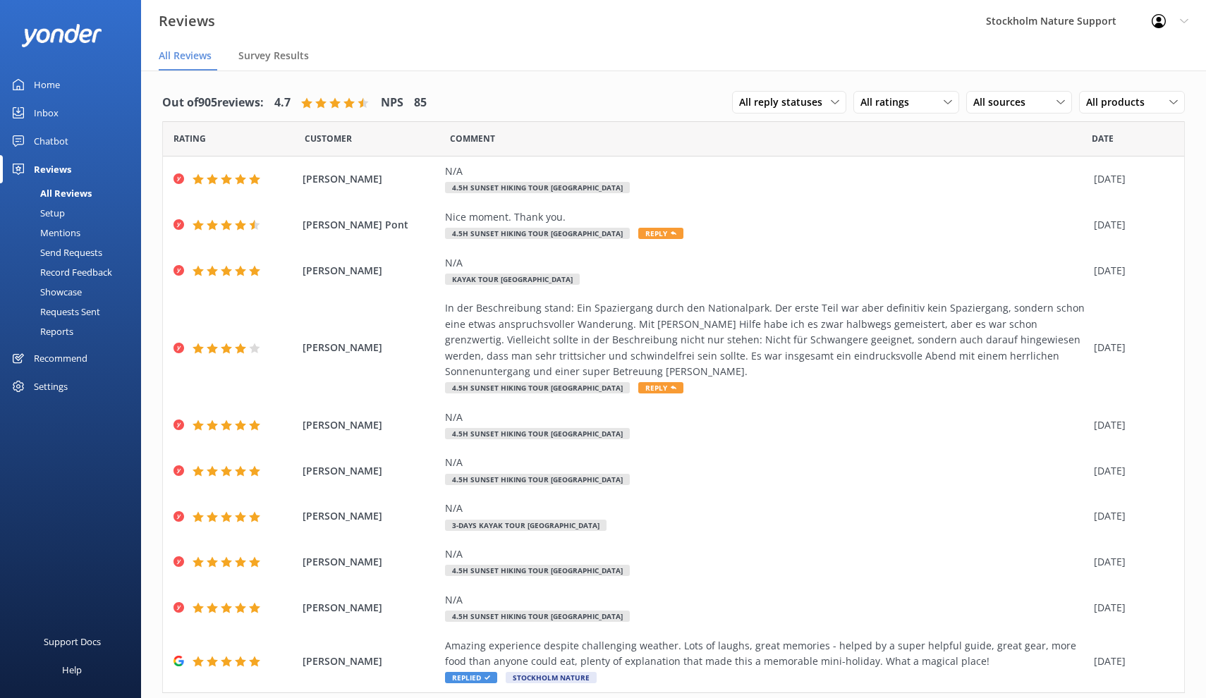
click at [63, 359] on div "Recommend" at bounding box center [61, 358] width 54 height 28
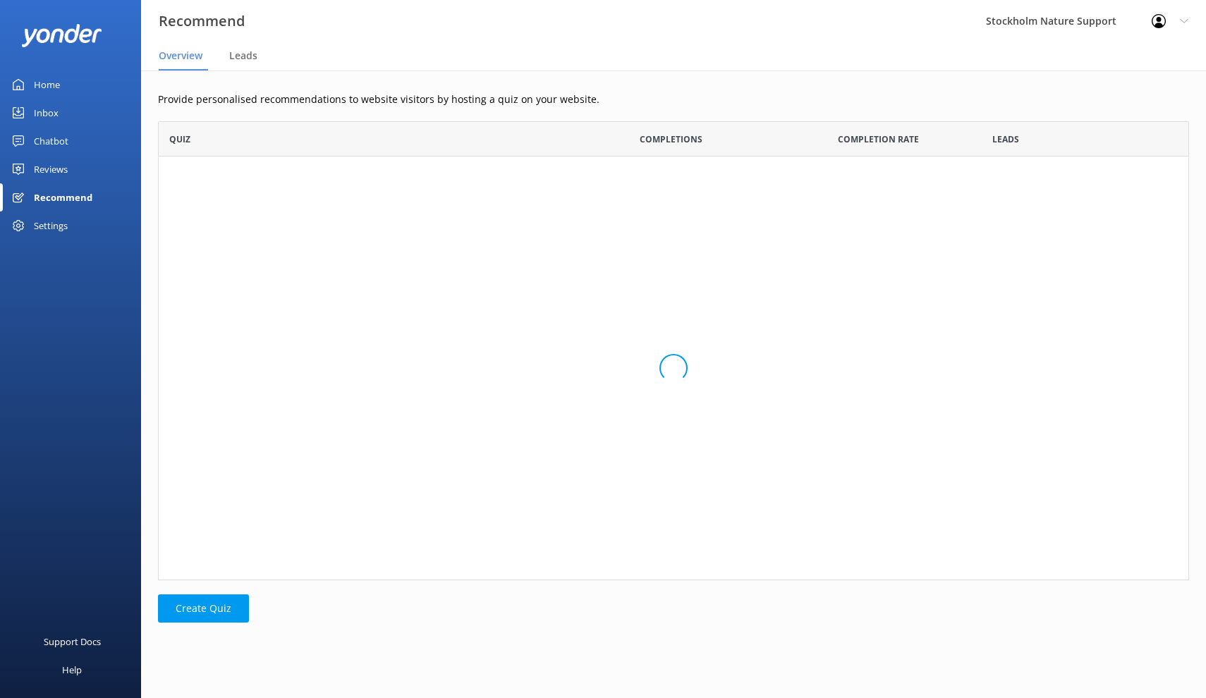
scroll to position [459, 1031]
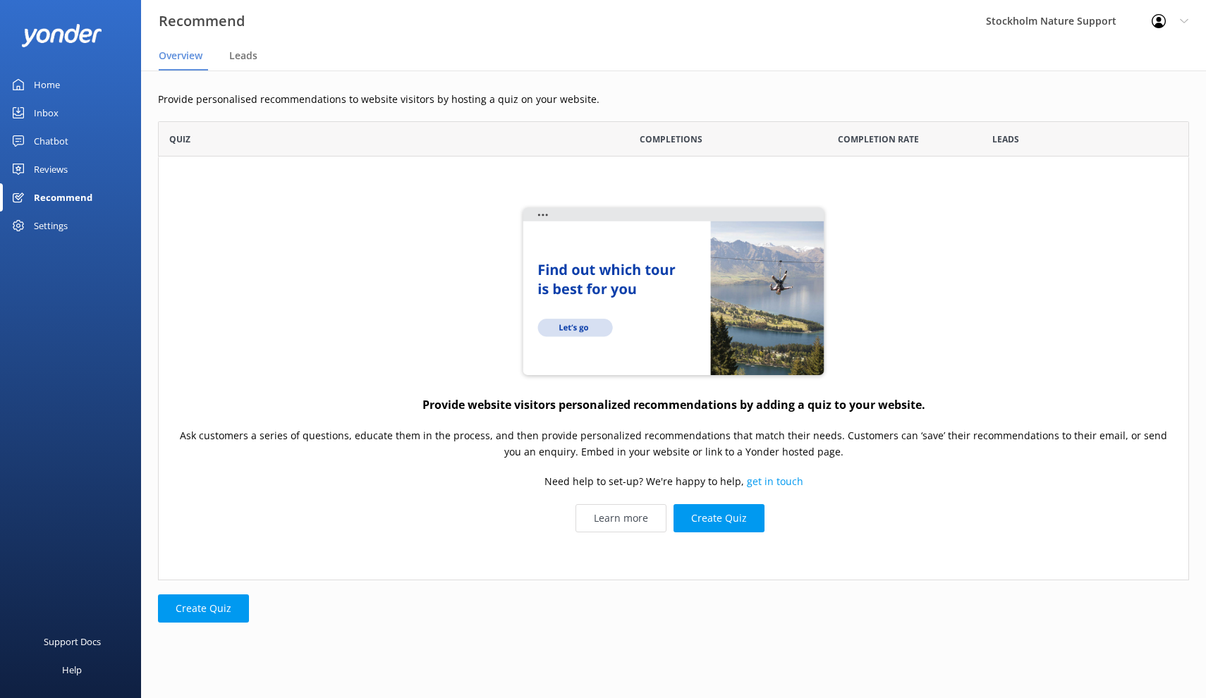
click at [49, 226] on div "Settings" at bounding box center [51, 226] width 34 height 28
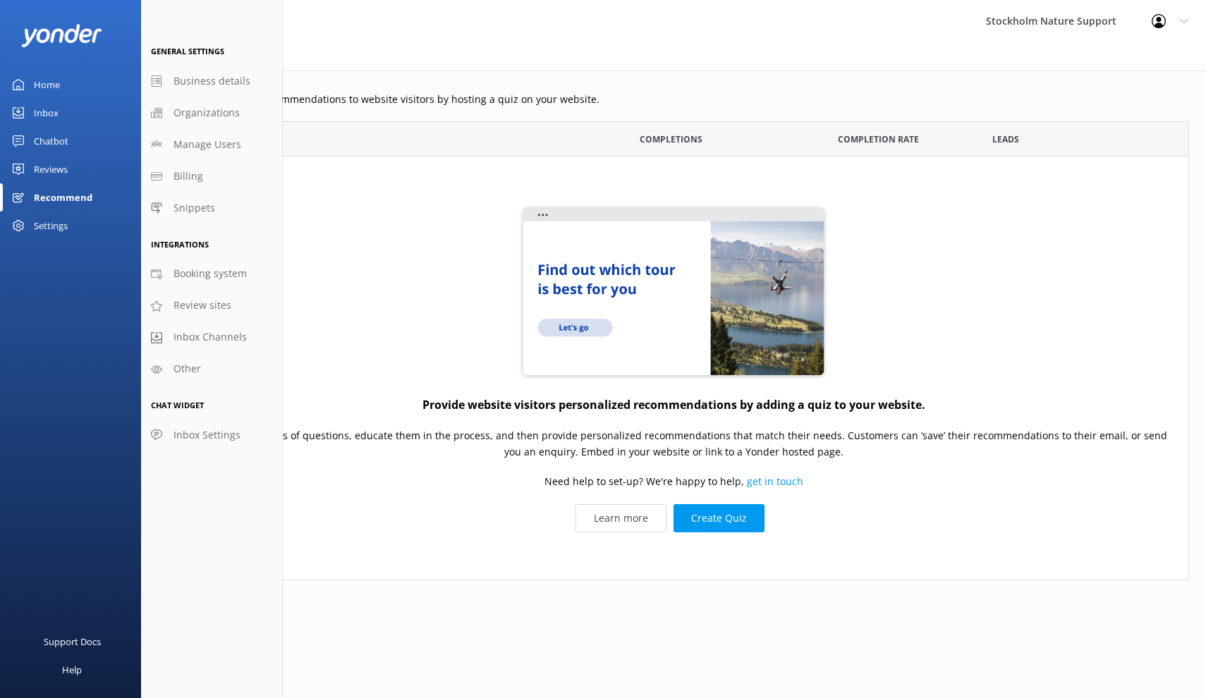
click at [49, 141] on div "Chatbot" at bounding box center [51, 141] width 35 height 28
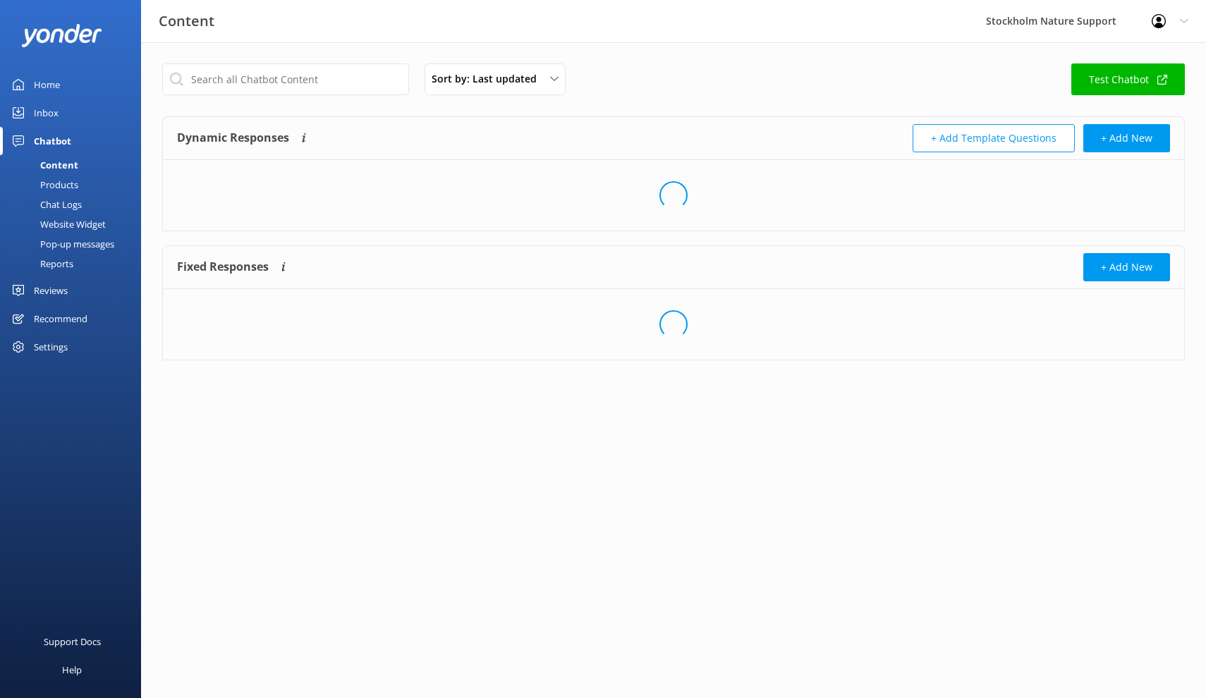
click at [49, 113] on div "Inbox" at bounding box center [46, 113] width 25 height 28
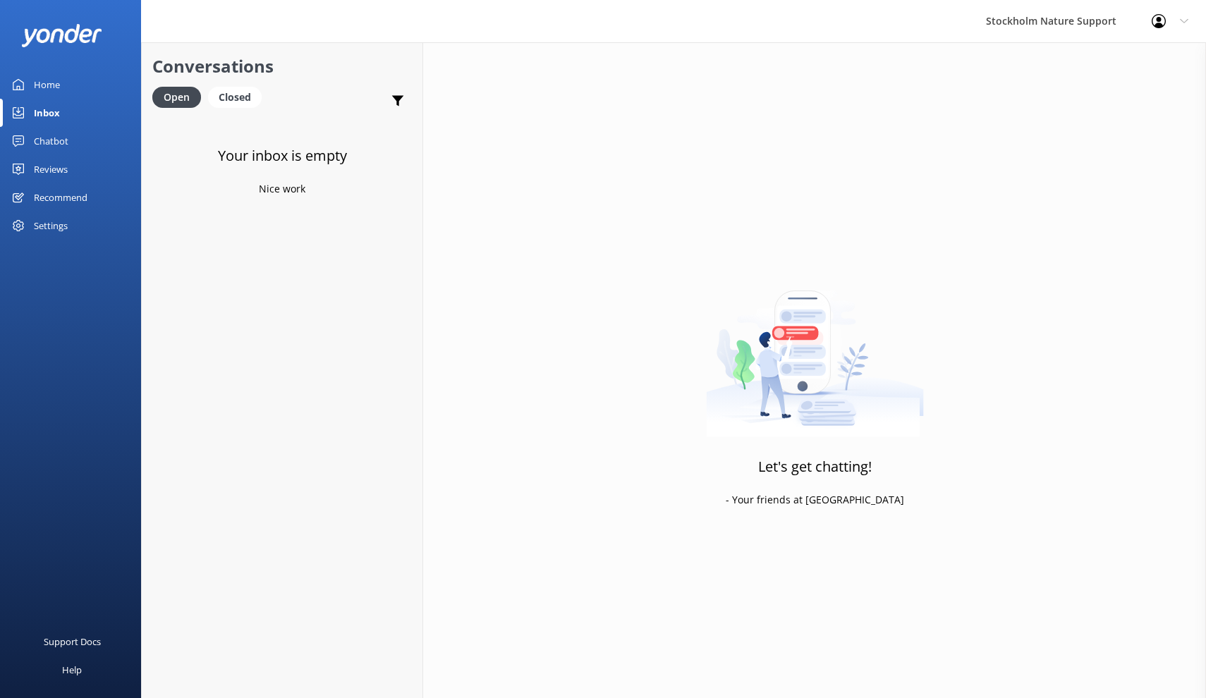
click at [50, 87] on div "Home" at bounding box center [47, 85] width 26 height 28
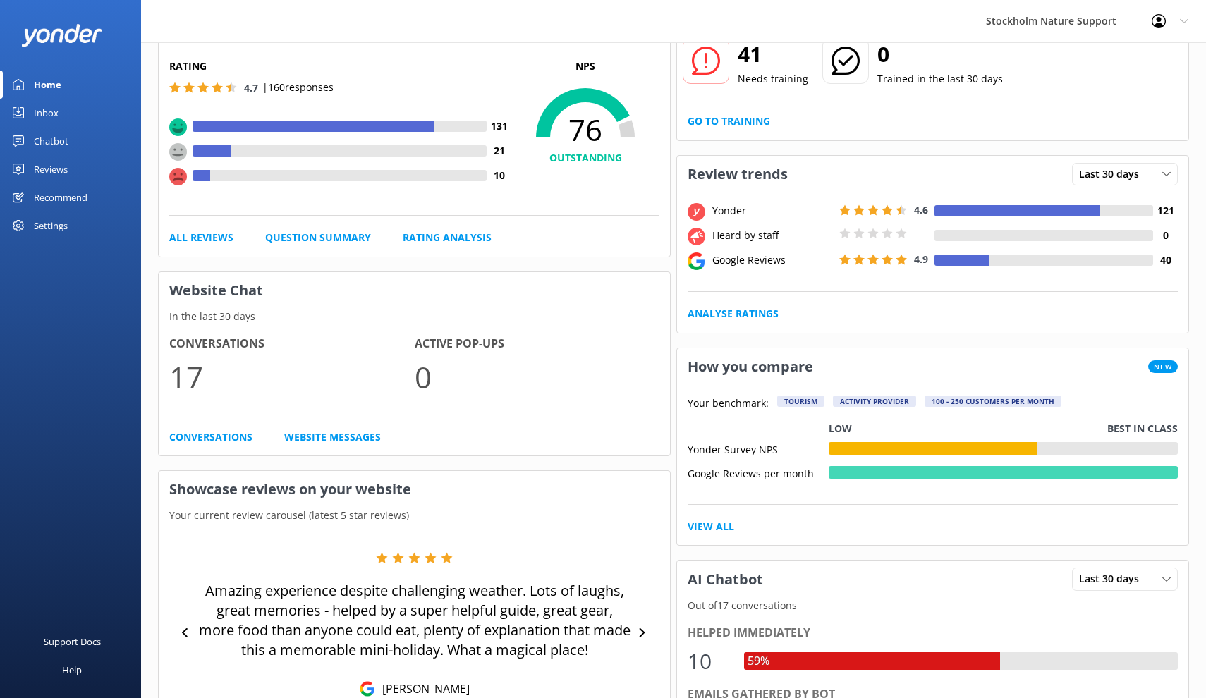
scroll to position [117, 0]
click at [1147, 177] on div "Last 30 days" at bounding box center [1124, 174] width 99 height 16
click at [1127, 202] on link "Last 7 days" at bounding box center [1135, 203] width 126 height 28
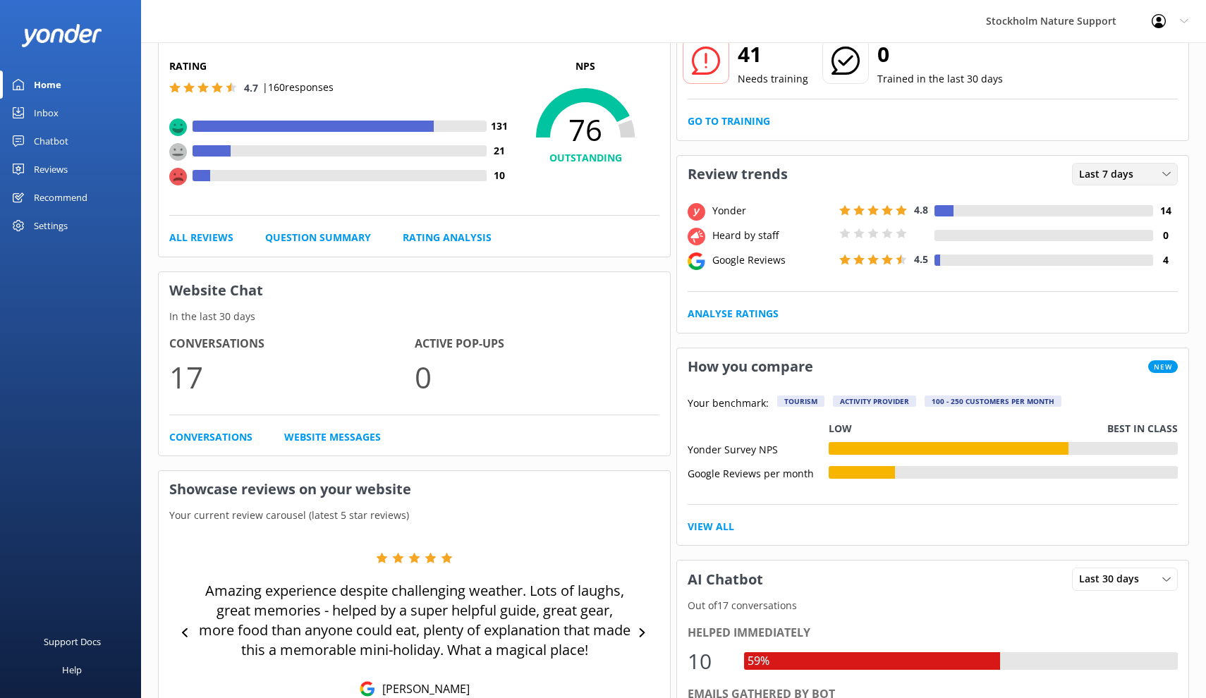
click at [1126, 168] on span "Last 7 days" at bounding box center [1110, 174] width 63 height 16
click at [1110, 228] on div "Last 30 days" at bounding box center [1105, 232] width 50 height 14
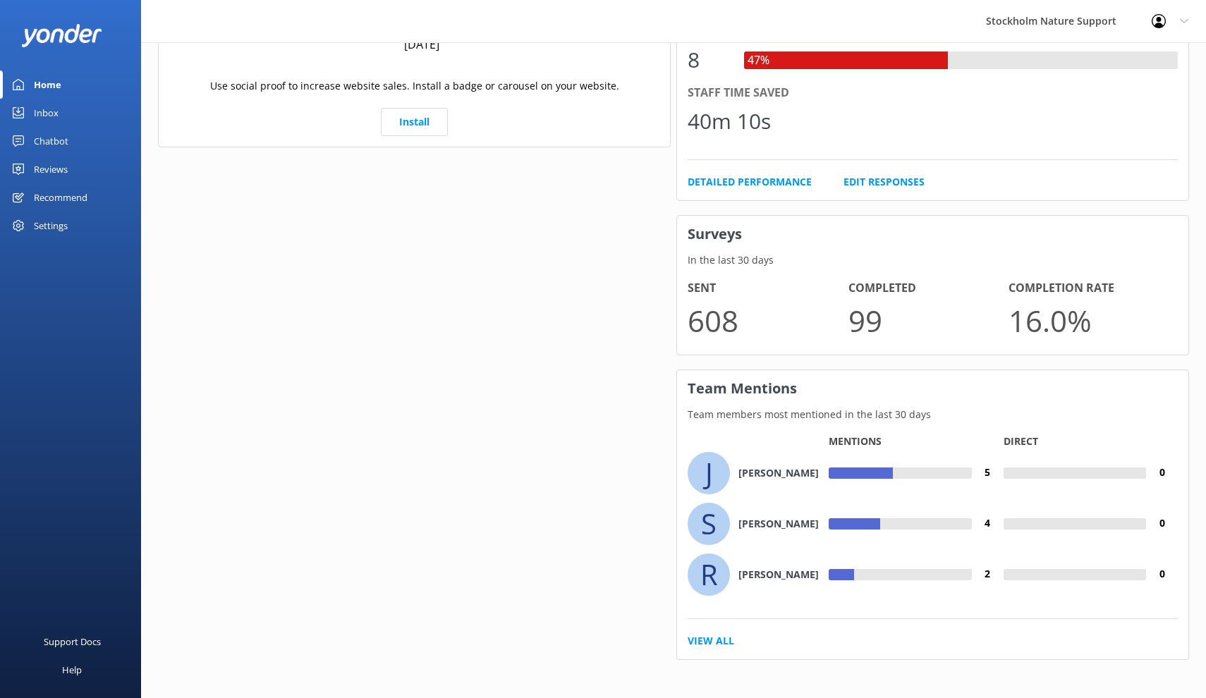
scroll to position [778, 0]
click at [714, 322] on p "608" at bounding box center [767, 321] width 161 height 47
click at [868, 315] on p "99" at bounding box center [928, 321] width 161 height 47
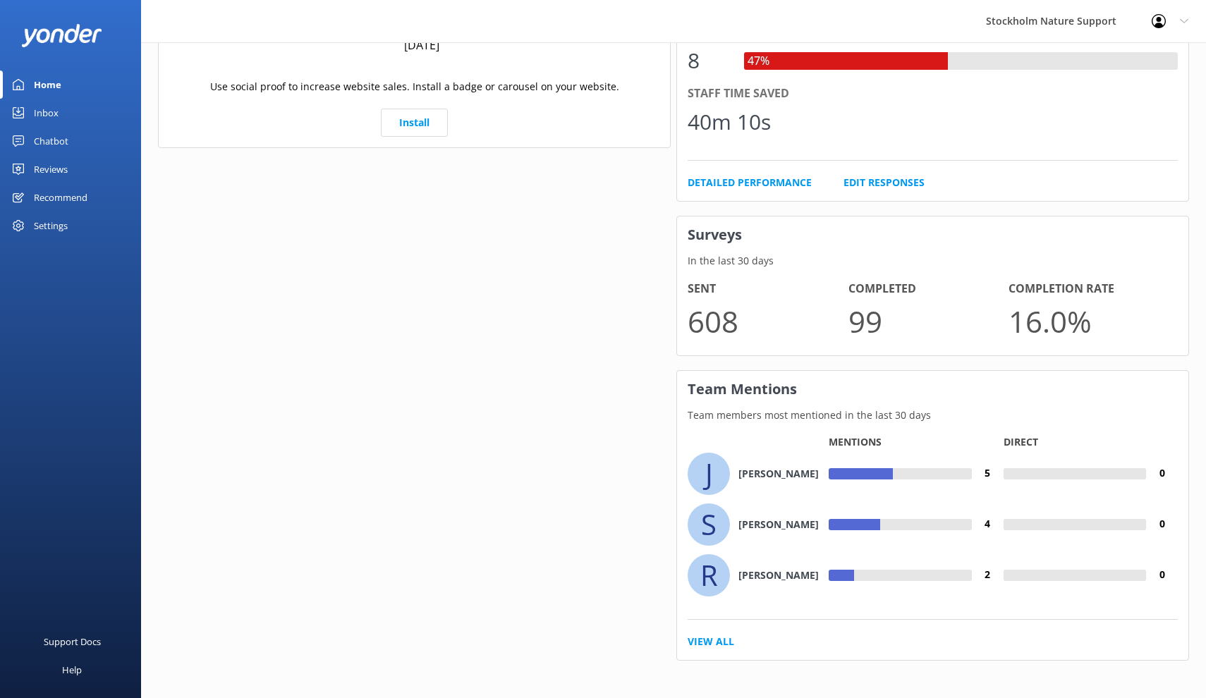
click at [716, 322] on p "608" at bounding box center [767, 321] width 161 height 47
drag, startPoint x: 687, startPoint y: 228, endPoint x: 752, endPoint y: 239, distance: 65.7
click at [752, 239] on h3 "Surveys" at bounding box center [932, 234] width 511 height 37
click at [739, 264] on p "In the last 30 days" at bounding box center [932, 261] width 511 height 16
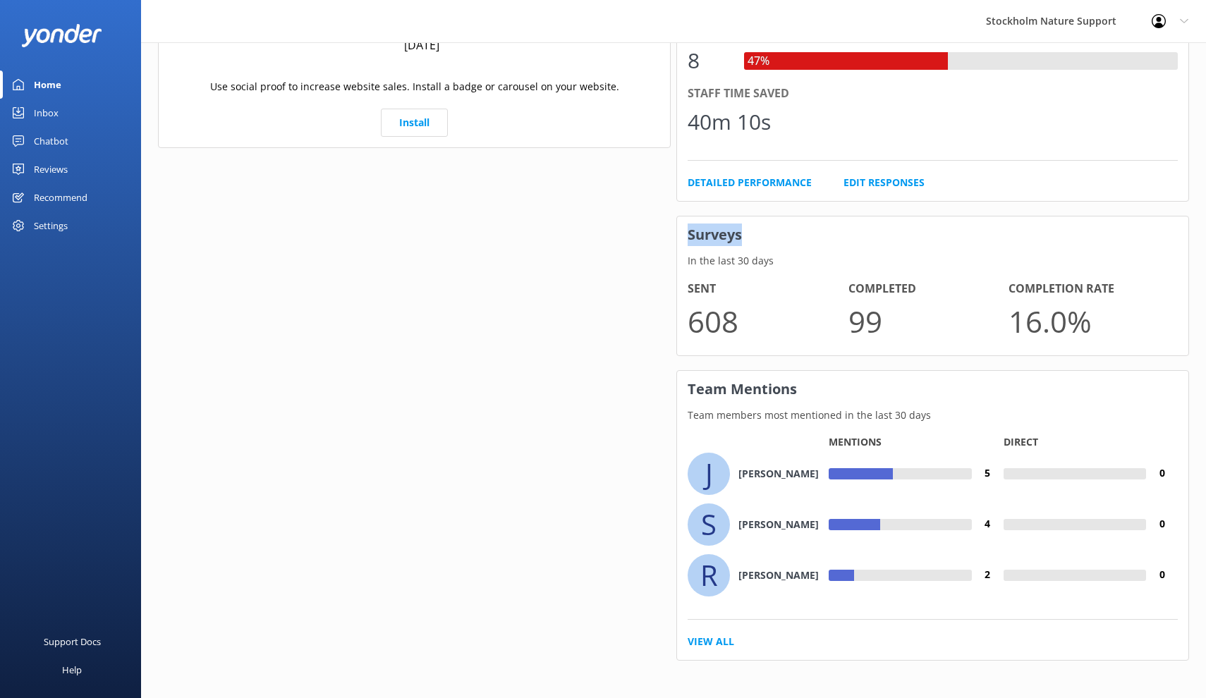
drag, startPoint x: 689, startPoint y: 229, endPoint x: 754, endPoint y: 234, distance: 65.8
click at [754, 234] on h3 "Surveys" at bounding box center [932, 234] width 511 height 37
drag, startPoint x: 692, startPoint y: 257, endPoint x: 776, endPoint y: 258, distance: 84.6
click at [776, 258] on p "In the last 30 days" at bounding box center [932, 261] width 511 height 16
click at [709, 280] on h4 "Sent" at bounding box center [767, 289] width 161 height 18
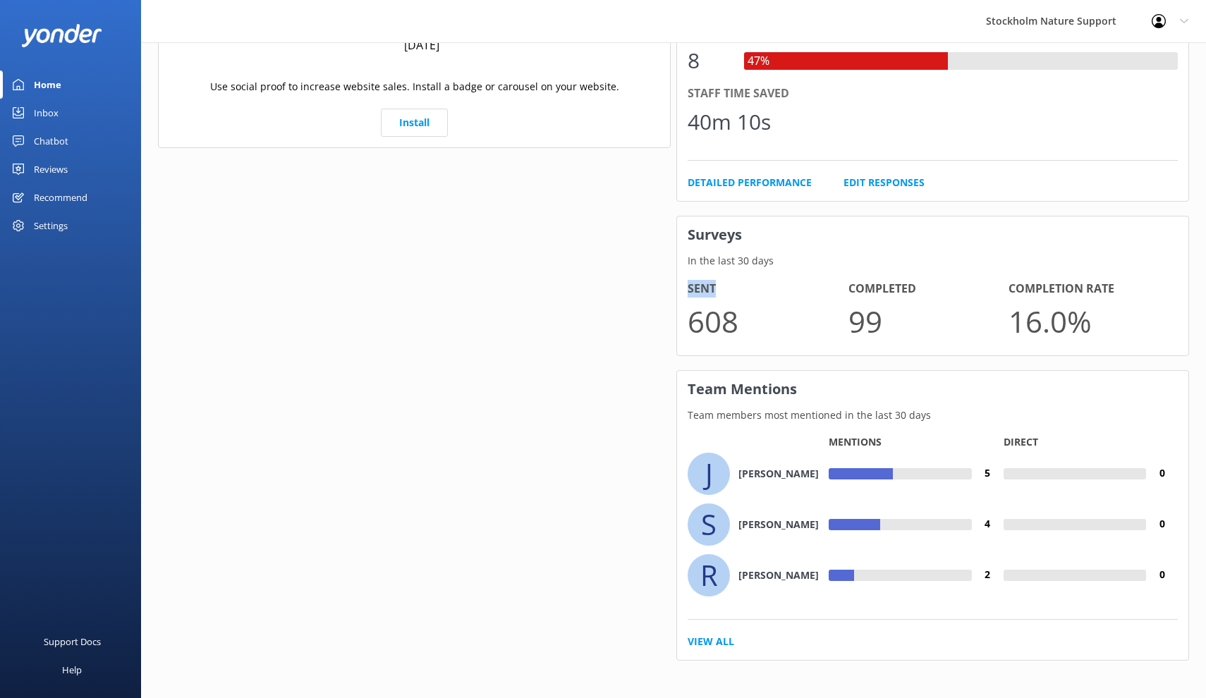
click at [709, 280] on h4 "Sent" at bounding box center [767, 289] width 161 height 18
click at [709, 307] on p "608" at bounding box center [767, 321] width 161 height 47
